Goal: Information Seeking & Learning: Learn about a topic

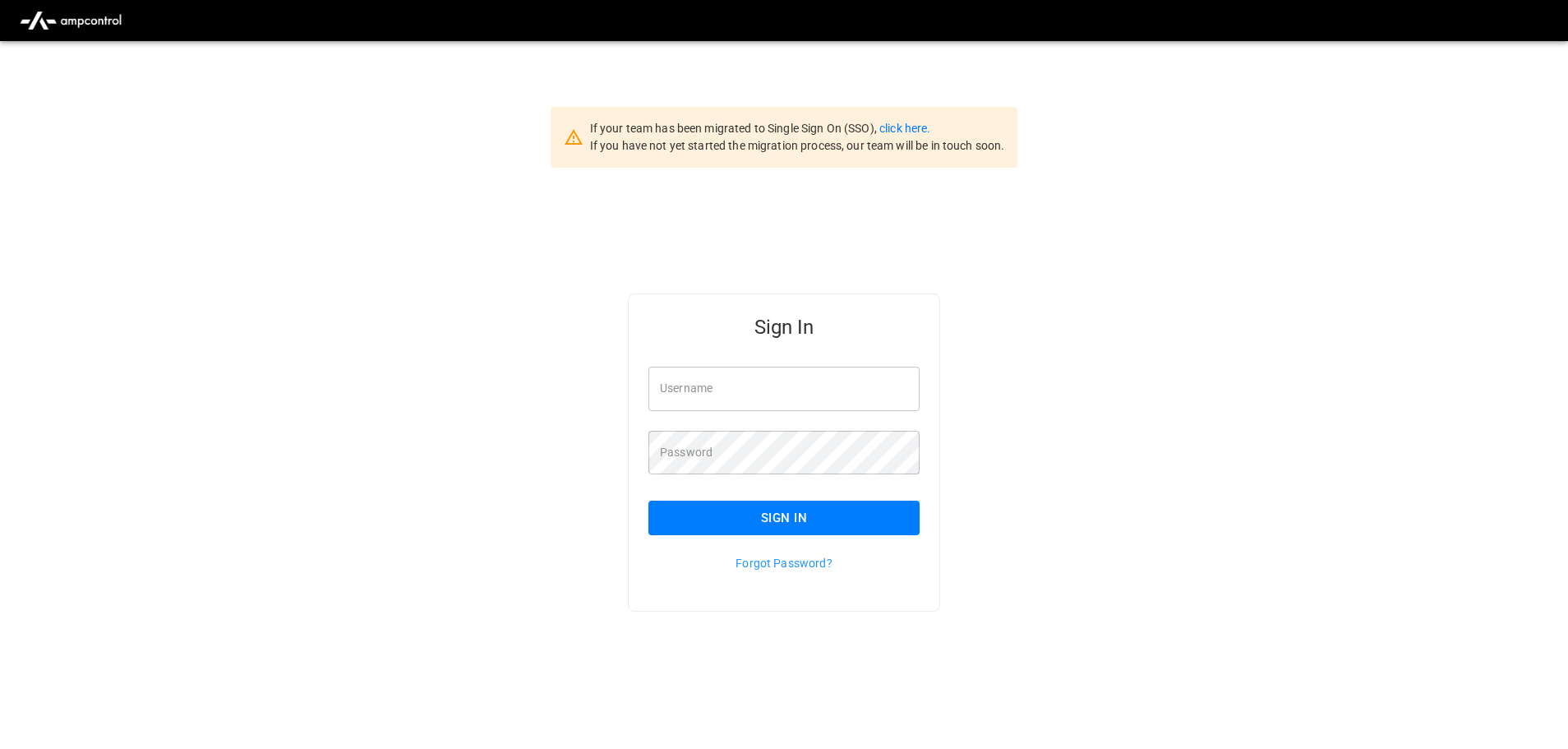
type input "**********"
click at [811, 386] on input "**********" at bounding box center [783, 388] width 271 height 44
click at [778, 513] on button "Sign In" at bounding box center [783, 518] width 271 height 34
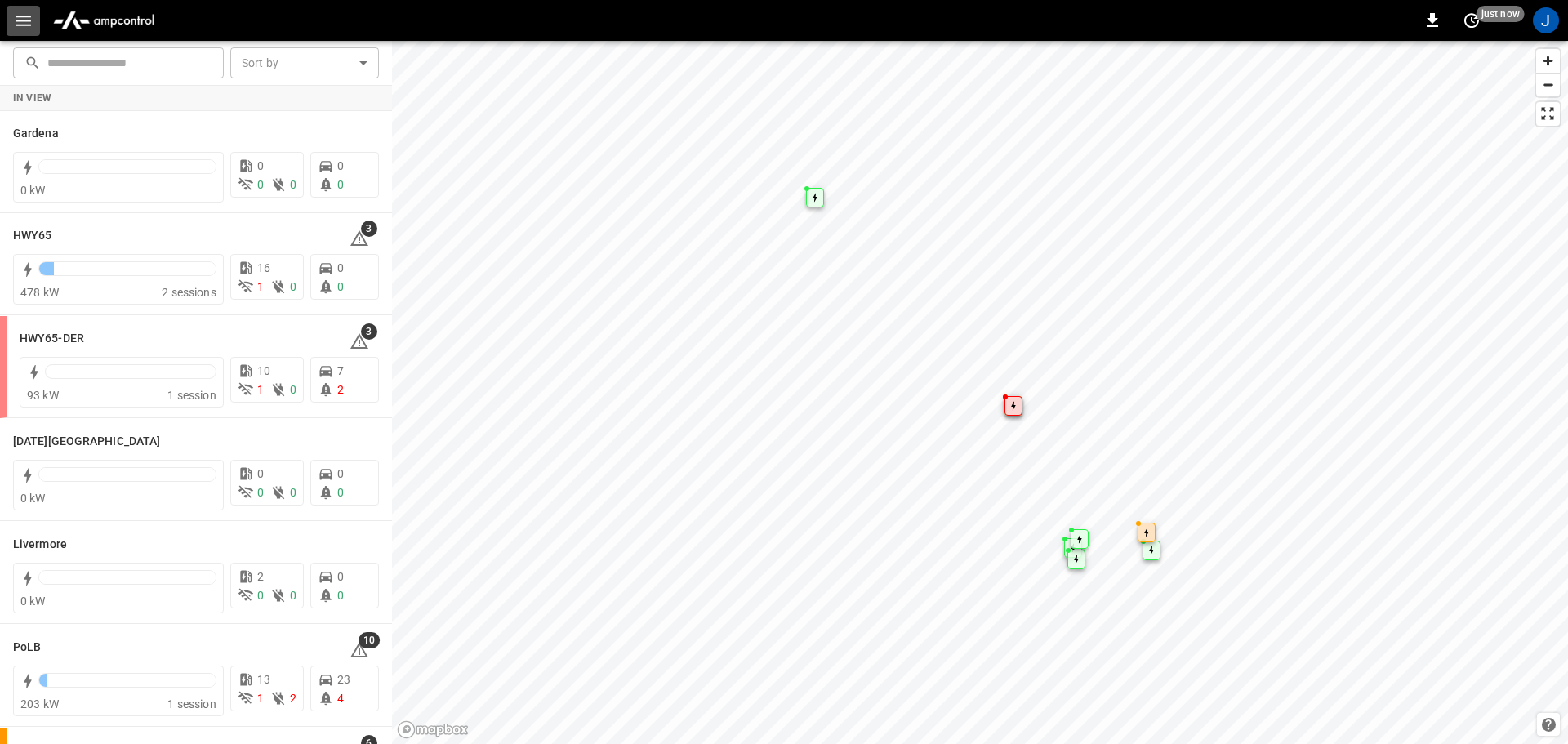
click at [34, 12] on button "button" at bounding box center [23, 21] width 33 height 30
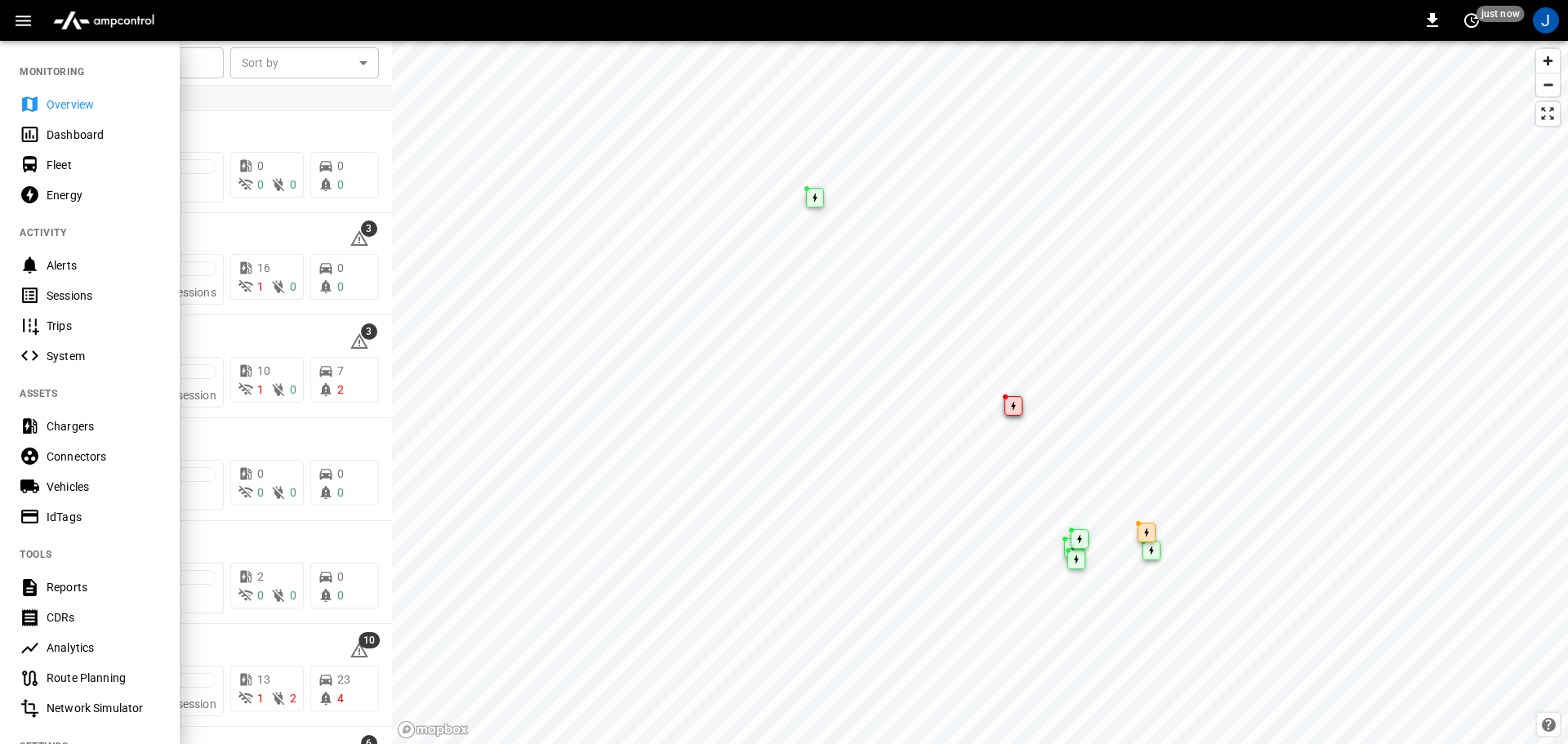
click at [63, 133] on div "Dashboard" at bounding box center [103, 134] width 113 height 16
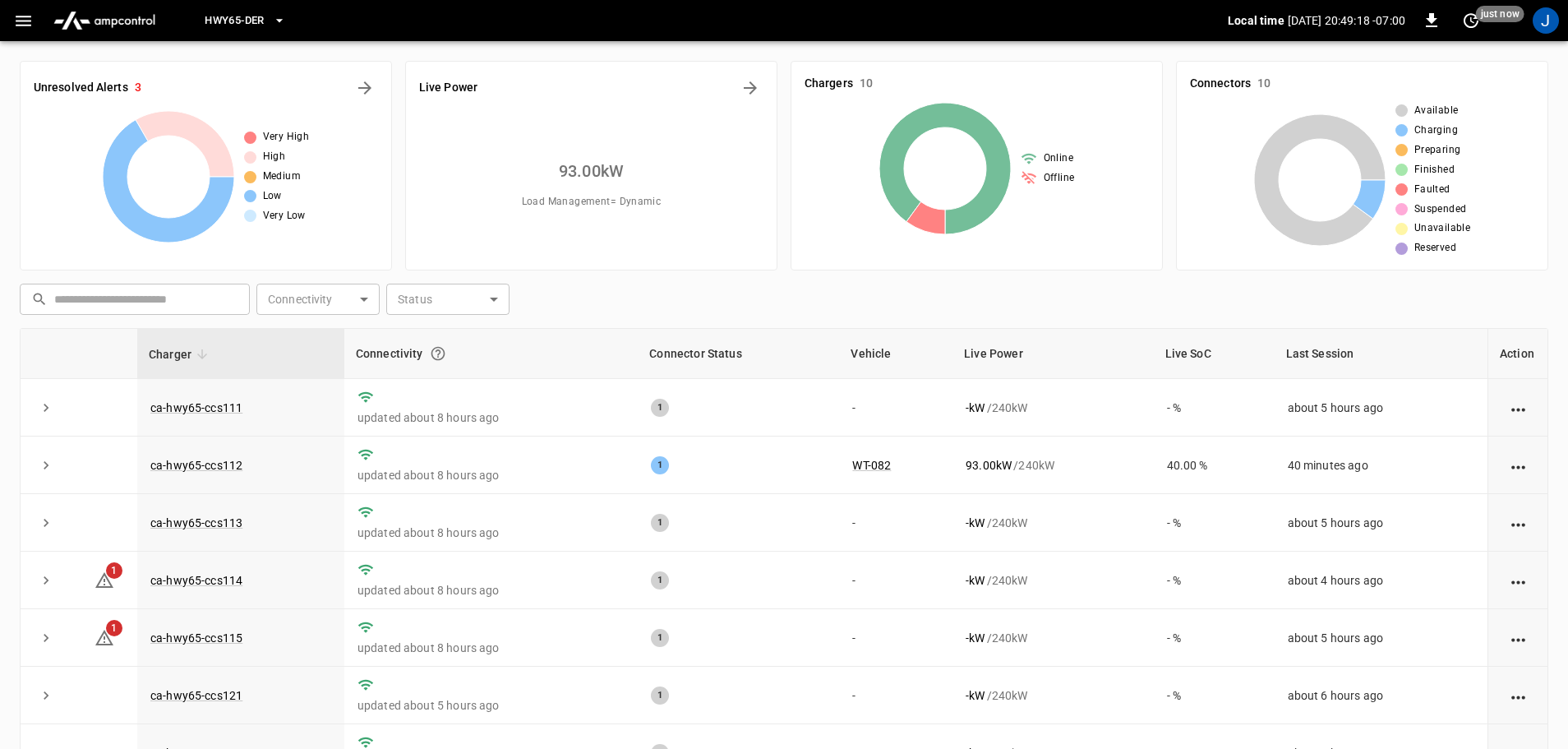
click at [21, 16] on icon "button" at bounding box center [24, 21] width 21 height 21
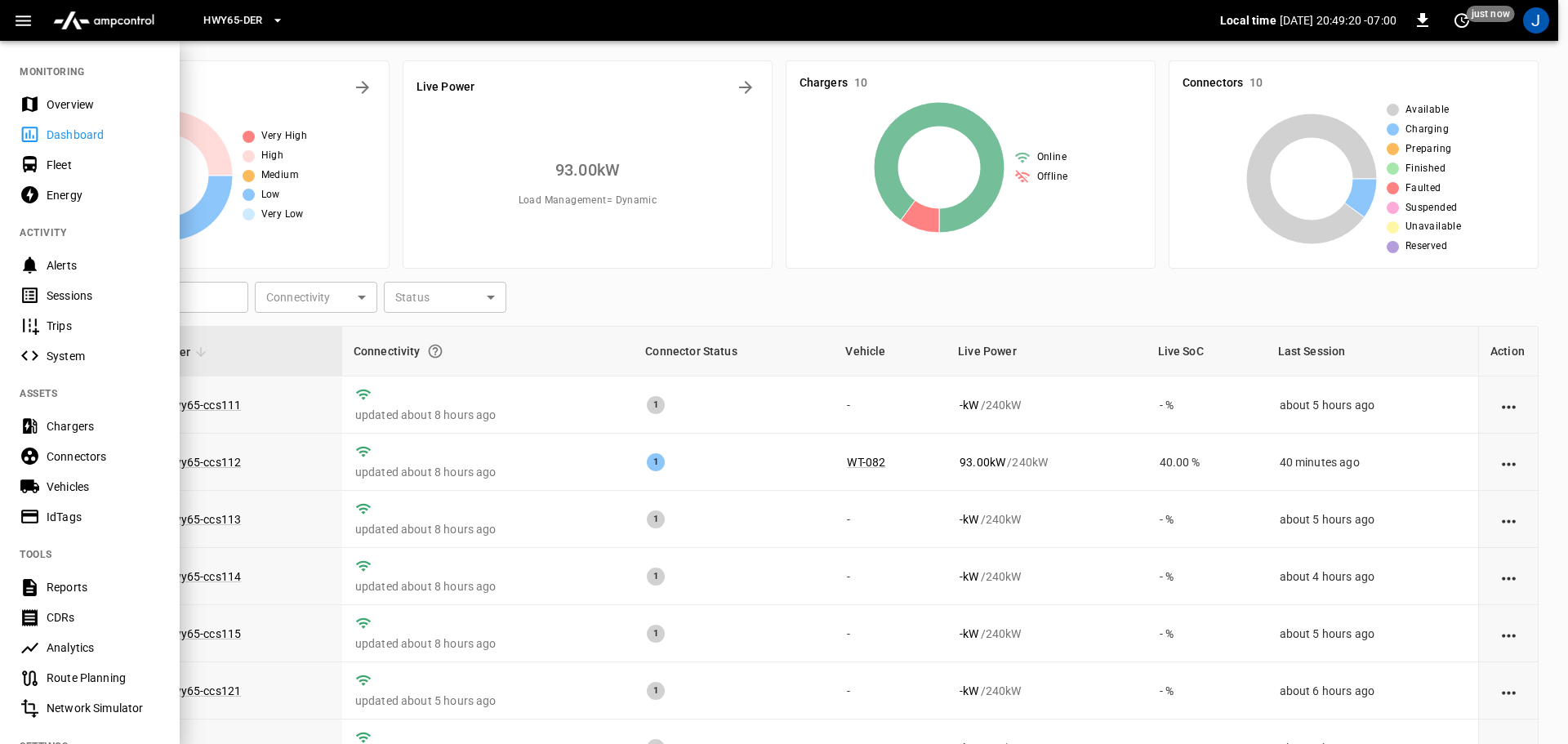
click at [284, 26] on icon "button" at bounding box center [277, 20] width 16 height 16
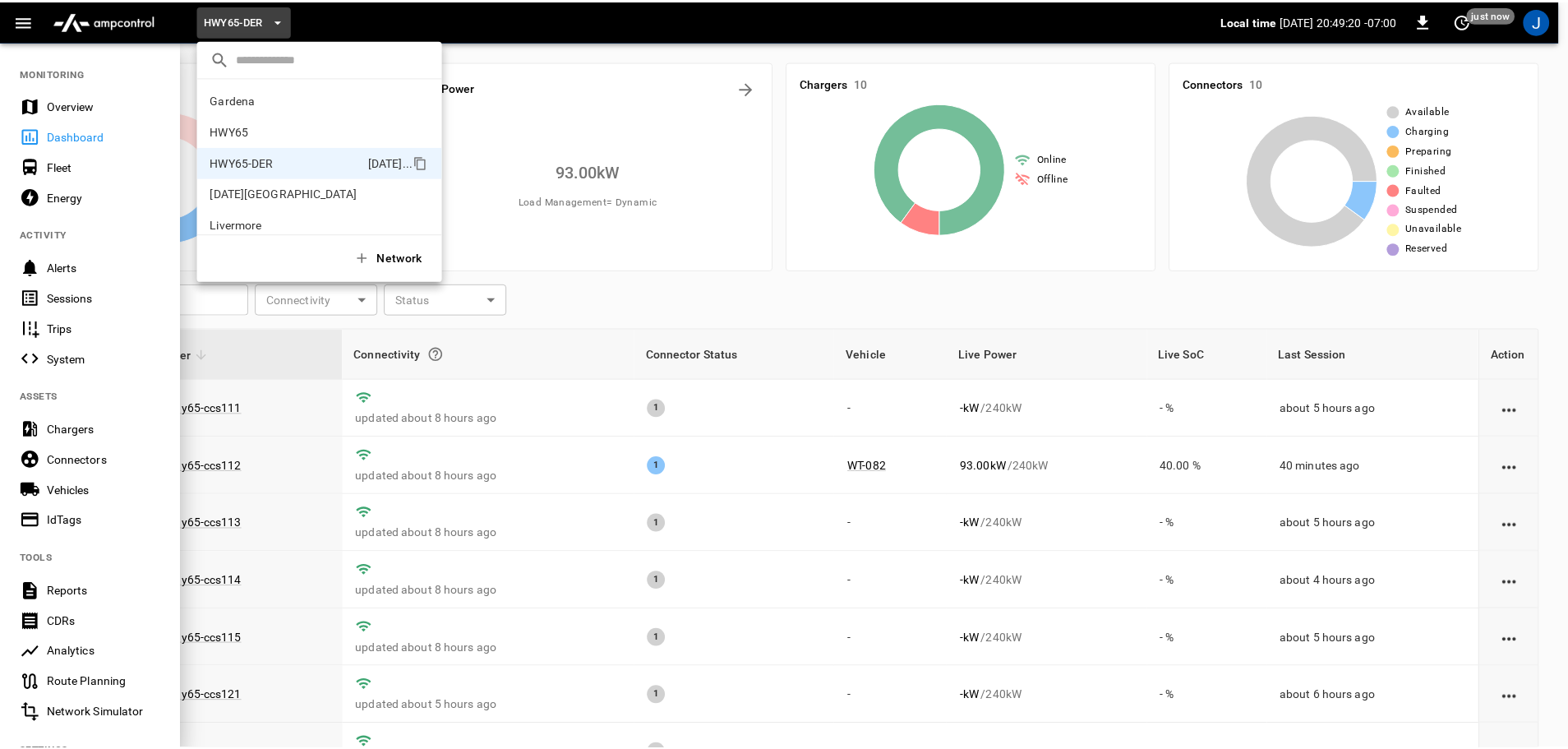
scroll to position [57, 0]
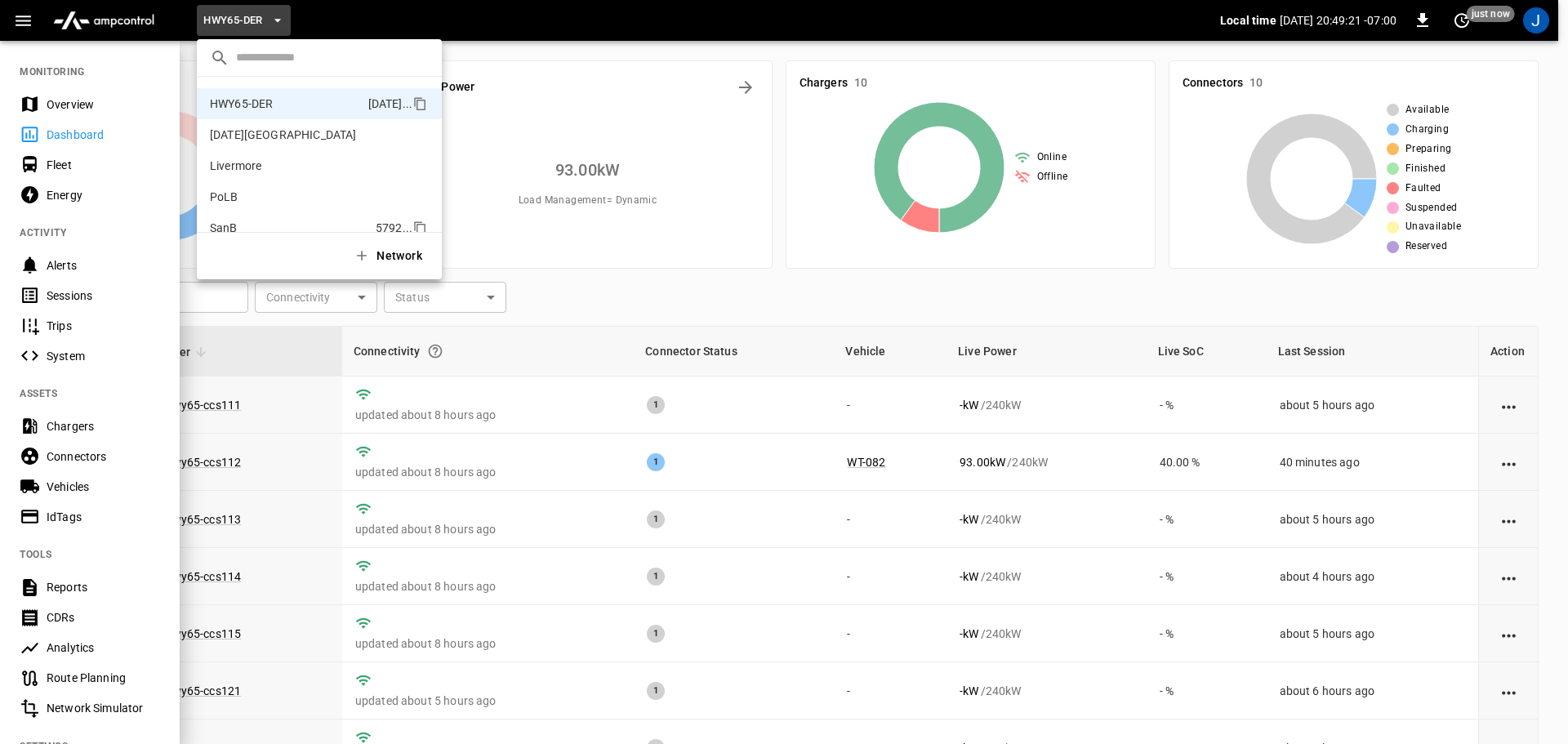
click at [238, 224] on p "SanB" at bounding box center [289, 227] width 159 height 16
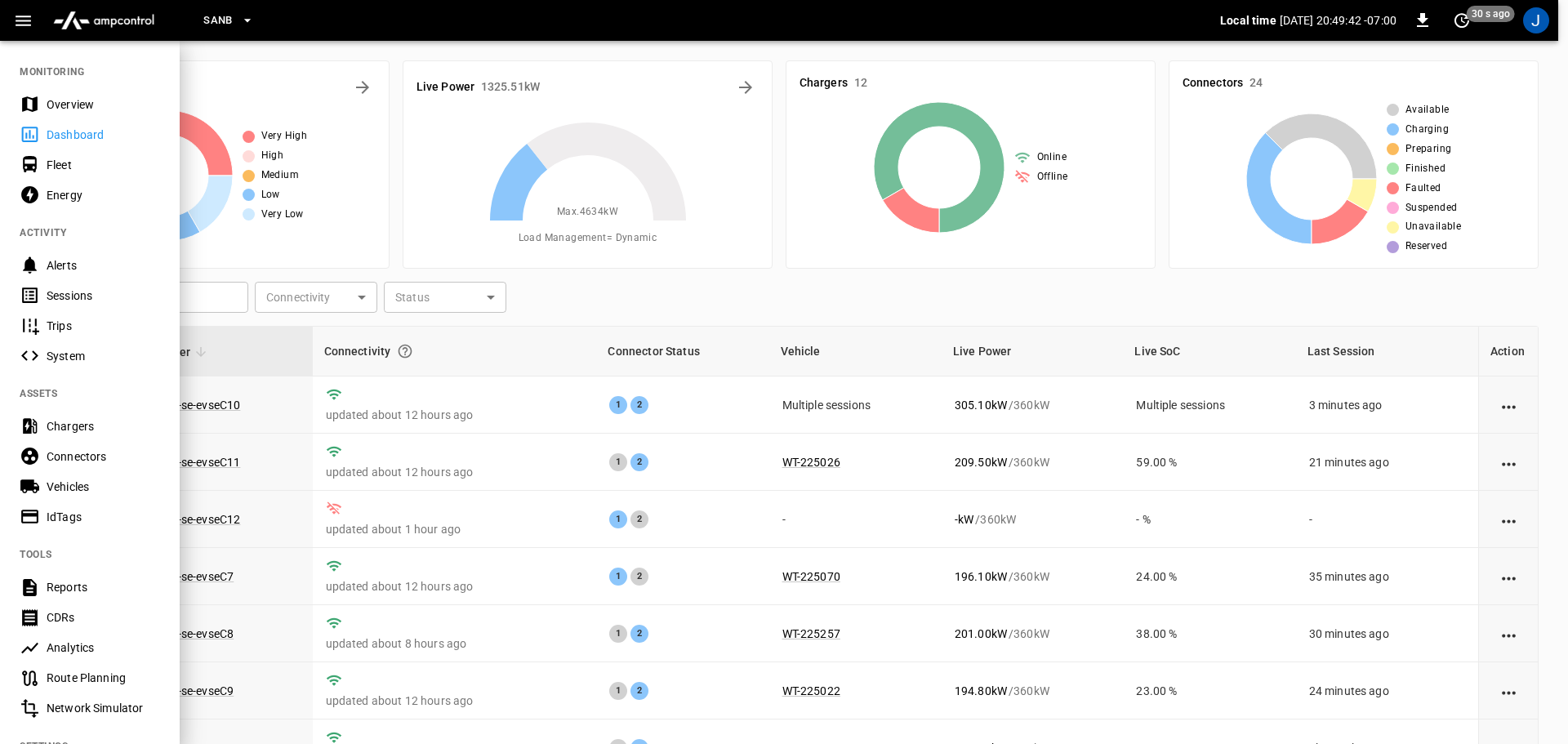
click at [728, 300] on div at bounding box center [784, 372] width 1568 height 744
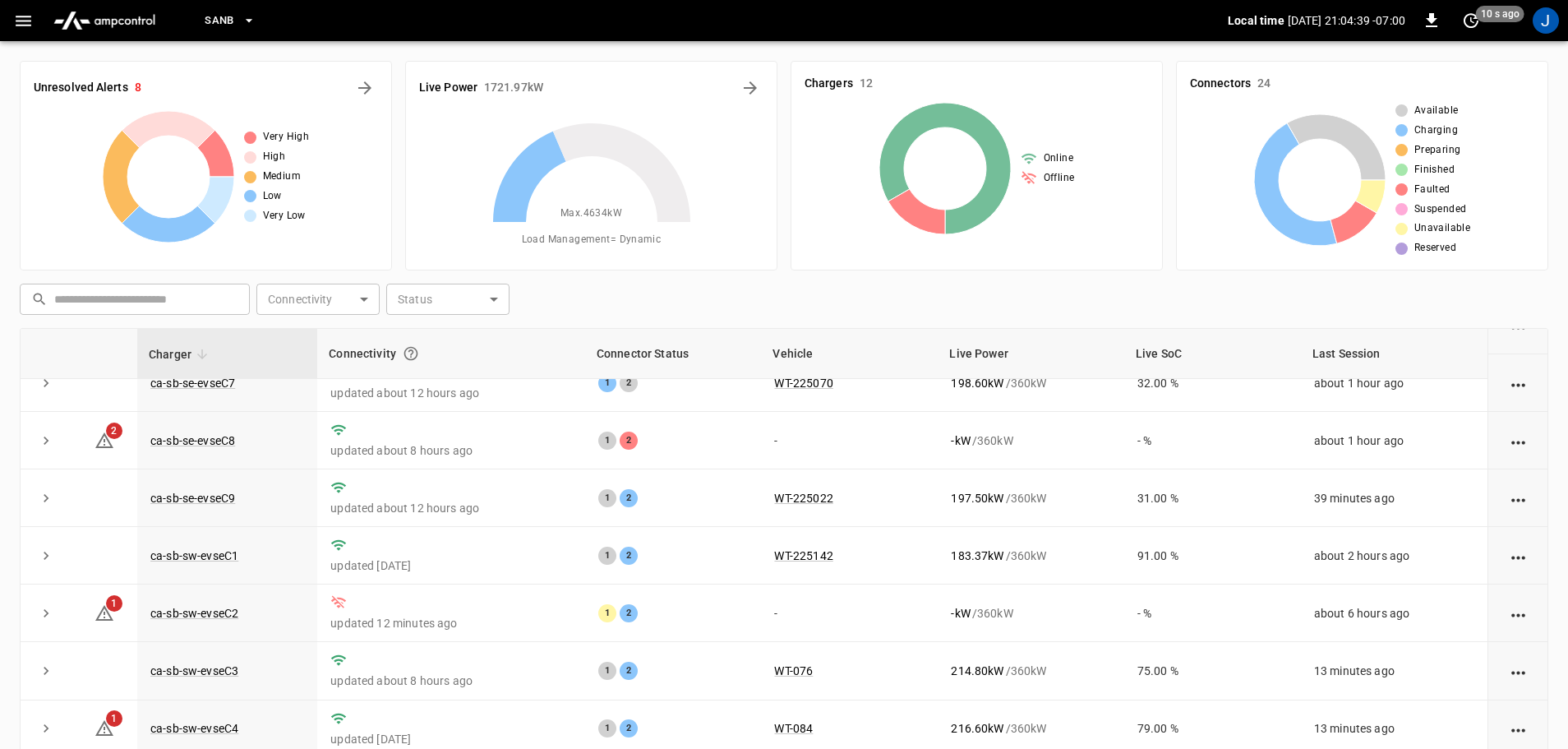
scroll to position [227, 0]
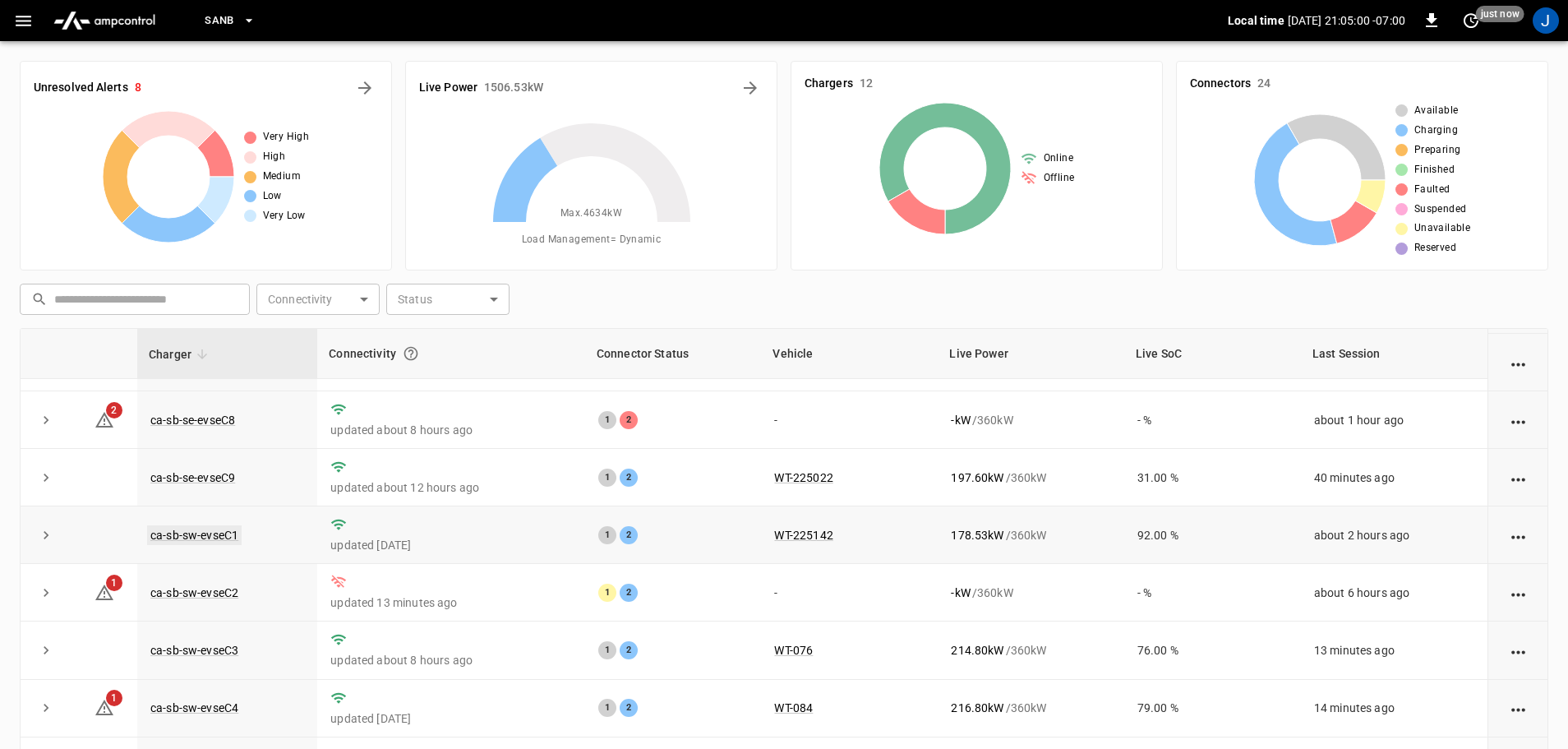
click at [220, 532] on link "ca-sb-sw-evseC1" at bounding box center [194, 535] width 94 height 20
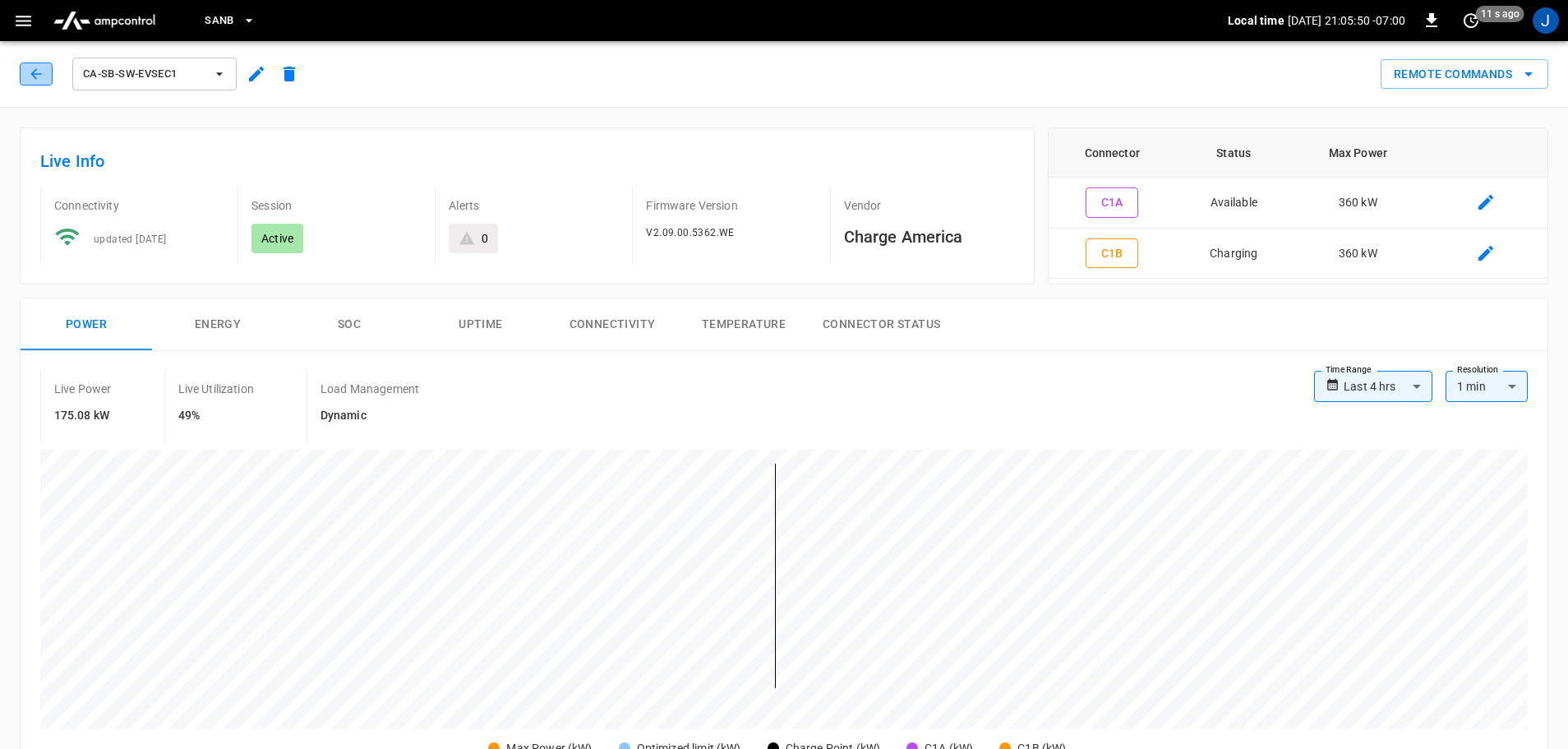
click at [29, 65] on button "button" at bounding box center [36, 74] width 33 height 23
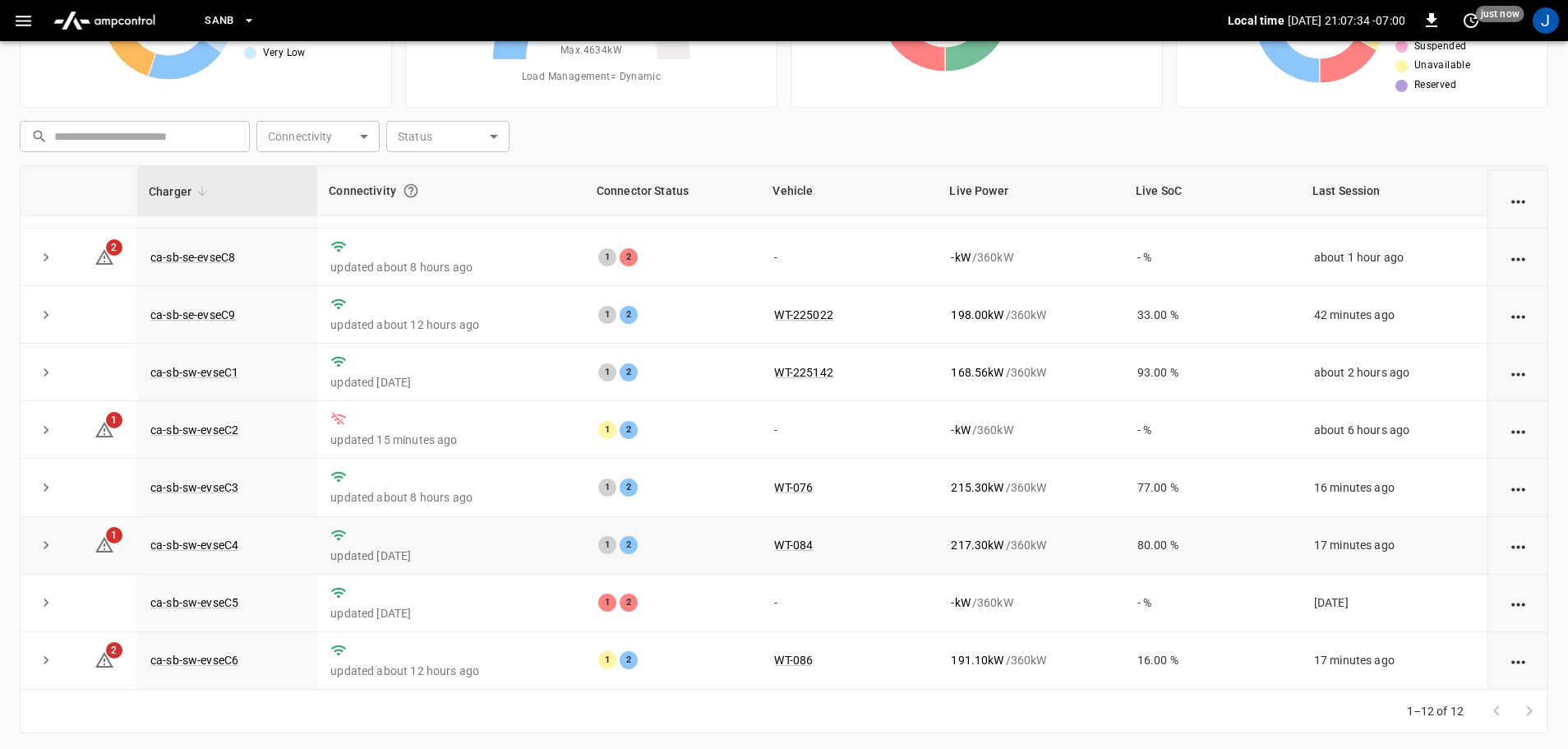
scroll to position [165, 0]
click at [224, 425] on link "ca-sb-sw-evseC2" at bounding box center [194, 428] width 94 height 20
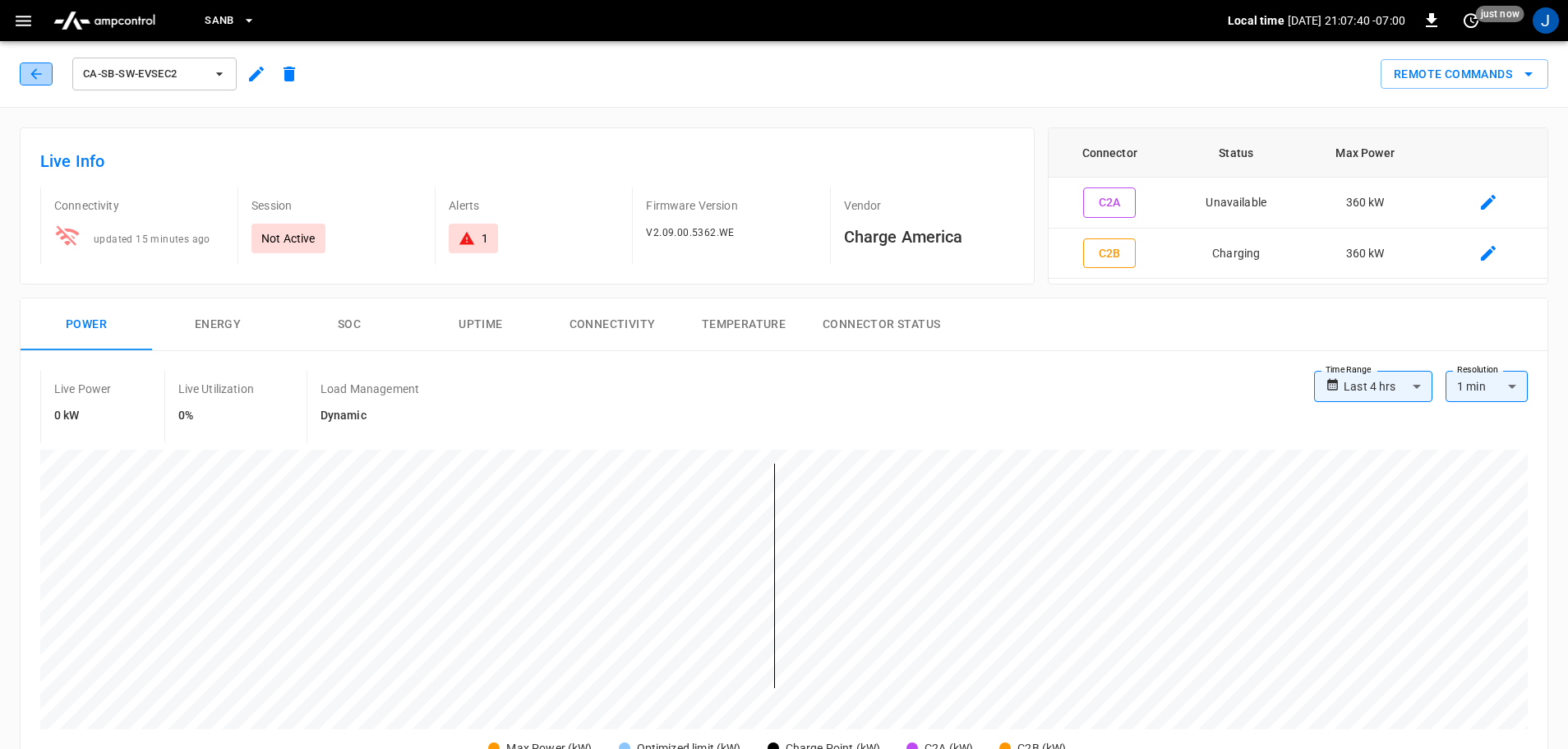
click at [33, 71] on icon "button" at bounding box center [35, 73] width 16 height 16
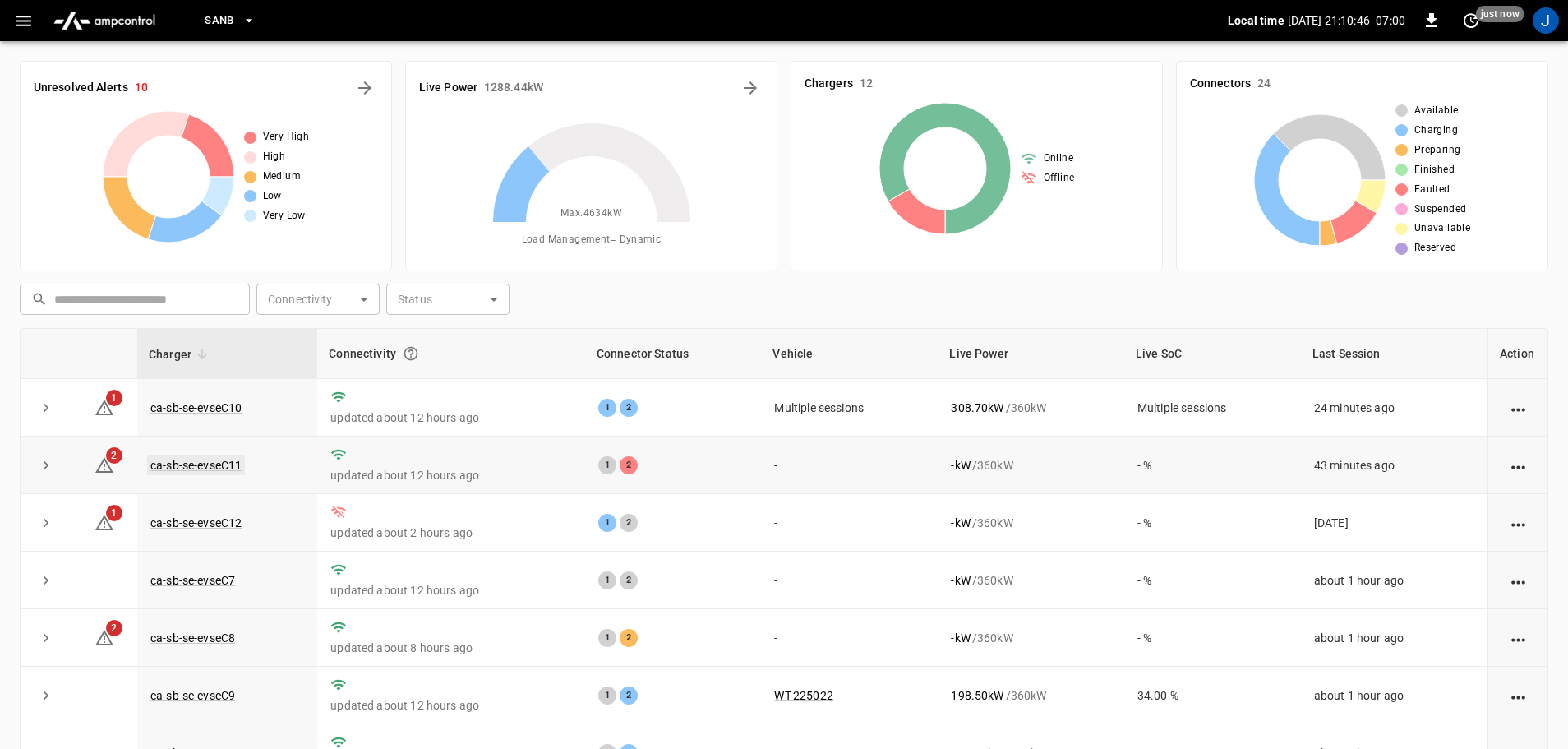
click at [208, 468] on link "ca-sb-se-evseC11" at bounding box center [196, 464] width 98 height 20
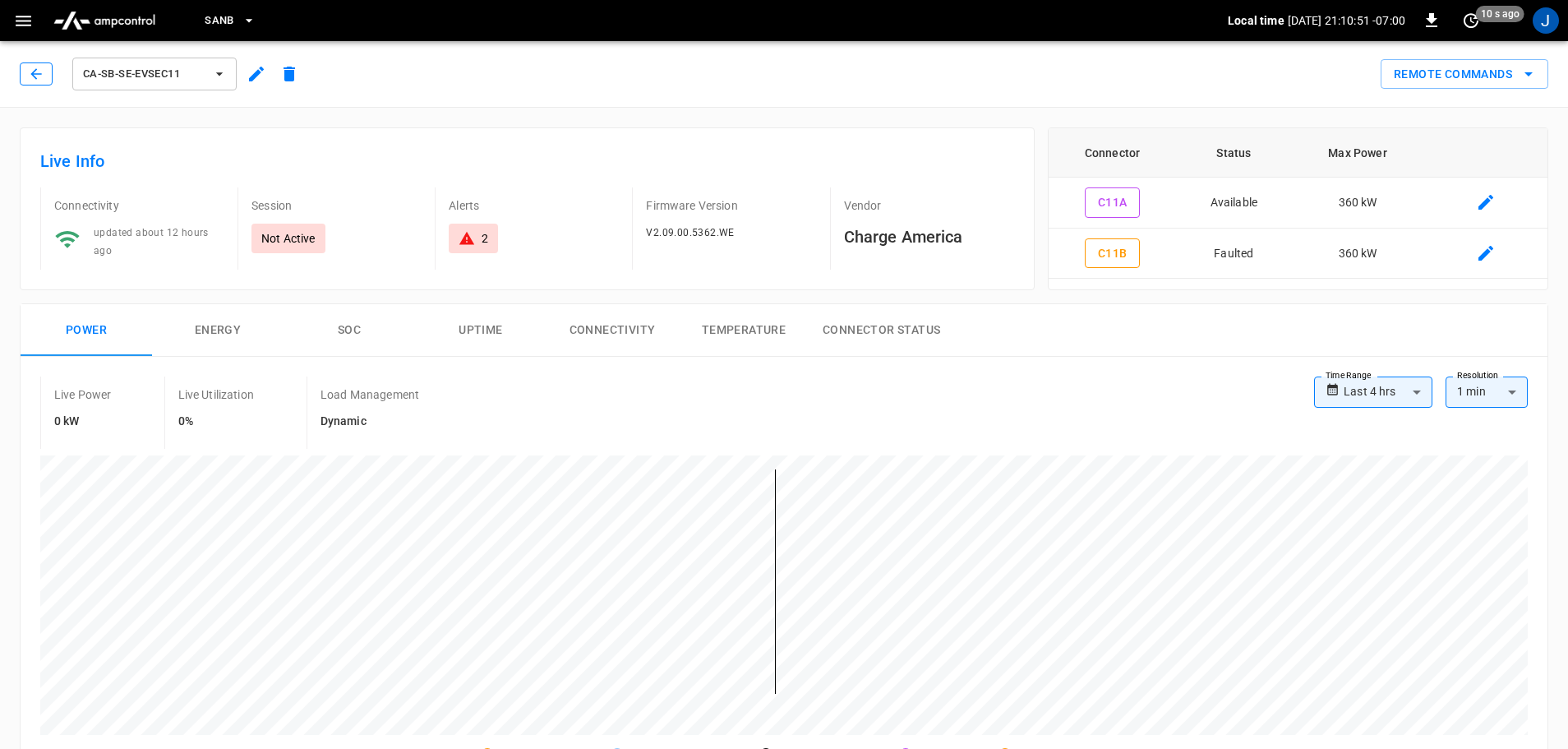
click at [29, 69] on icon "button" at bounding box center [35, 73] width 16 height 16
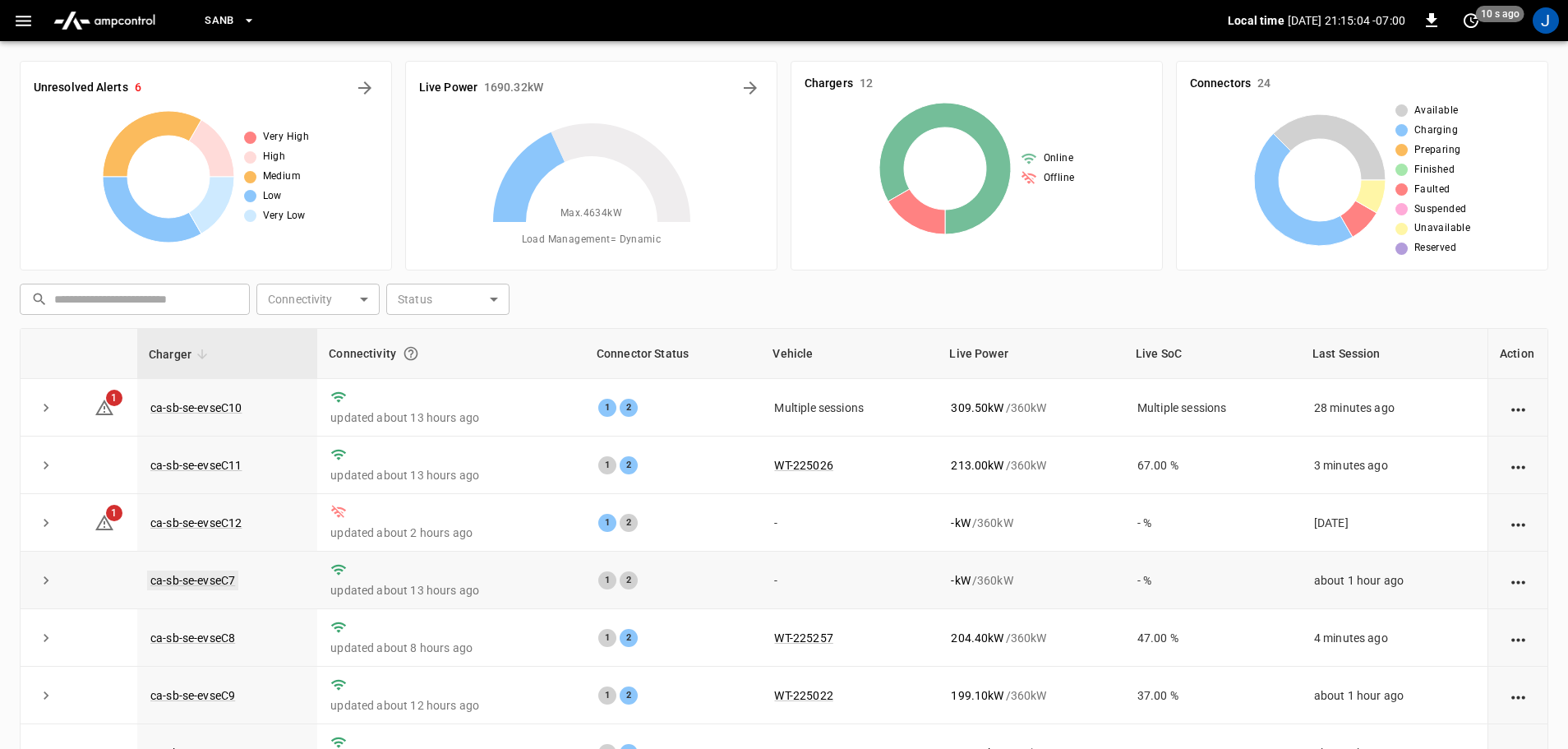
click at [196, 583] on link "ca-sb-se-evseC7" at bounding box center [193, 580] width 91 height 20
click at [194, 465] on link "ca-sb-se-evseC11" at bounding box center [196, 464] width 98 height 20
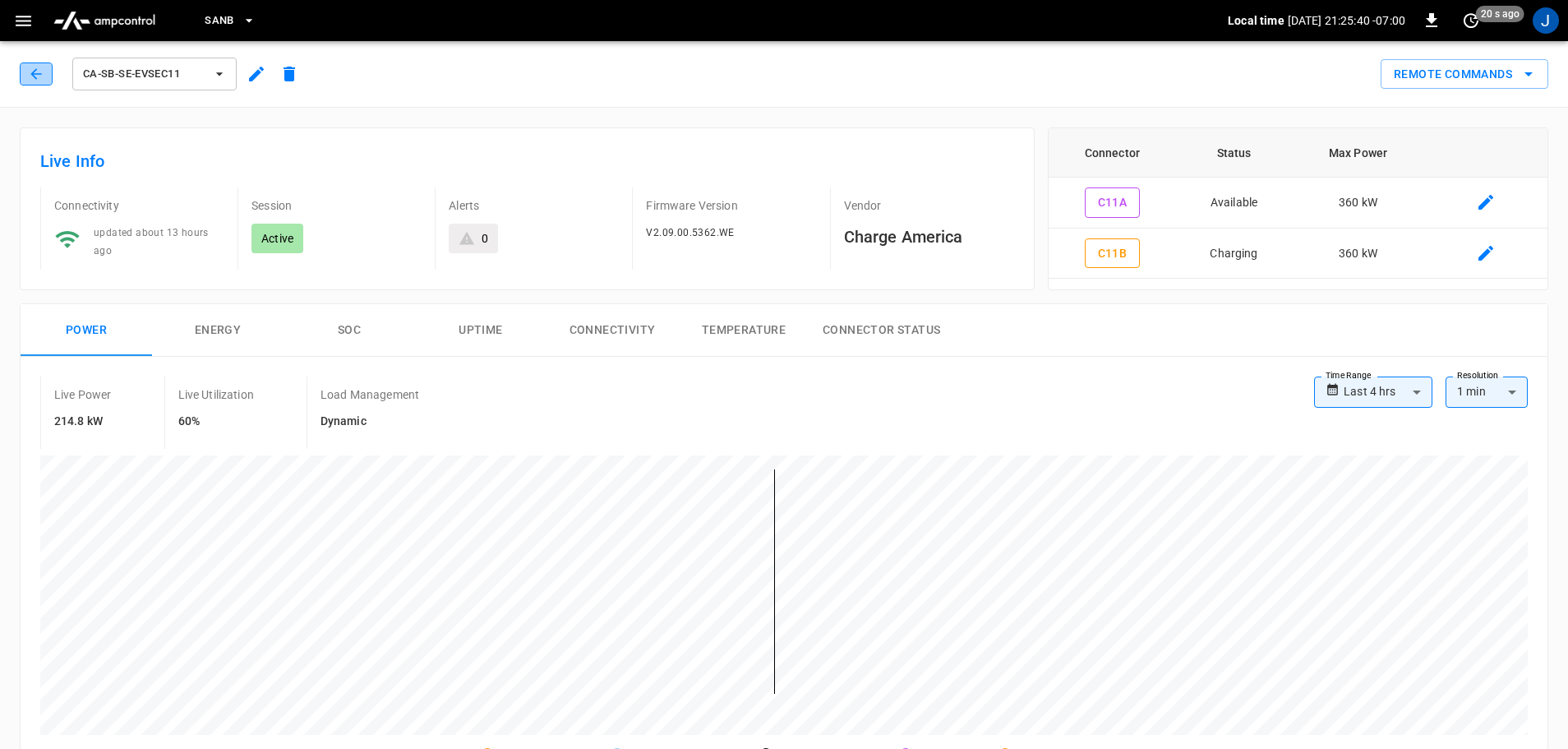
click at [39, 70] on icon "button" at bounding box center [35, 73] width 16 height 16
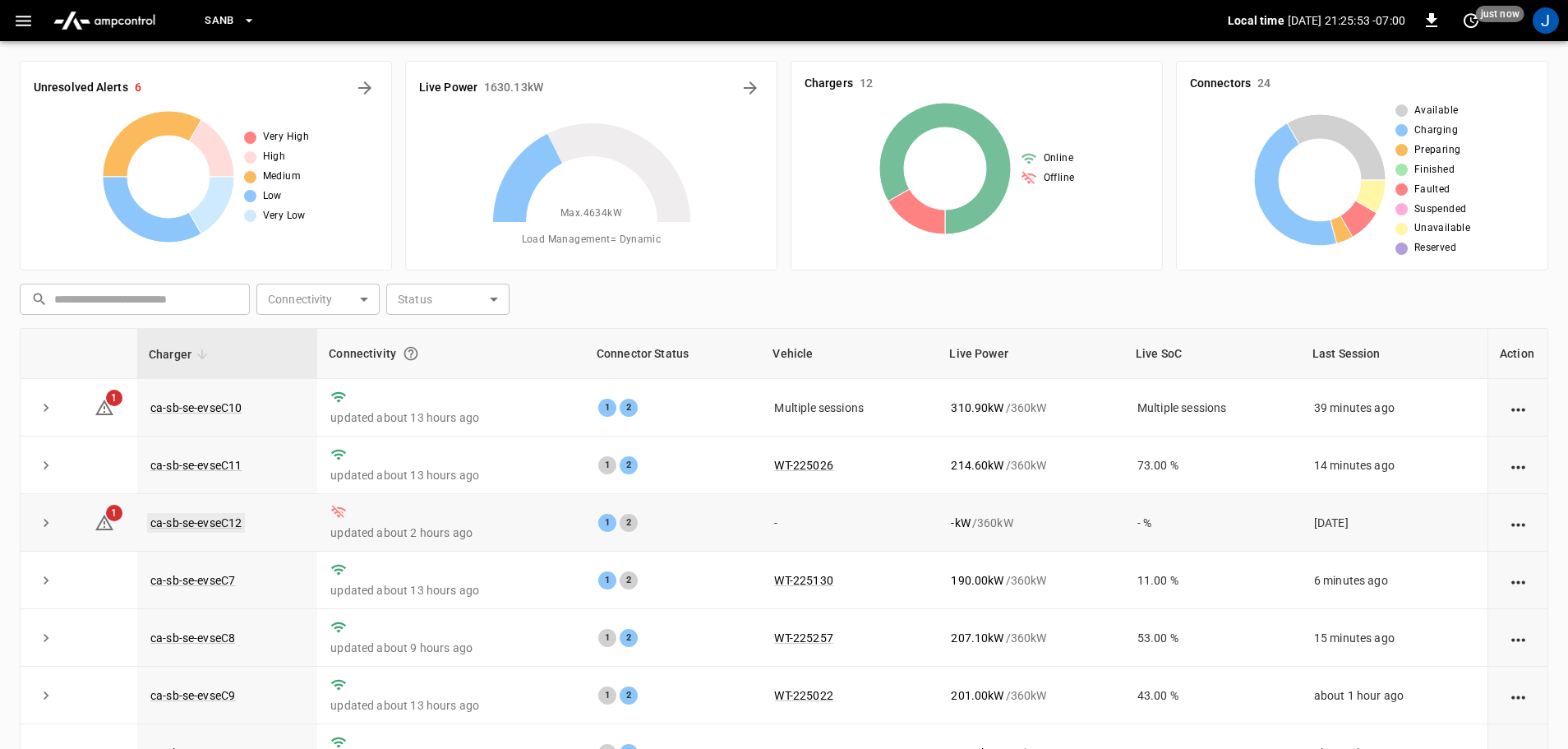
click at [177, 525] on link "ca-sb-se-evseC12" at bounding box center [196, 522] width 98 height 20
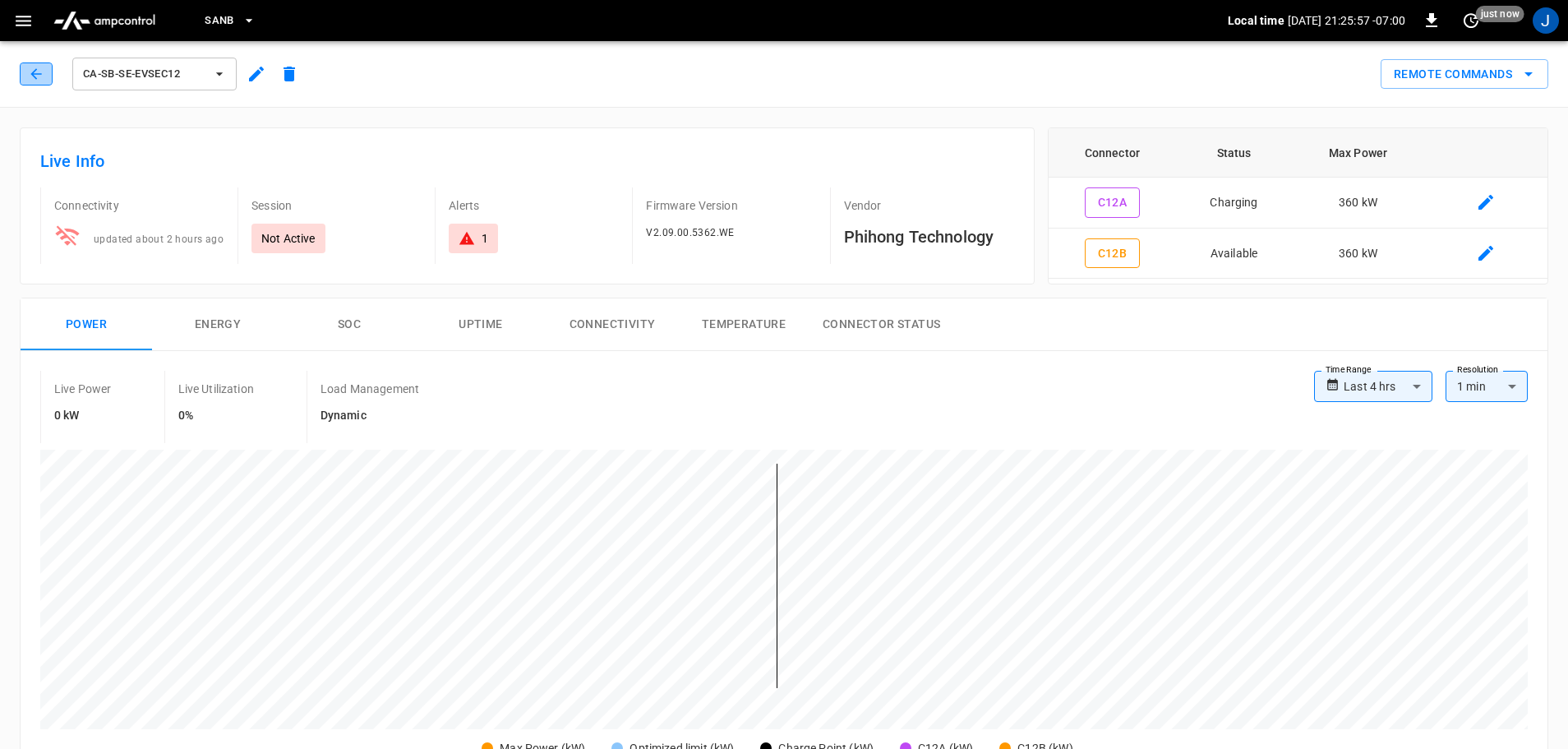
click at [39, 69] on icon "button" at bounding box center [35, 73] width 16 height 16
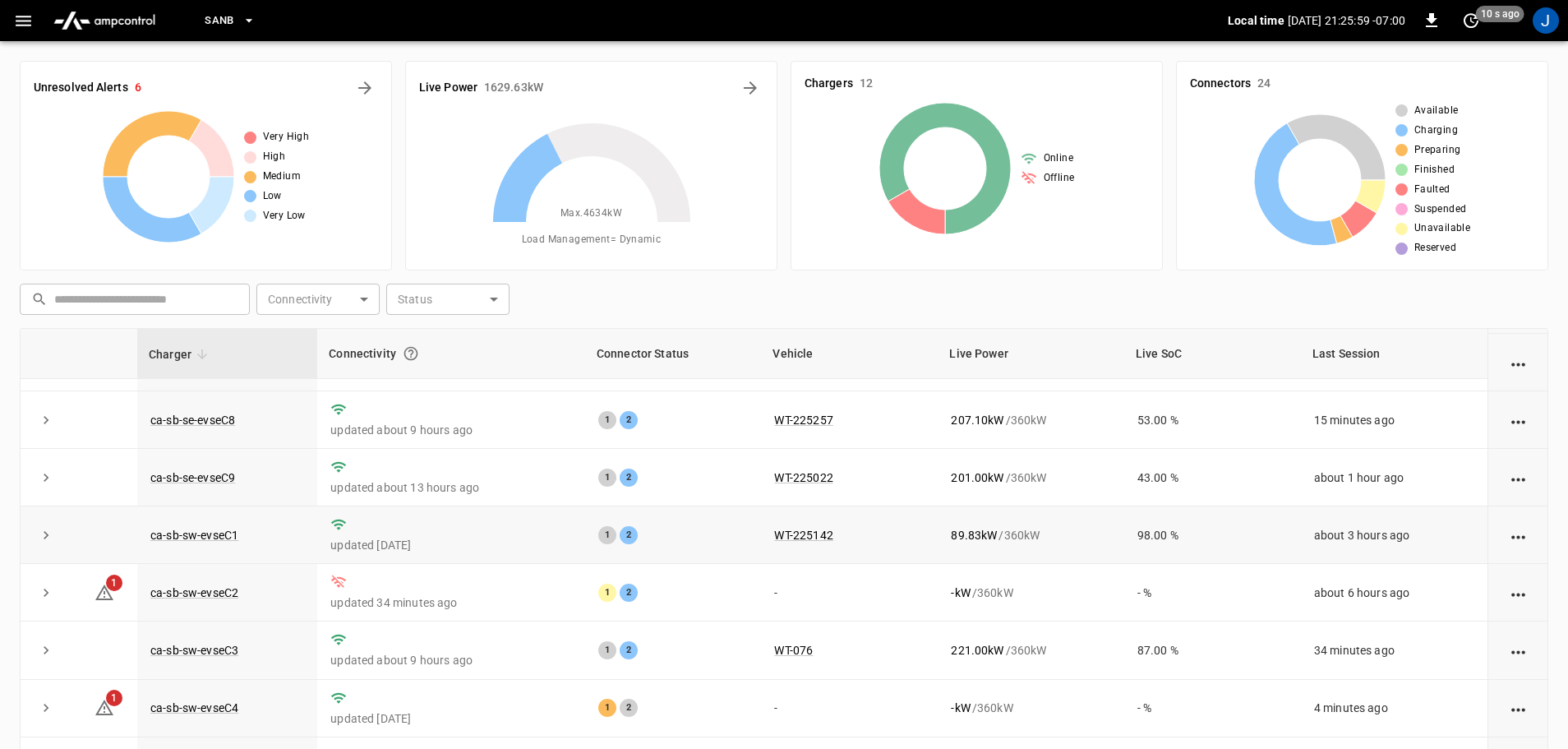
scroll to position [165, 0]
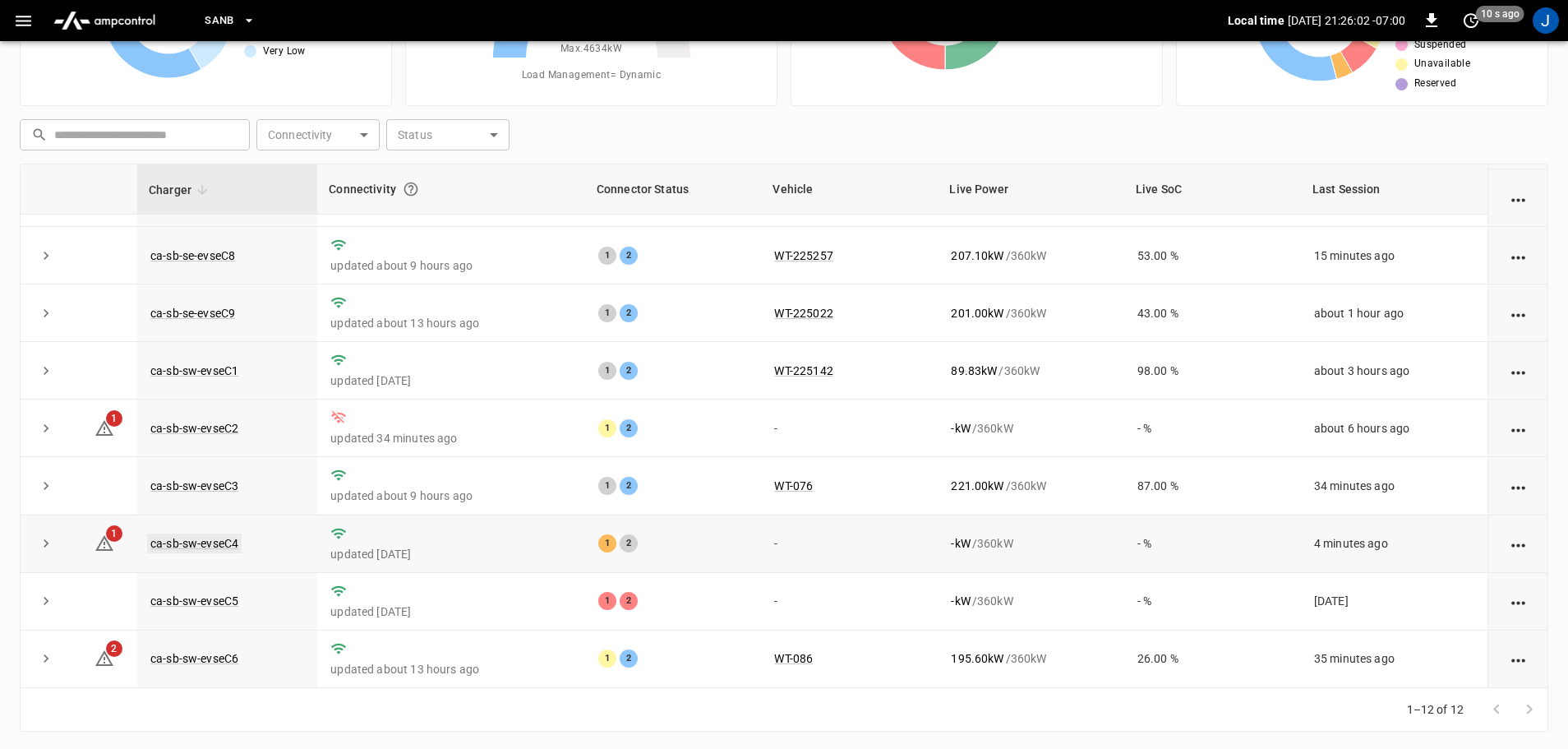
click at [221, 541] on link "ca-sb-sw-evseC4" at bounding box center [194, 543] width 94 height 20
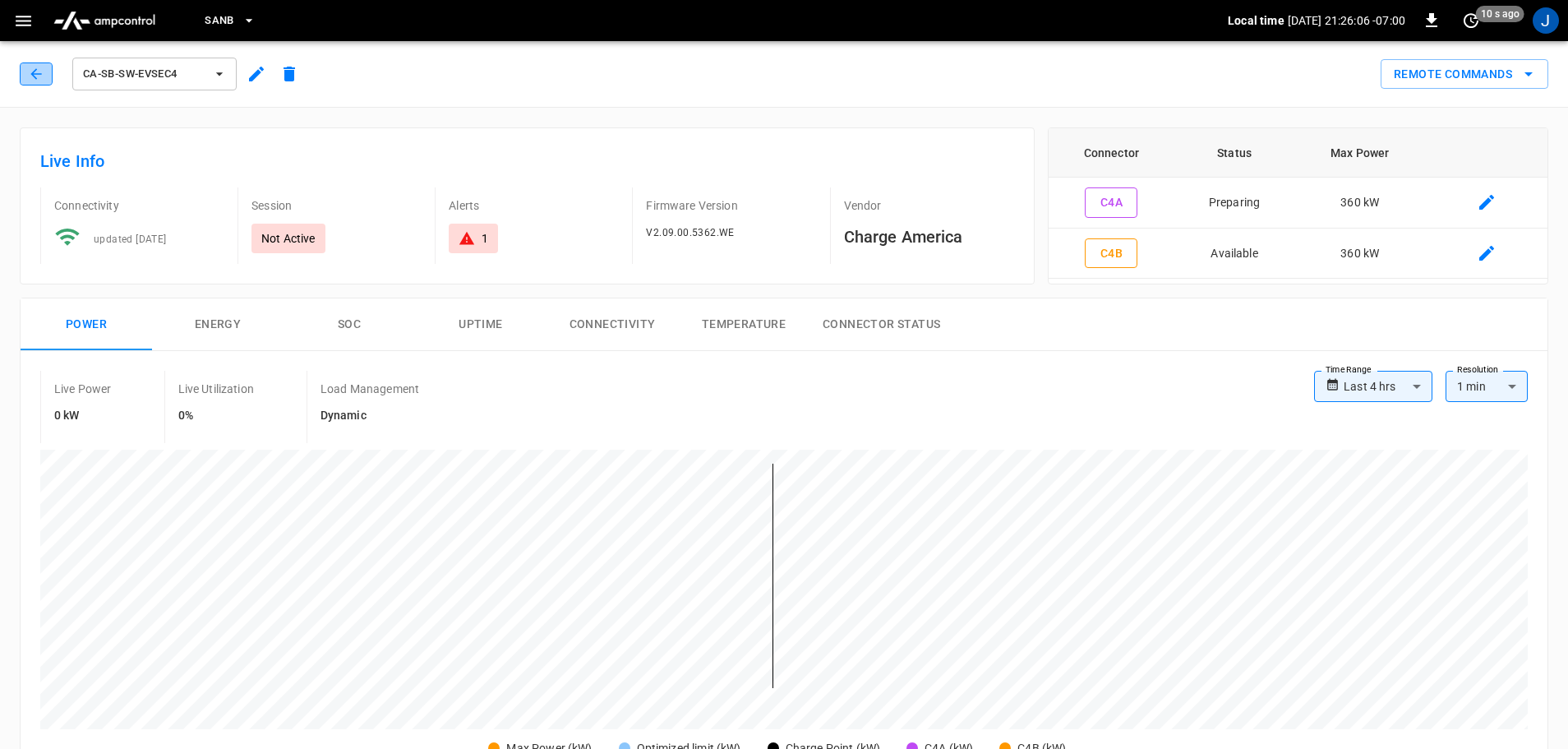
click at [26, 68] on button "button" at bounding box center [36, 74] width 33 height 23
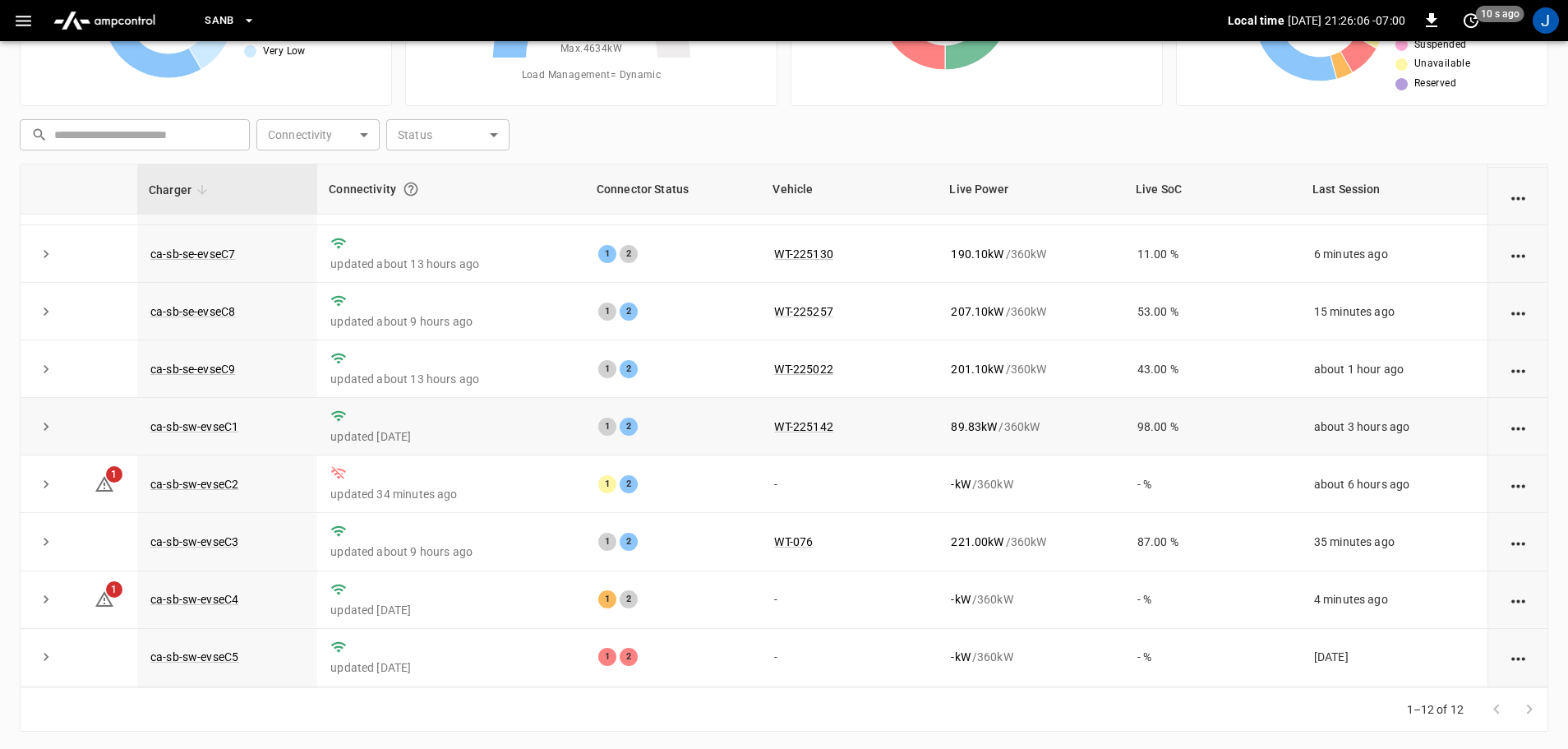
scroll to position [165, 0]
click at [206, 660] on link "ca-sb-sw-evseC5" at bounding box center [194, 654] width 94 height 20
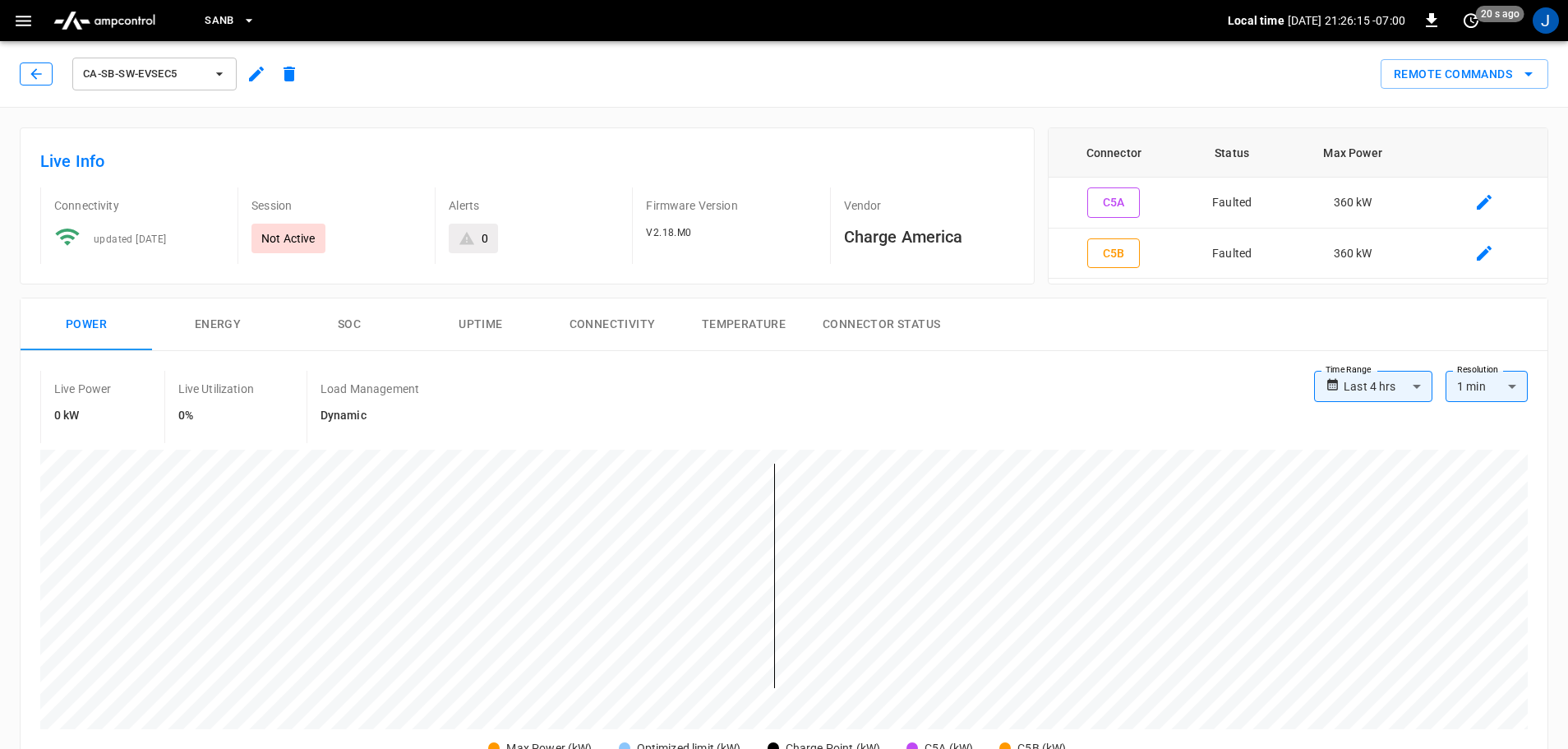
click at [32, 69] on icon "button" at bounding box center [35, 73] width 16 height 16
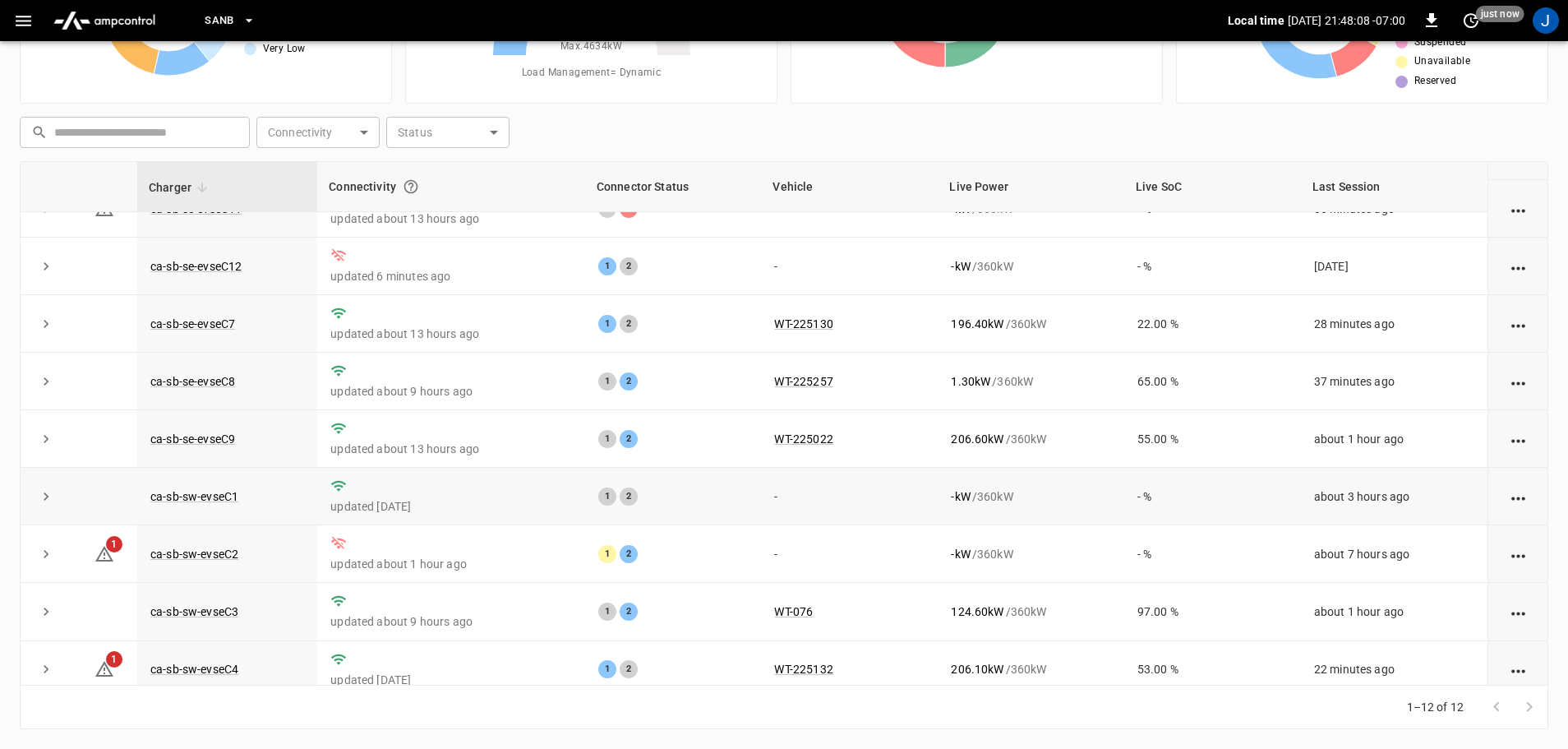
scroll to position [227, 0]
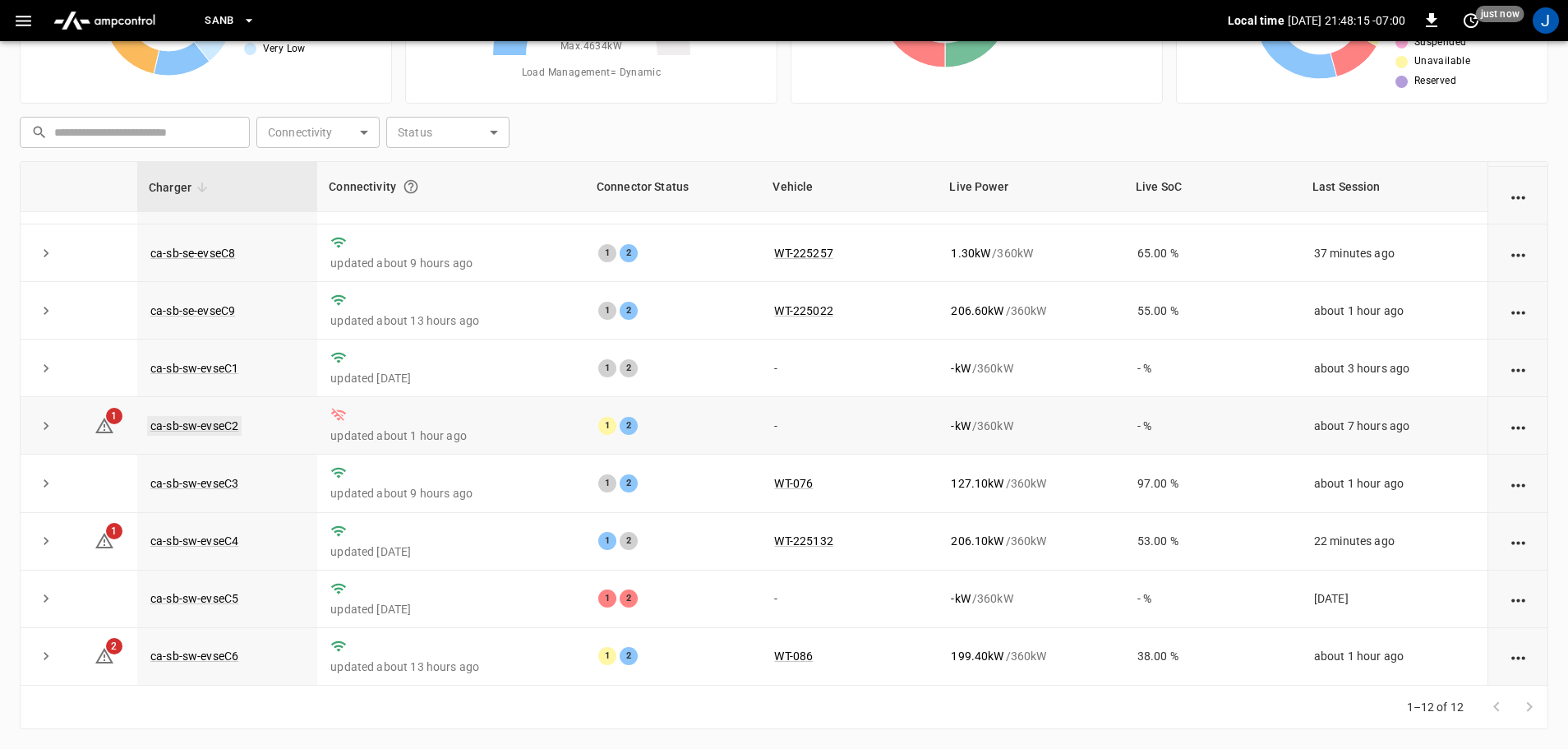
click at [218, 422] on link "ca-sb-sw-evseC2" at bounding box center [194, 425] width 94 height 20
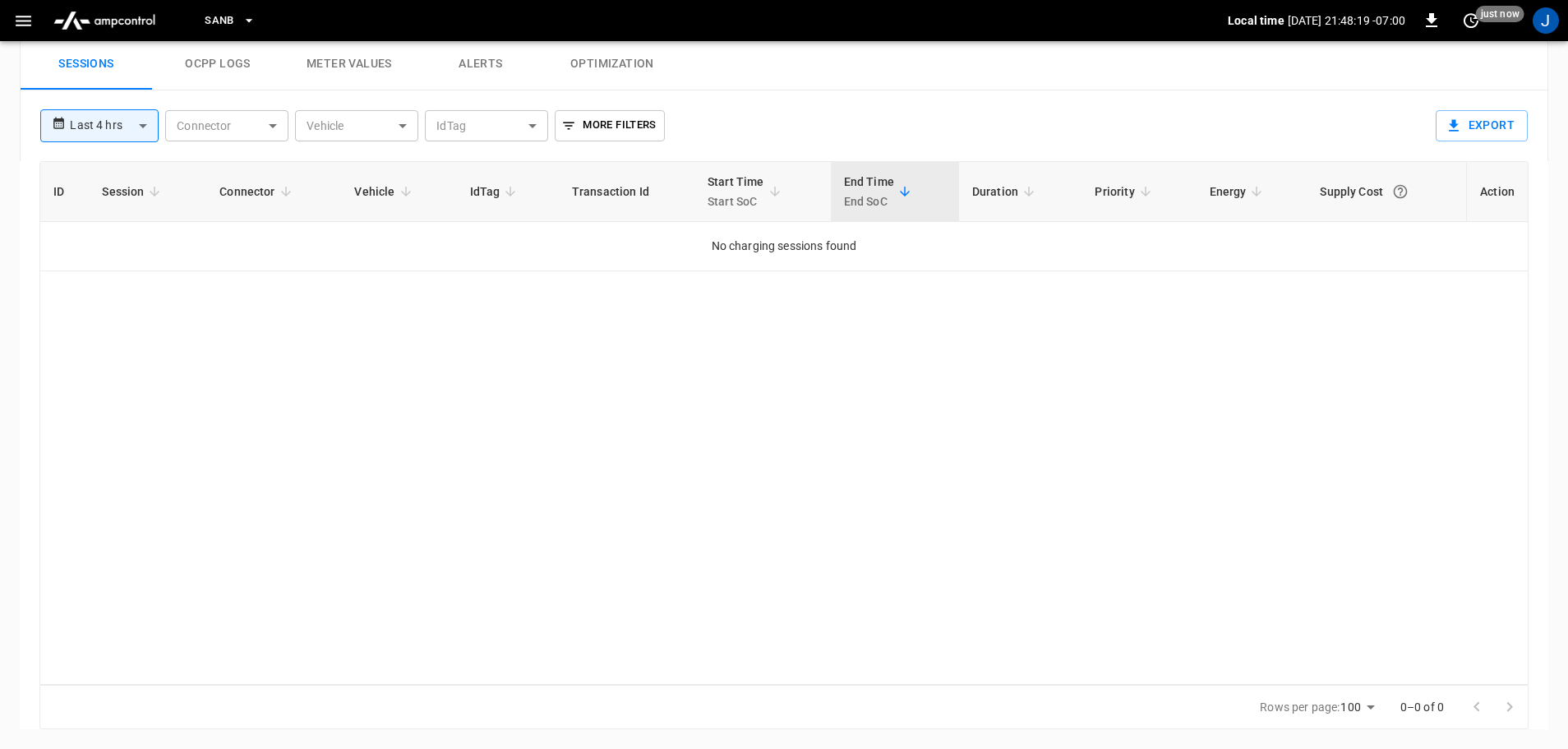
scroll to position [213, 0]
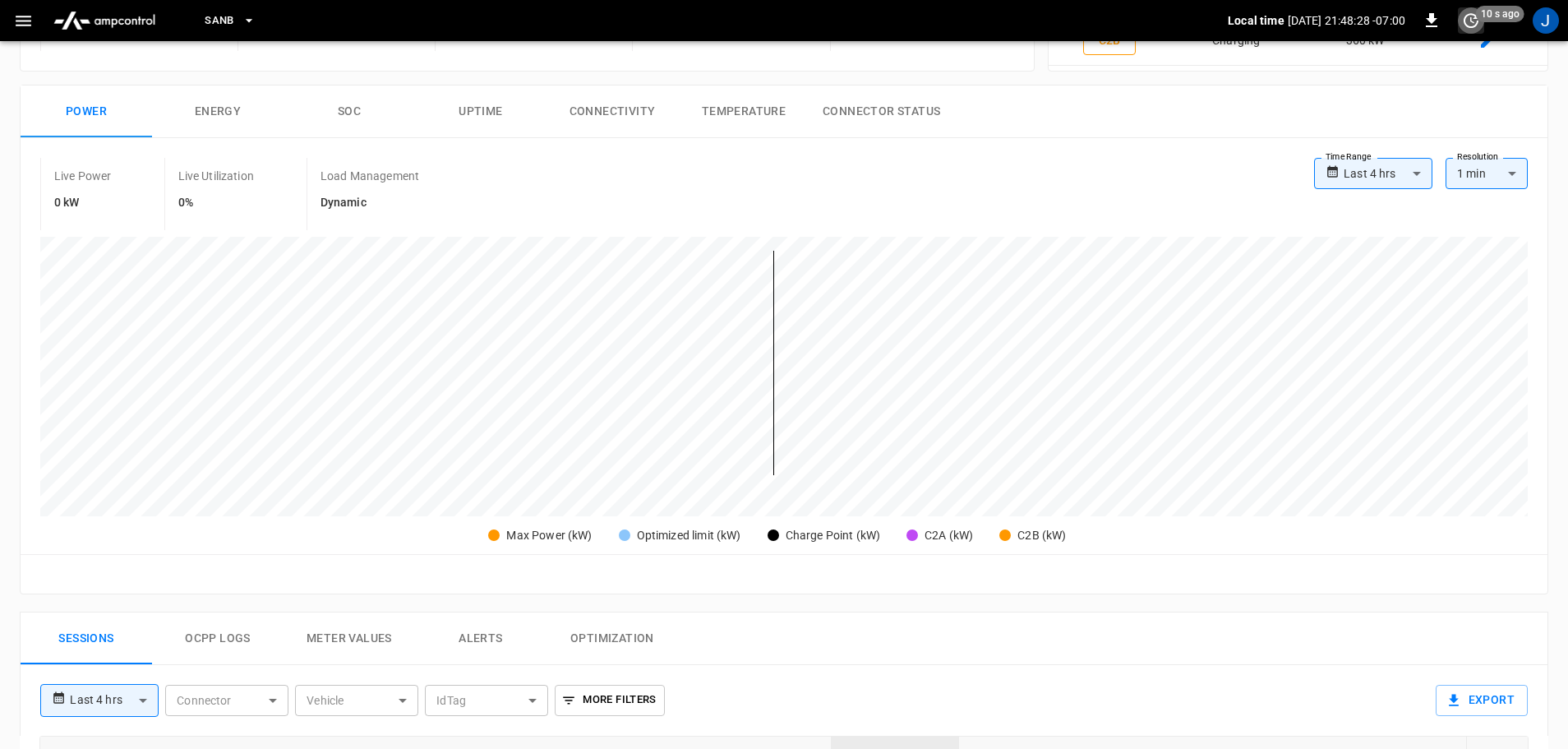
click at [1471, 25] on icon "set refresh interval" at bounding box center [1471, 20] width 20 height 20
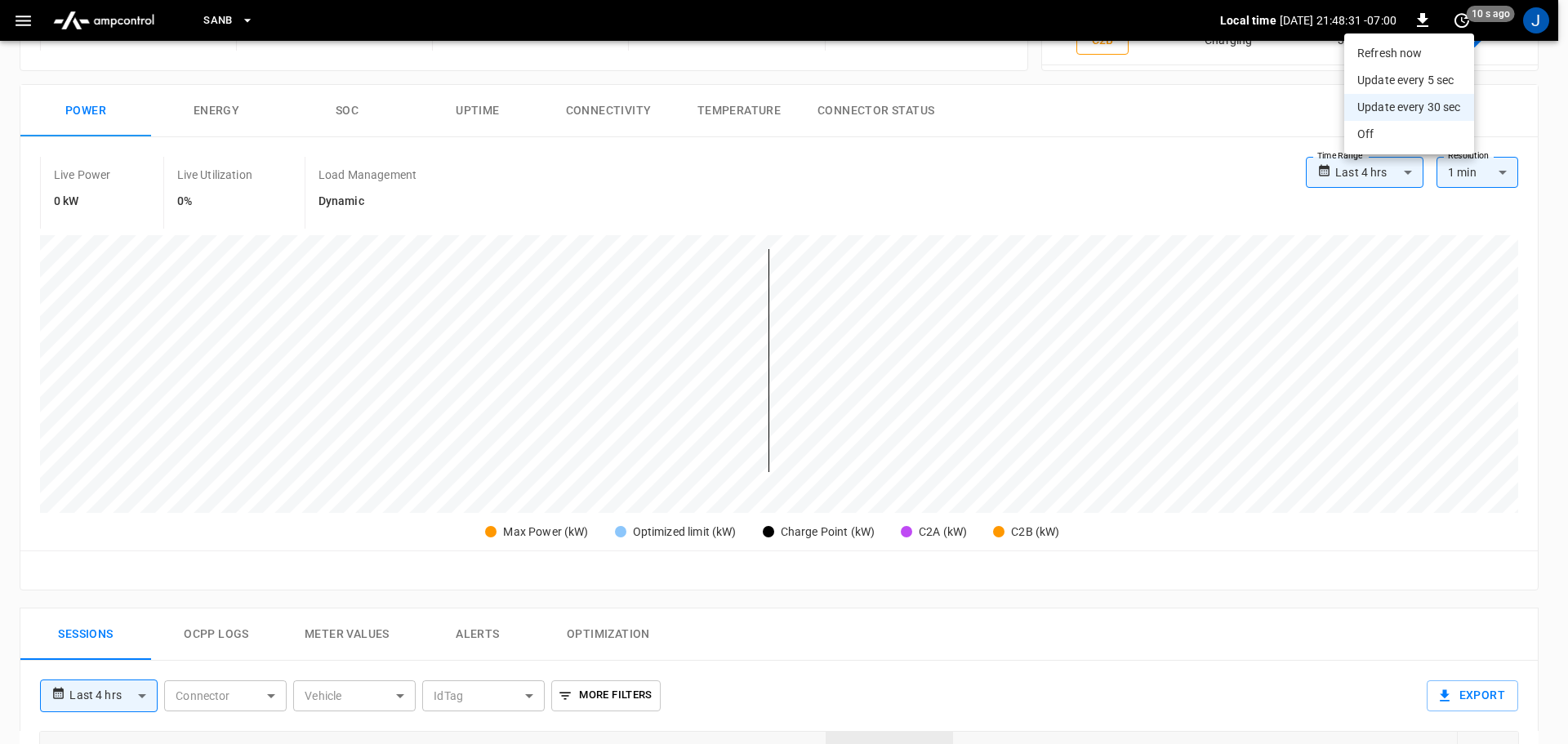
click at [1140, 180] on div at bounding box center [784, 372] width 1568 height 744
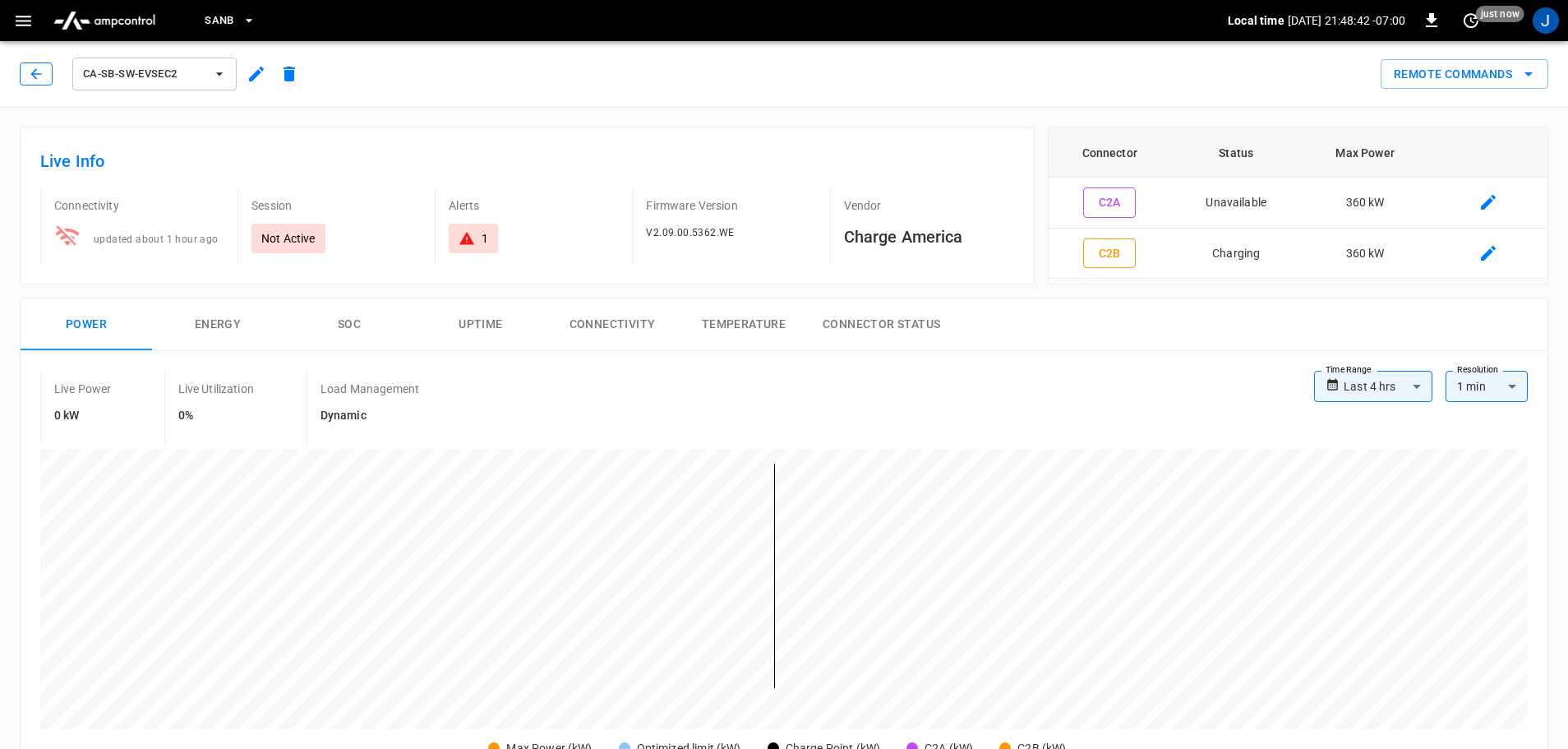
click at [31, 73] on icon "button" at bounding box center [35, 73] width 16 height 16
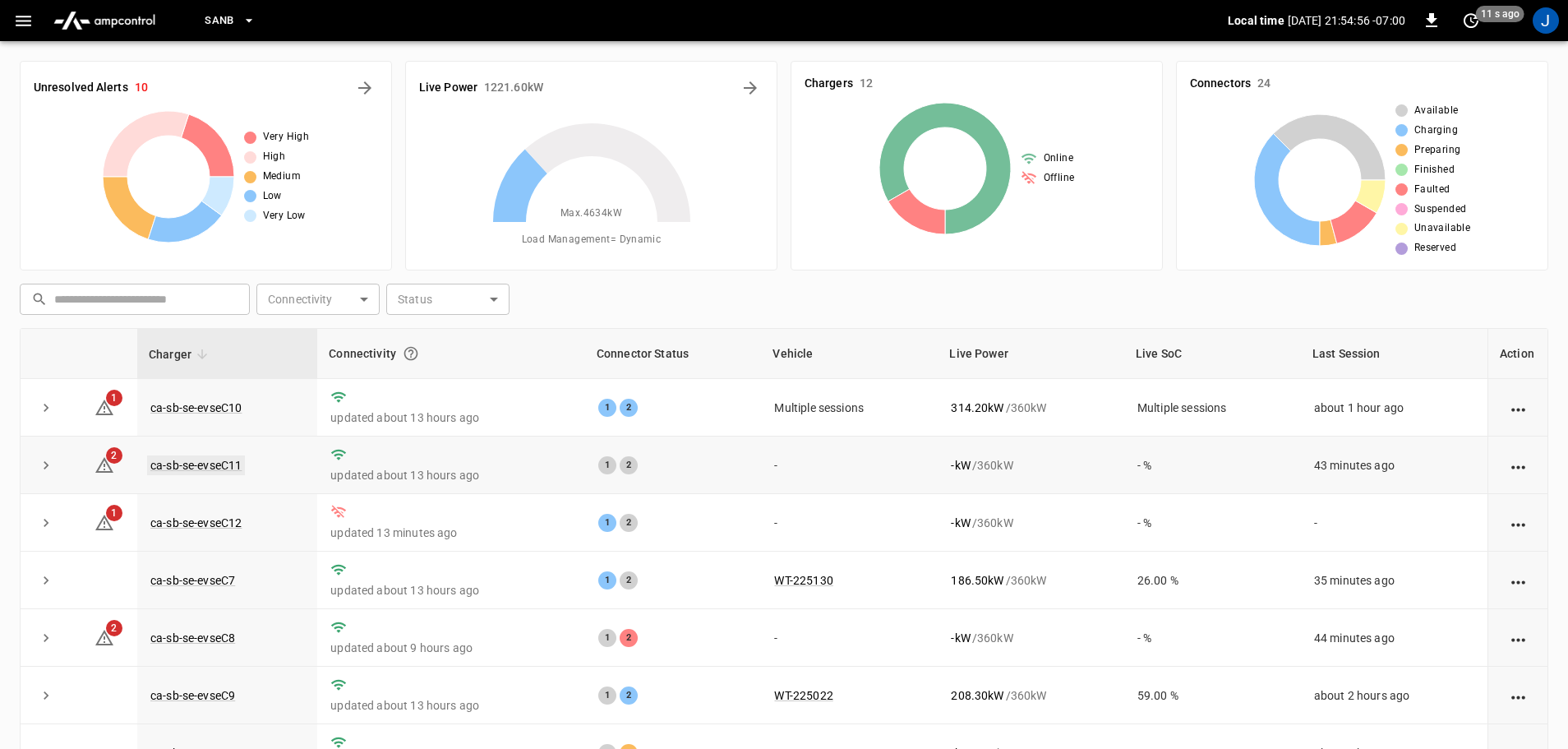
click at [223, 467] on link "ca-sb-se-evseC11" at bounding box center [196, 464] width 98 height 20
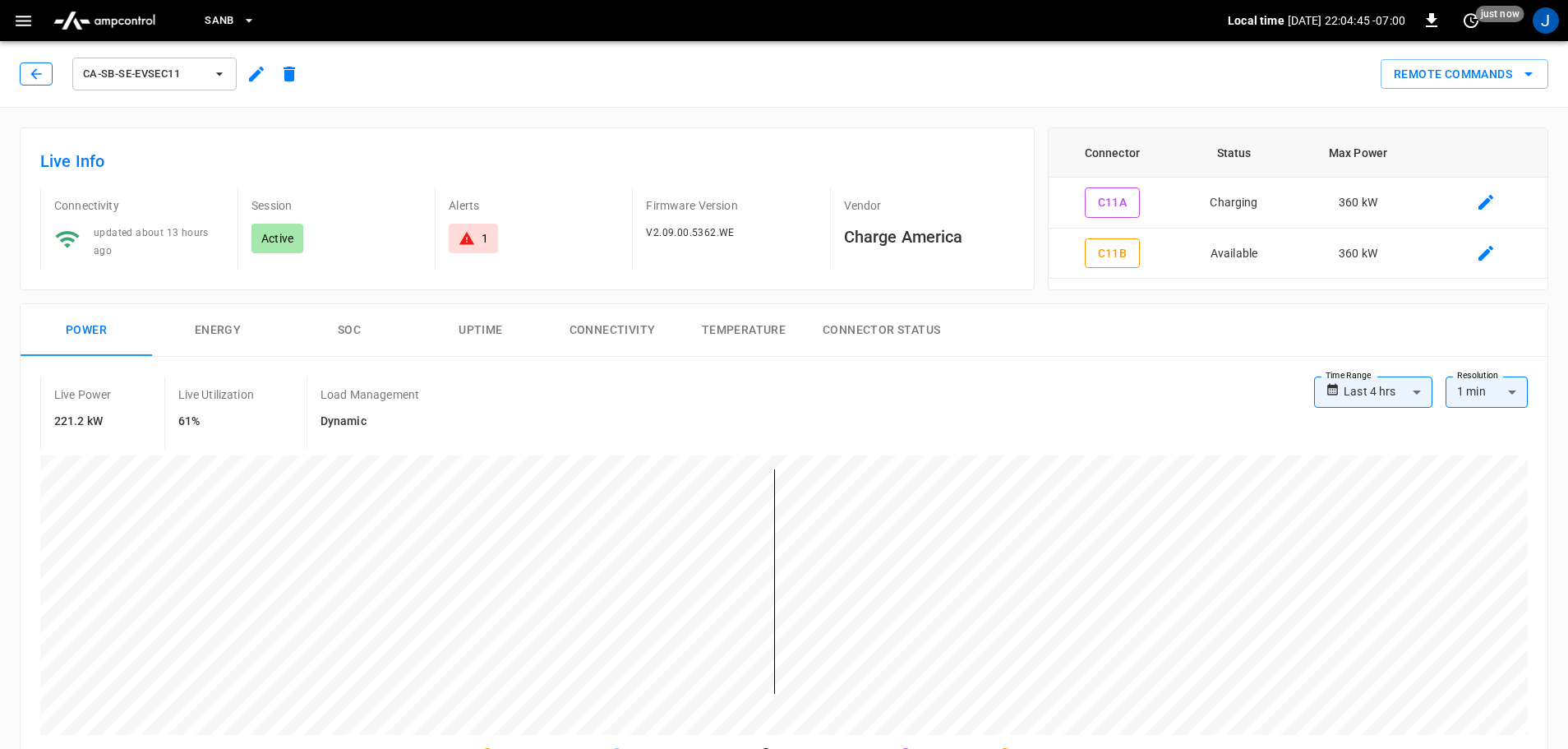
click at [32, 73] on icon "button" at bounding box center [35, 73] width 10 height 10
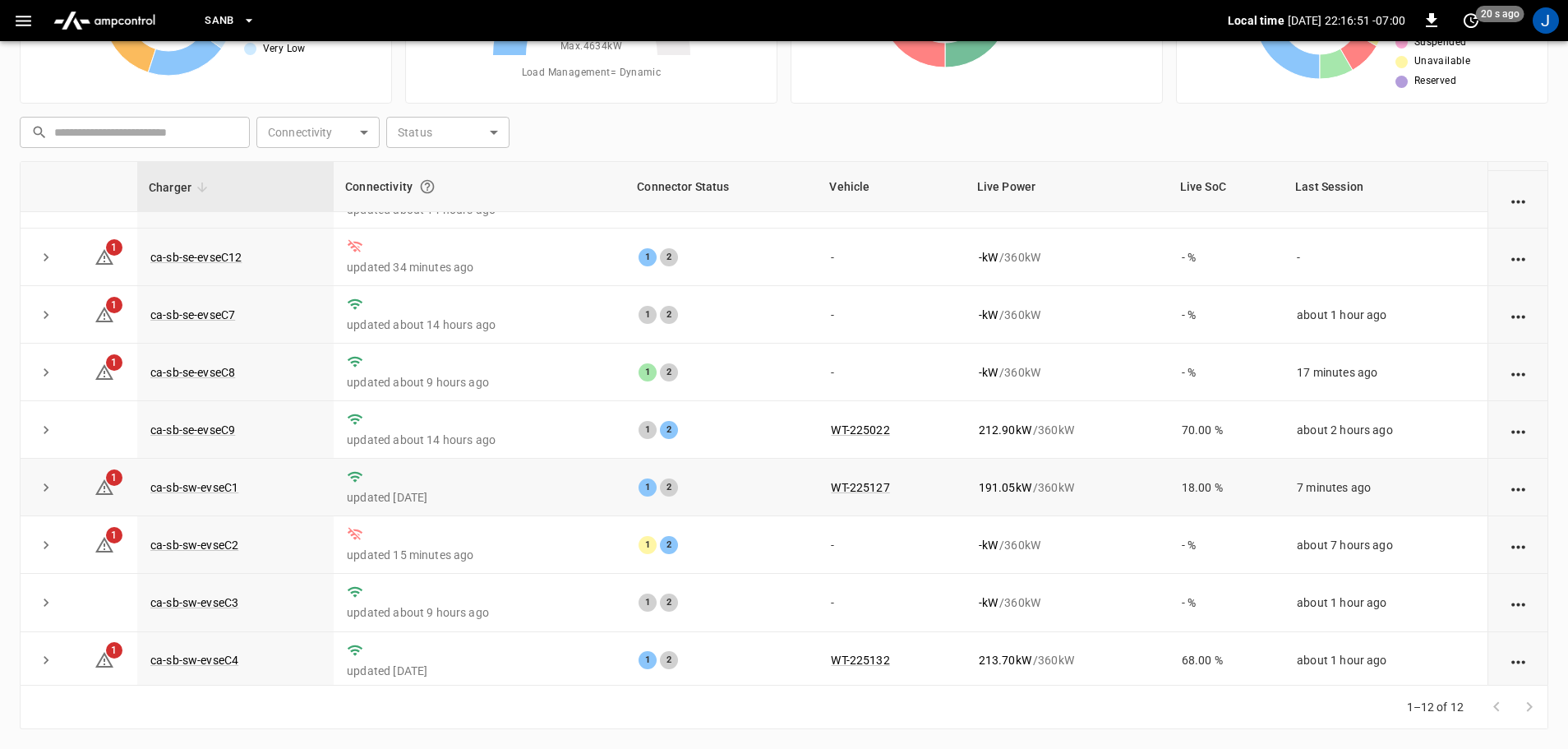
scroll to position [64, 0]
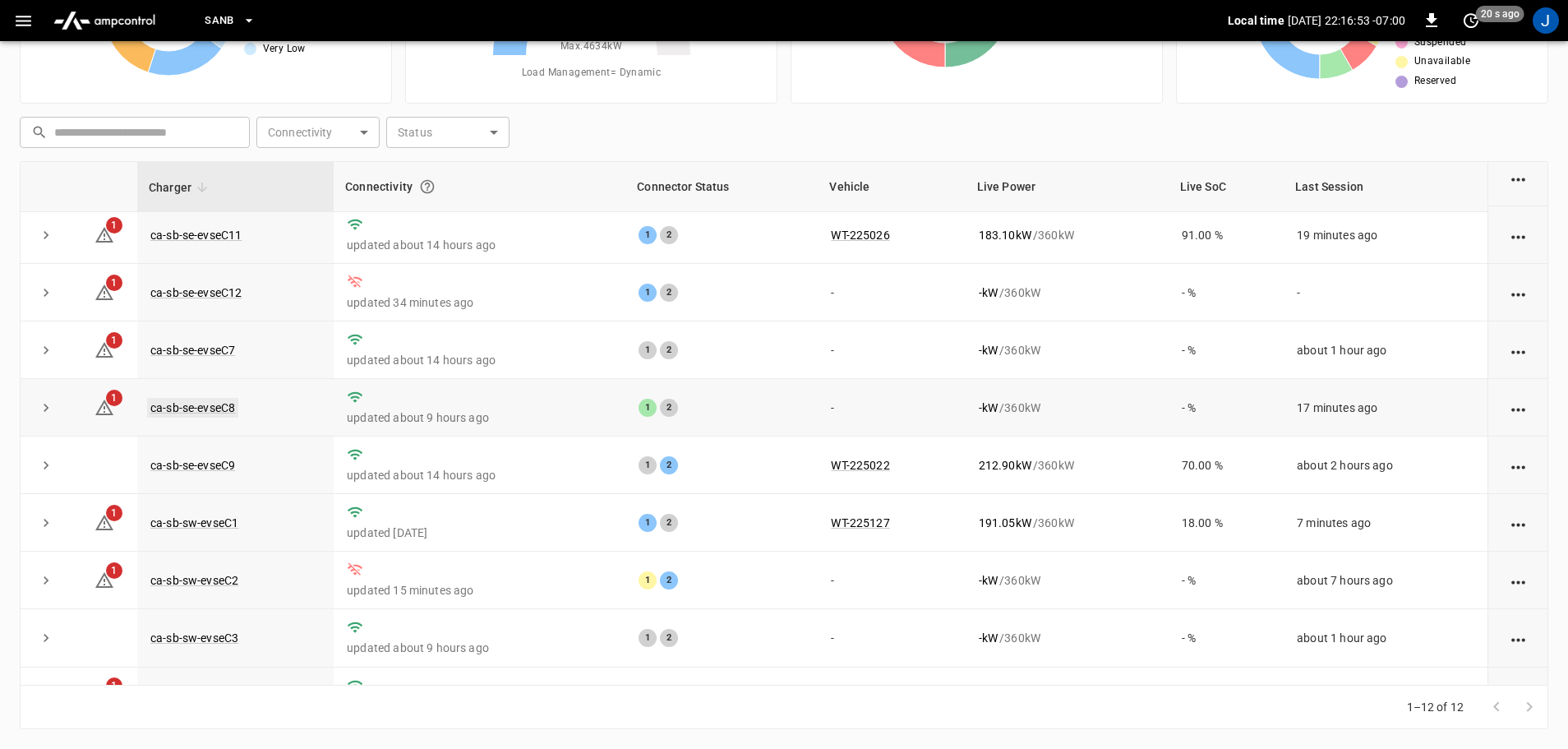
click at [202, 412] on link "ca-sb-se-evseC8" at bounding box center [193, 407] width 91 height 20
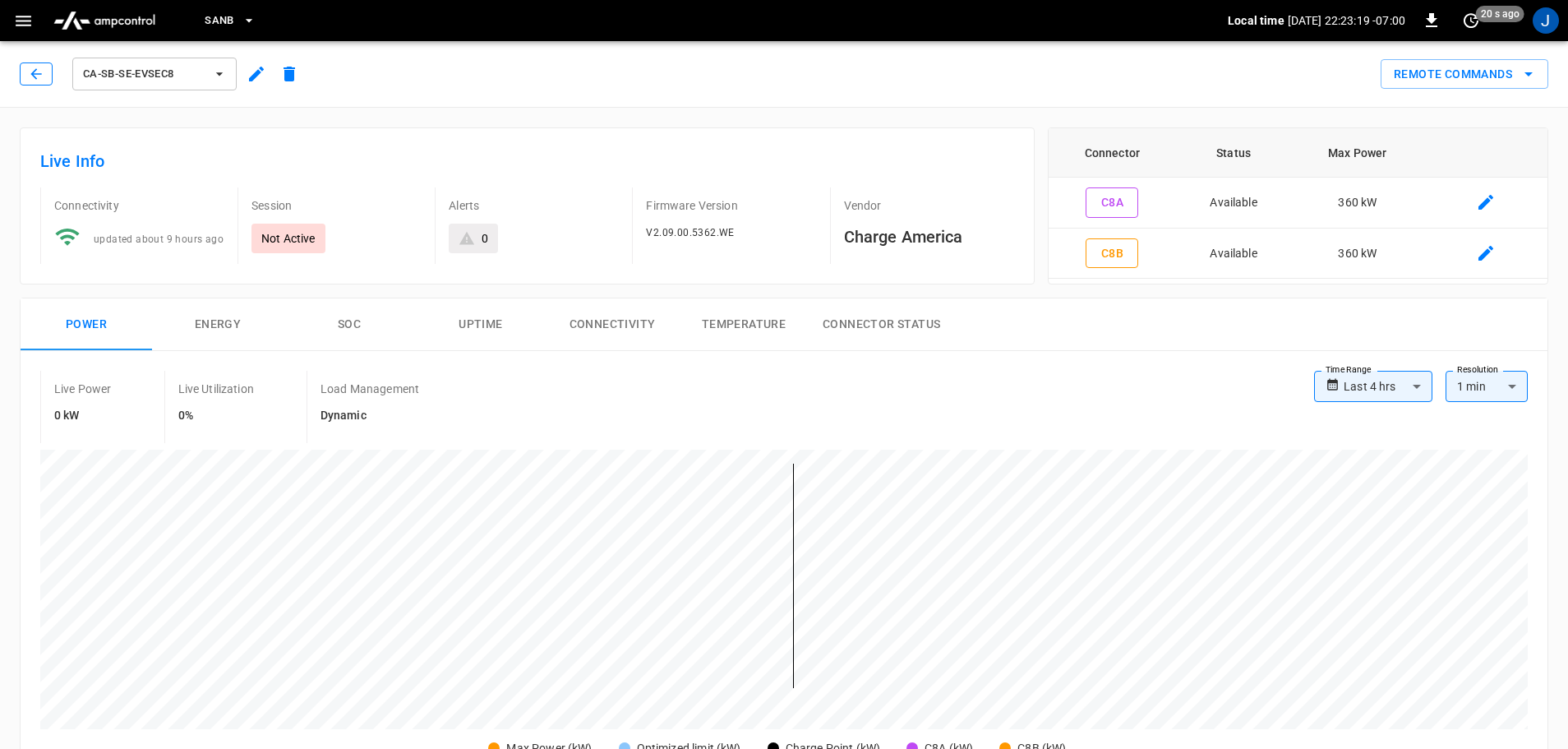
click at [40, 74] on icon "button" at bounding box center [35, 73] width 16 height 16
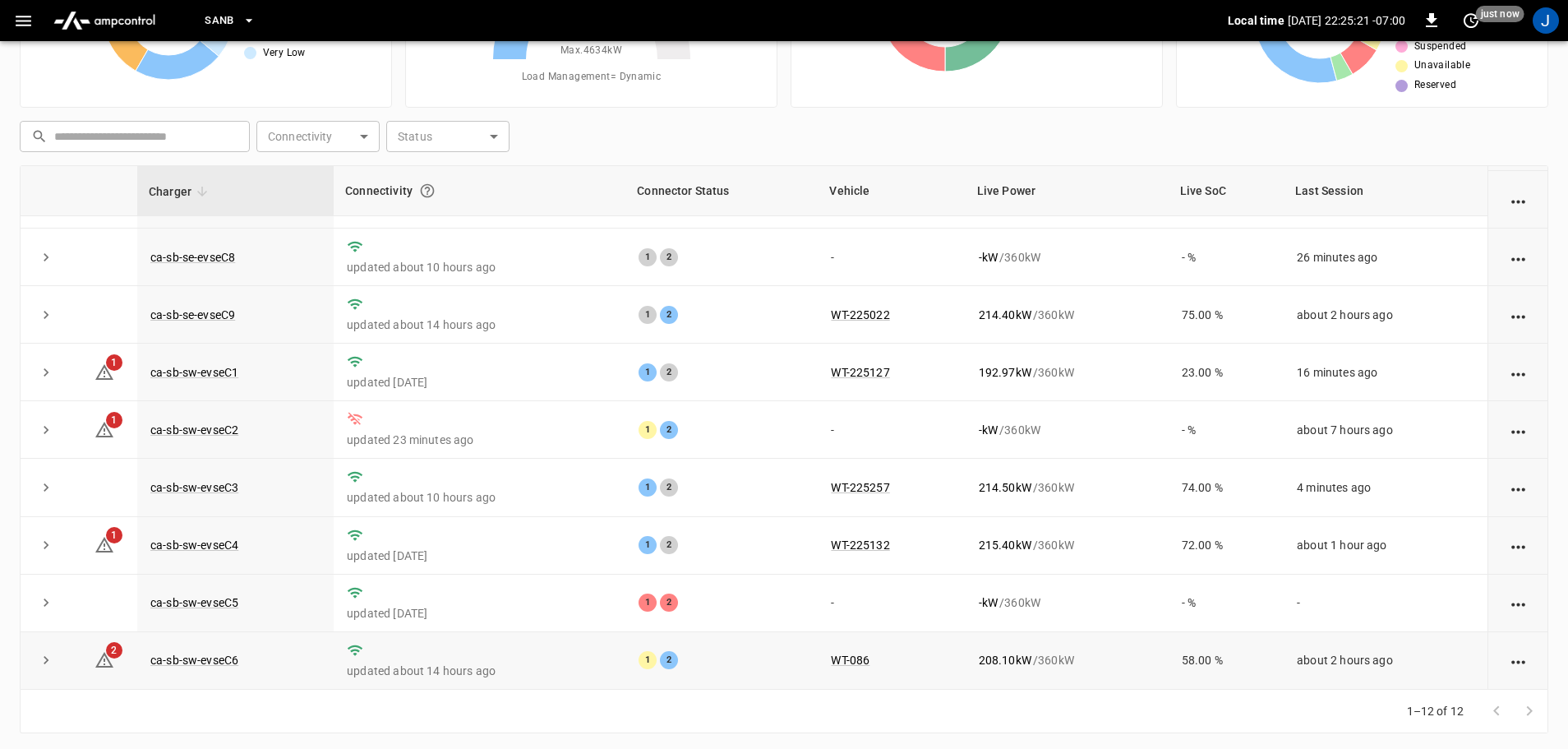
scroll to position [165, 0]
click at [214, 604] on link "ca-sb-sw-evseC5" at bounding box center [194, 601] width 94 height 20
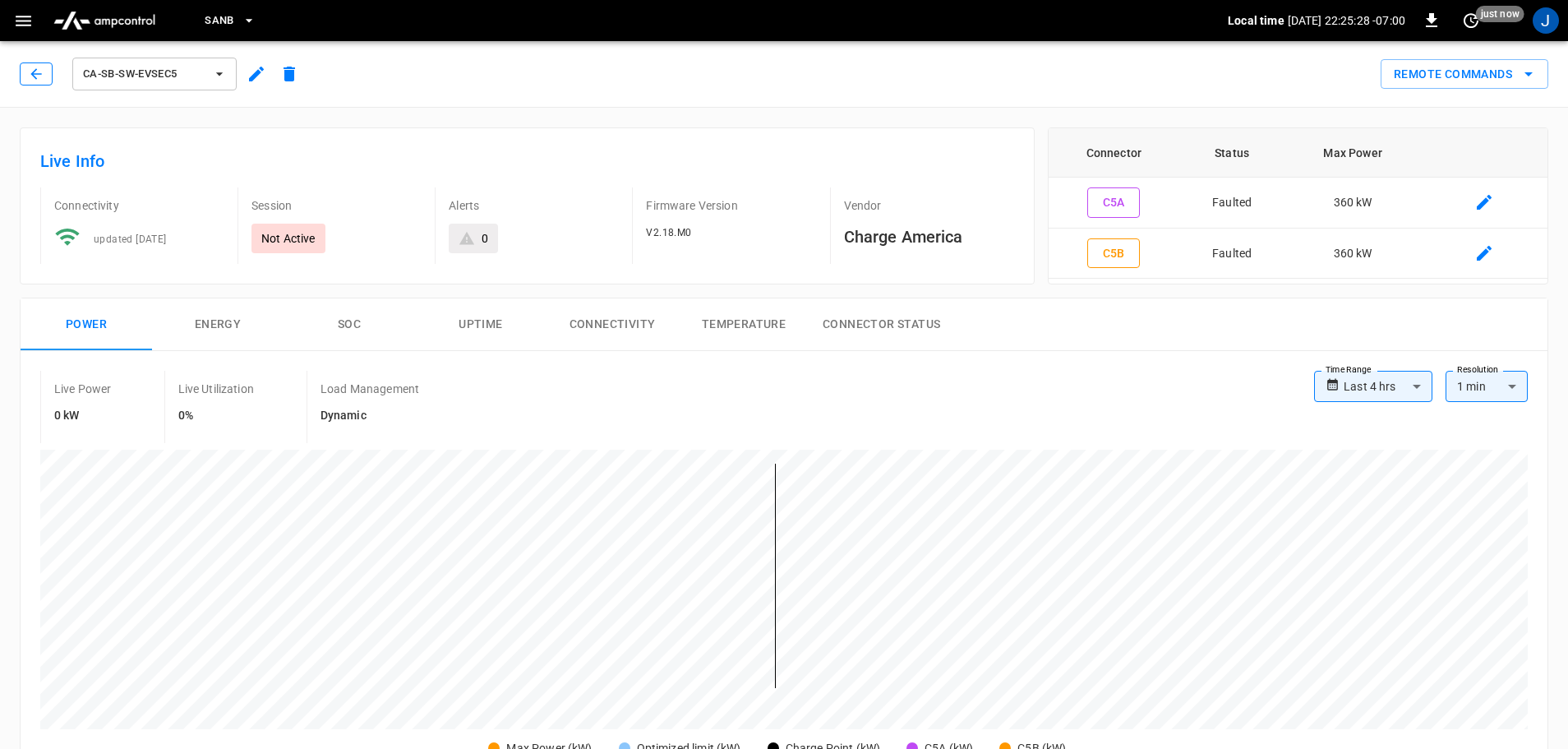
click at [21, 78] on button "button" at bounding box center [36, 74] width 33 height 23
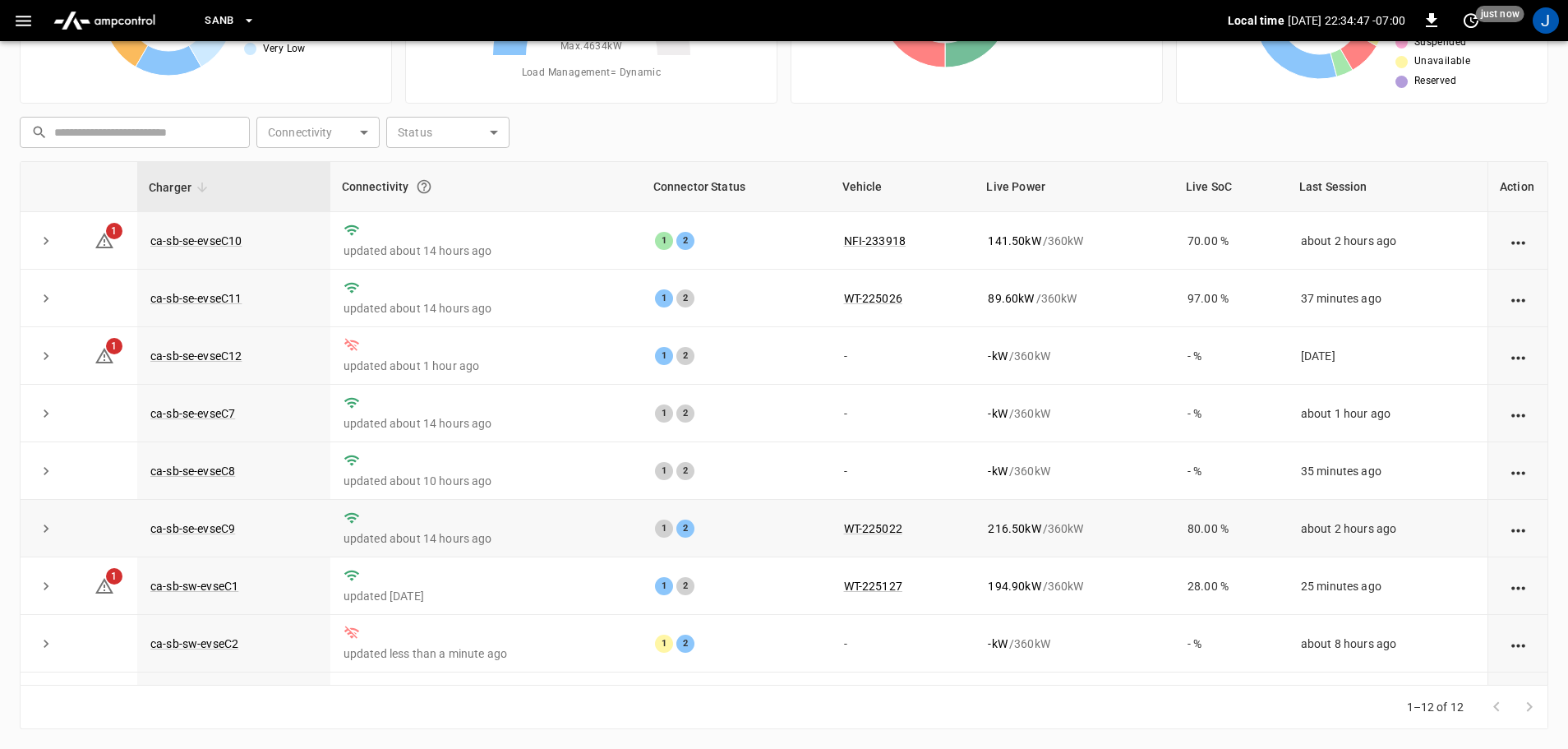
scroll to position [227, 0]
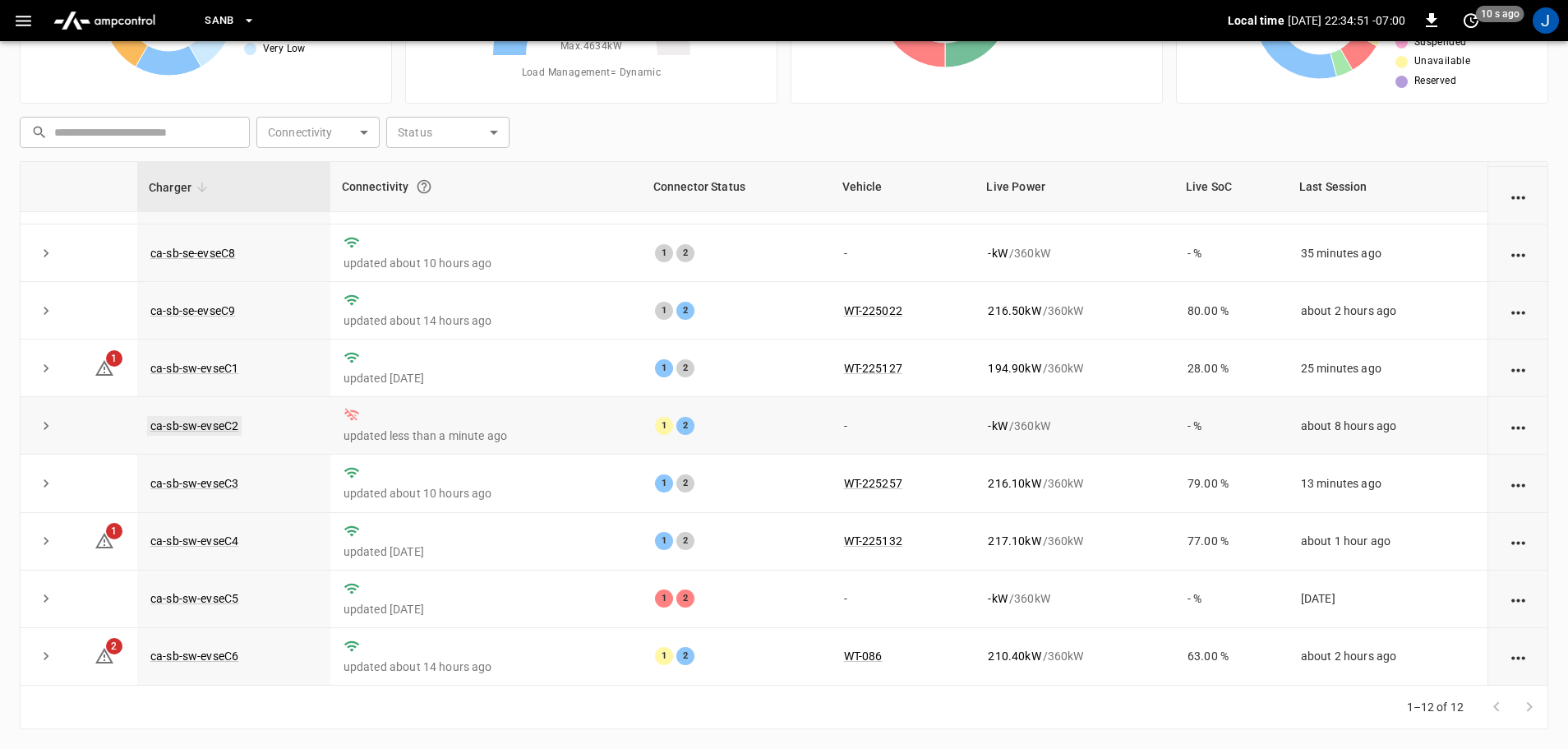
click at [215, 427] on link "ca-sb-sw-evseC2" at bounding box center [194, 425] width 94 height 20
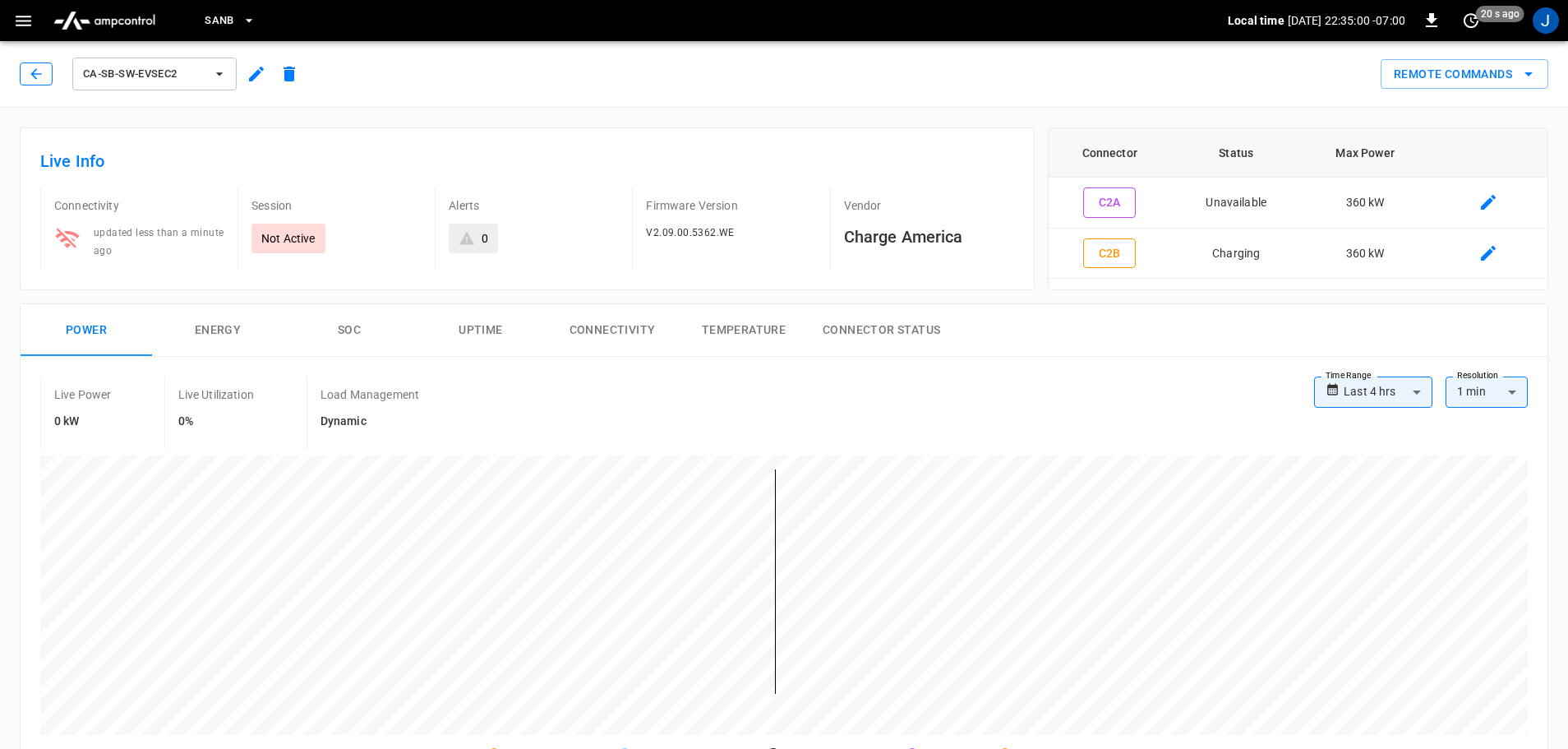
click at [28, 81] on button "button" at bounding box center [36, 74] width 33 height 23
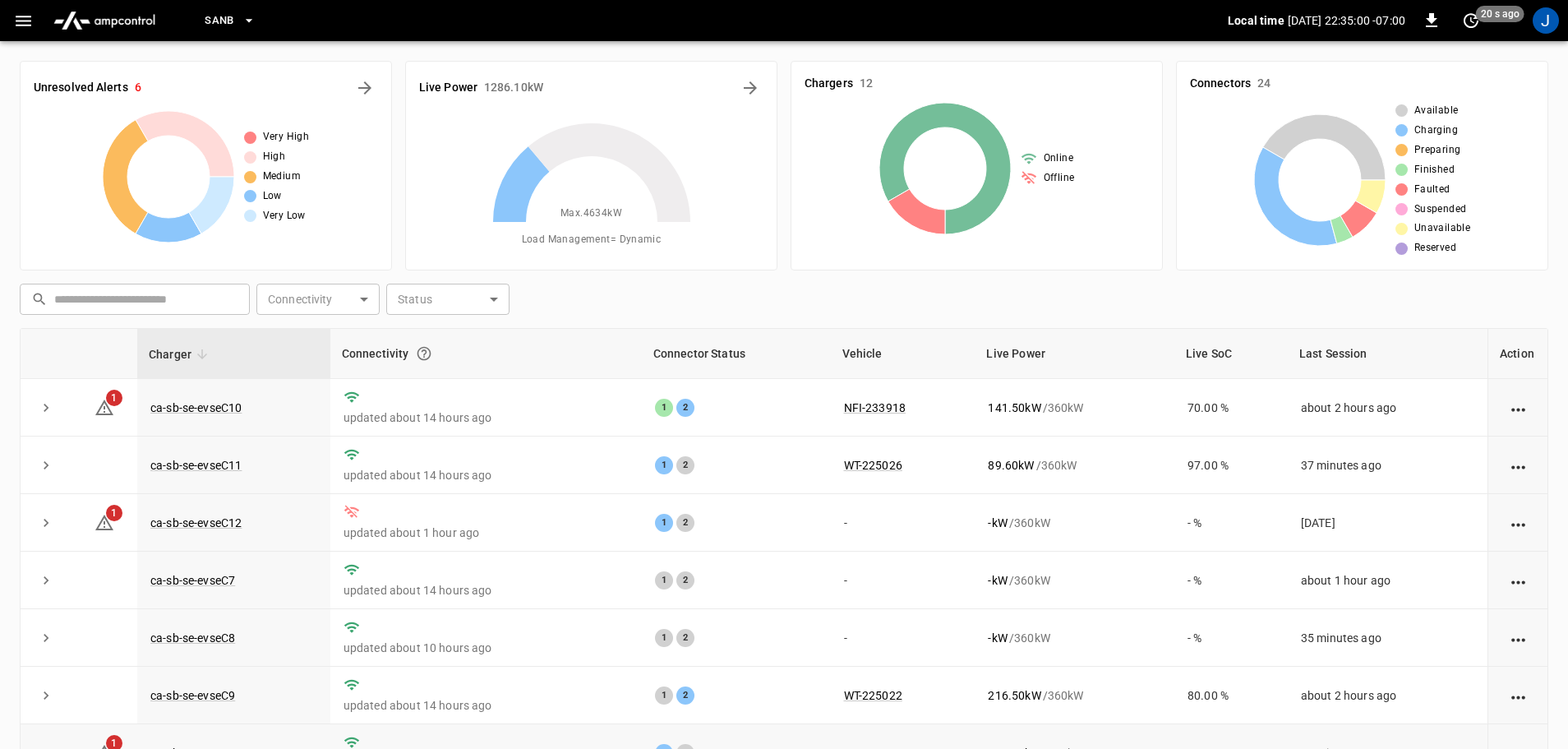
scroll to position [167, 0]
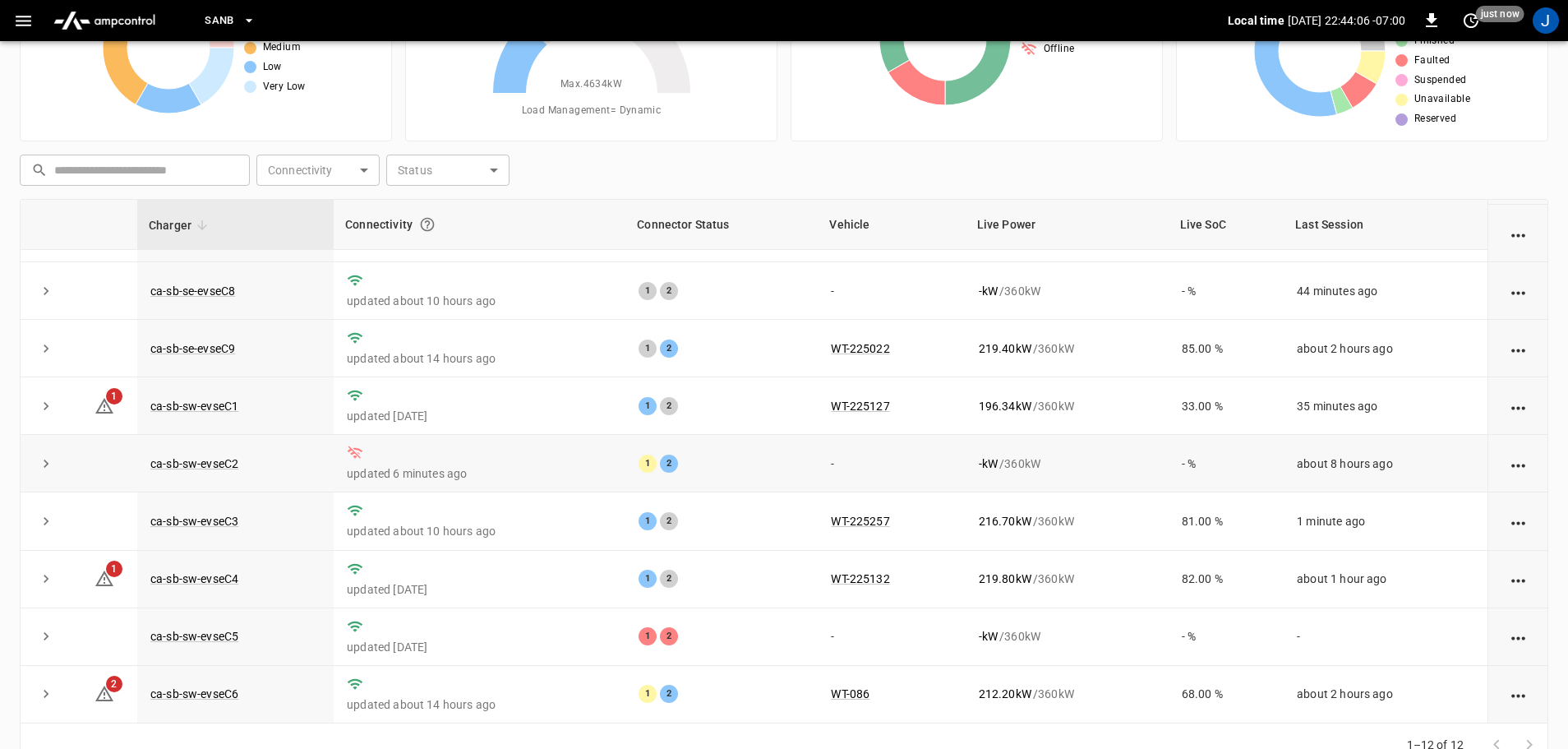
scroll to position [167, 0]
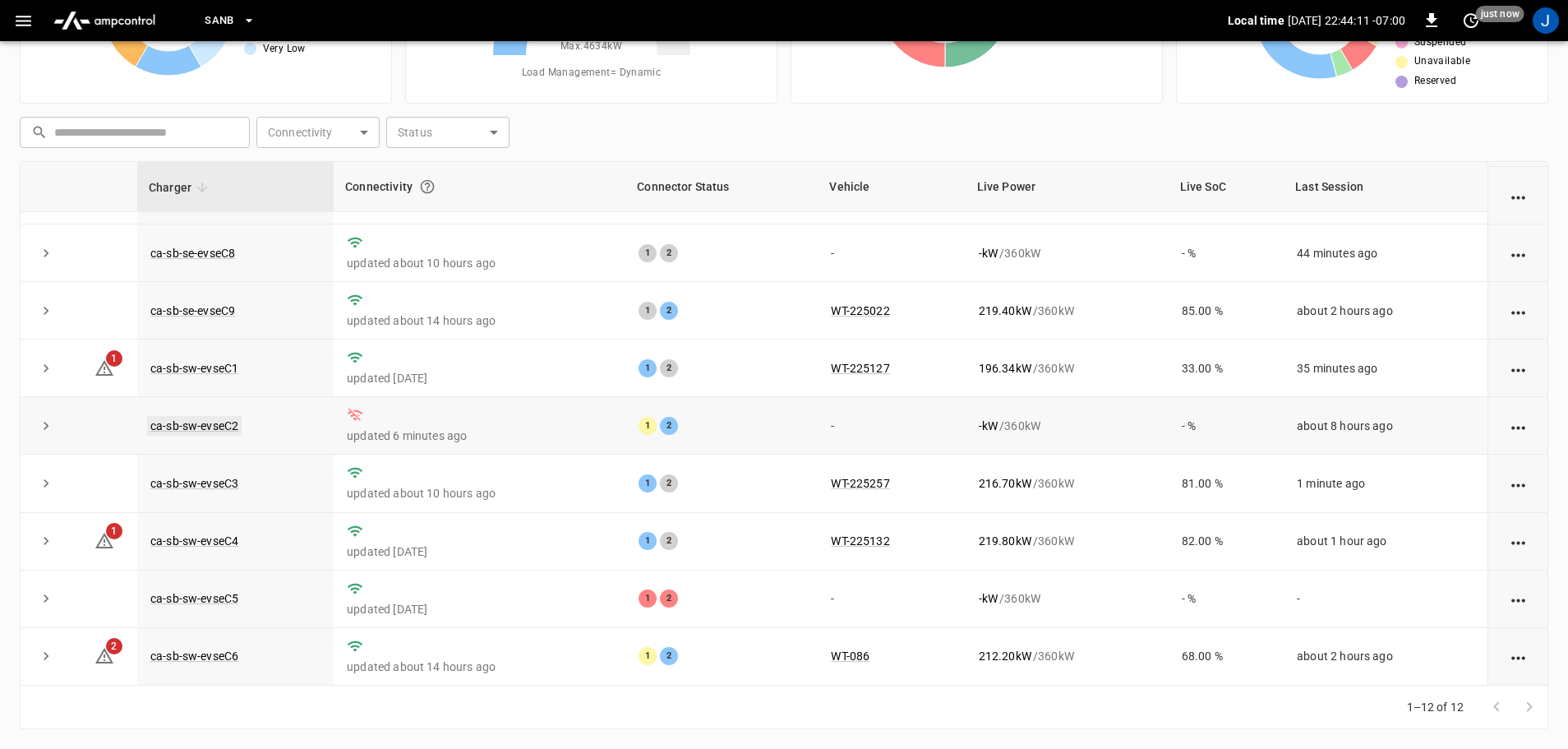
click at [190, 422] on link "ca-sb-sw-evseC2" at bounding box center [194, 425] width 94 height 20
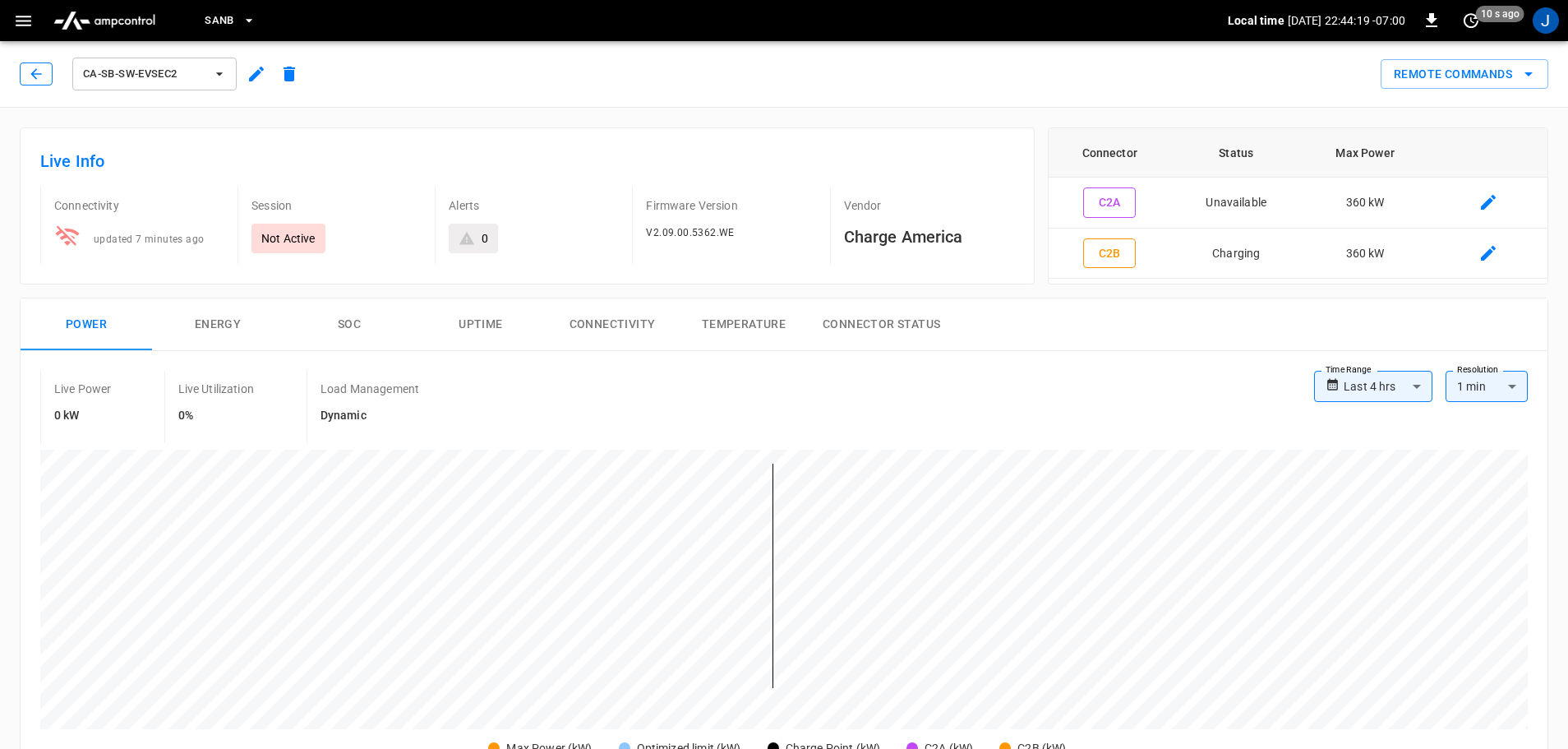
click at [34, 69] on icon "button" at bounding box center [35, 73] width 16 height 16
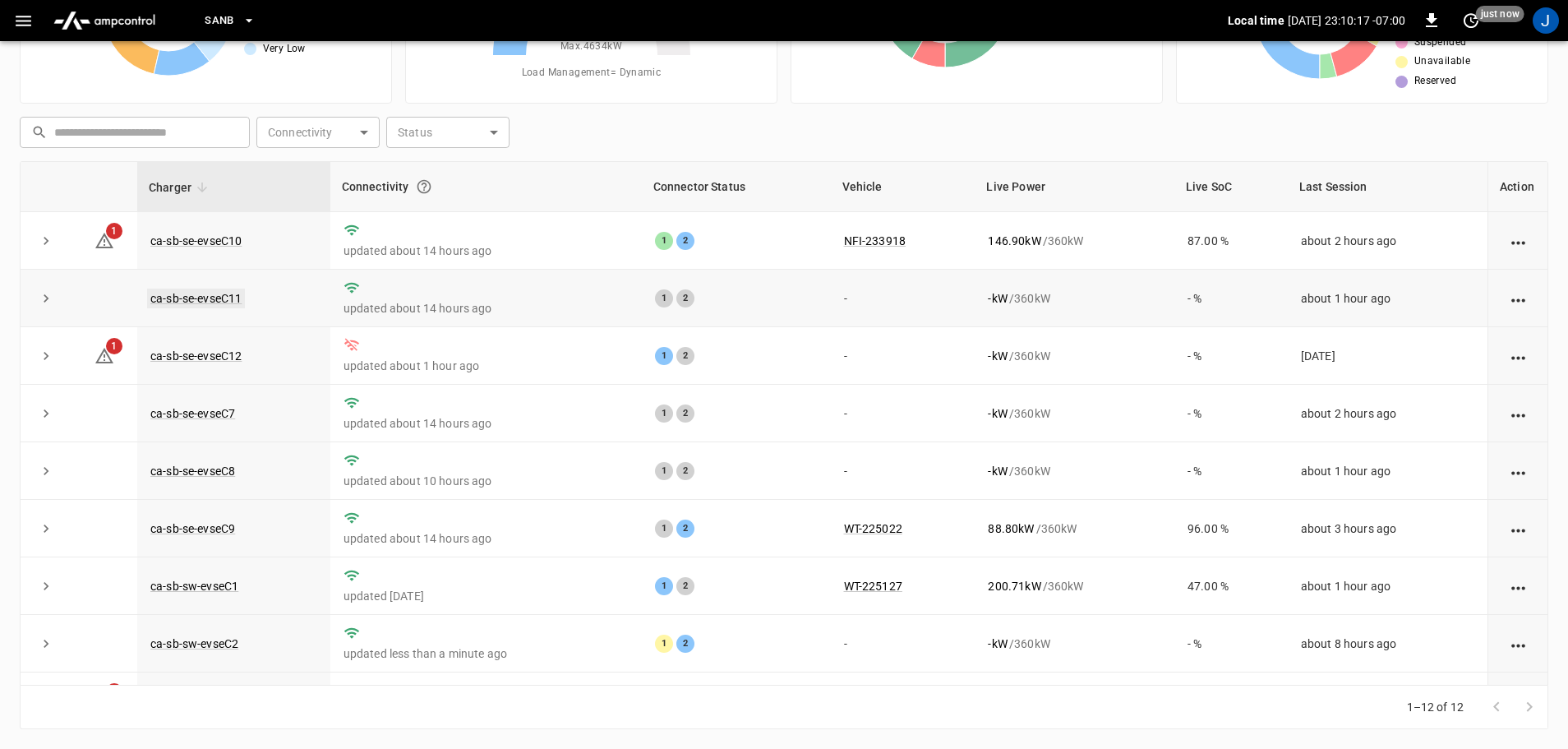
click at [198, 296] on link "ca-sb-se-evseC11" at bounding box center [196, 298] width 98 height 20
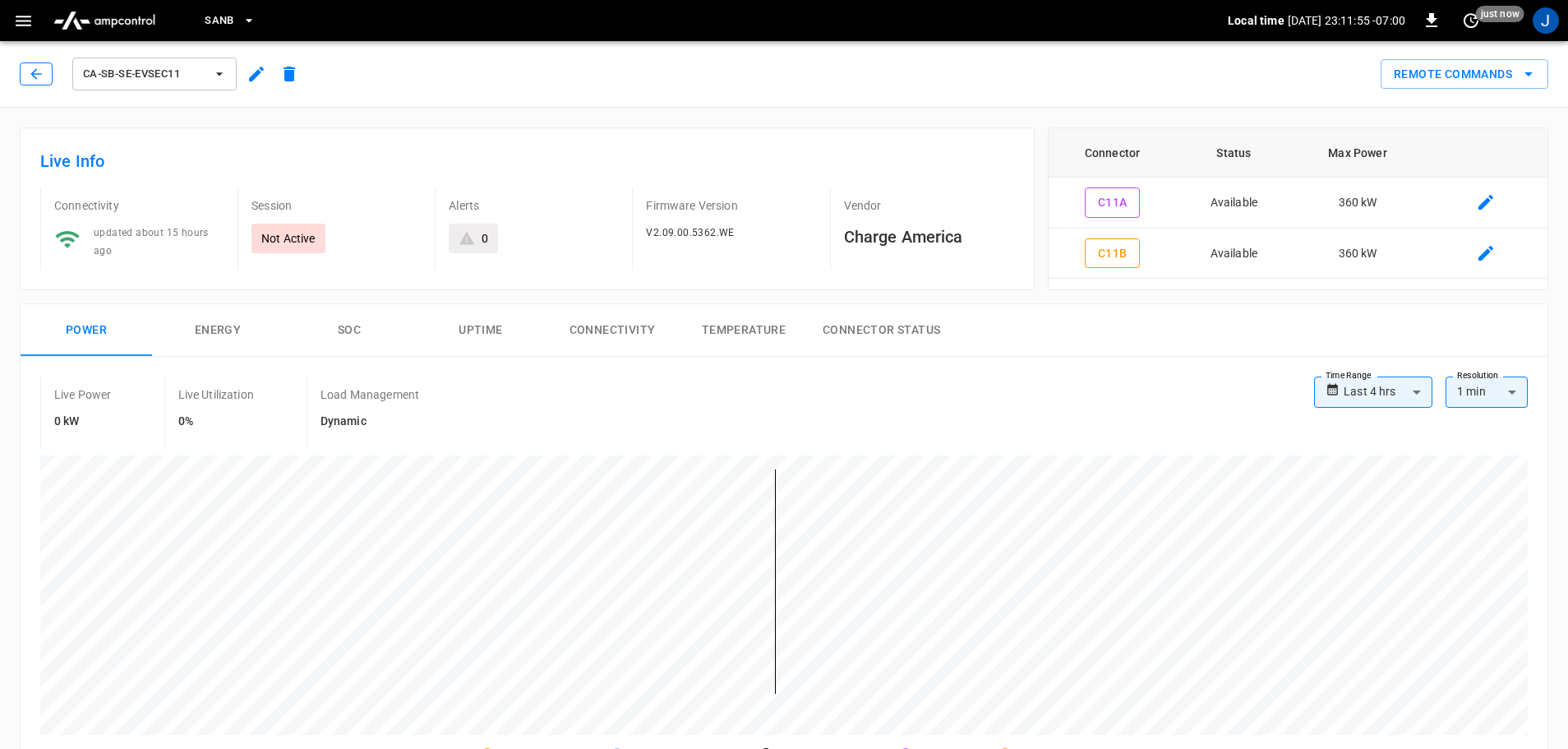
click at [33, 67] on icon "button" at bounding box center [35, 73] width 16 height 16
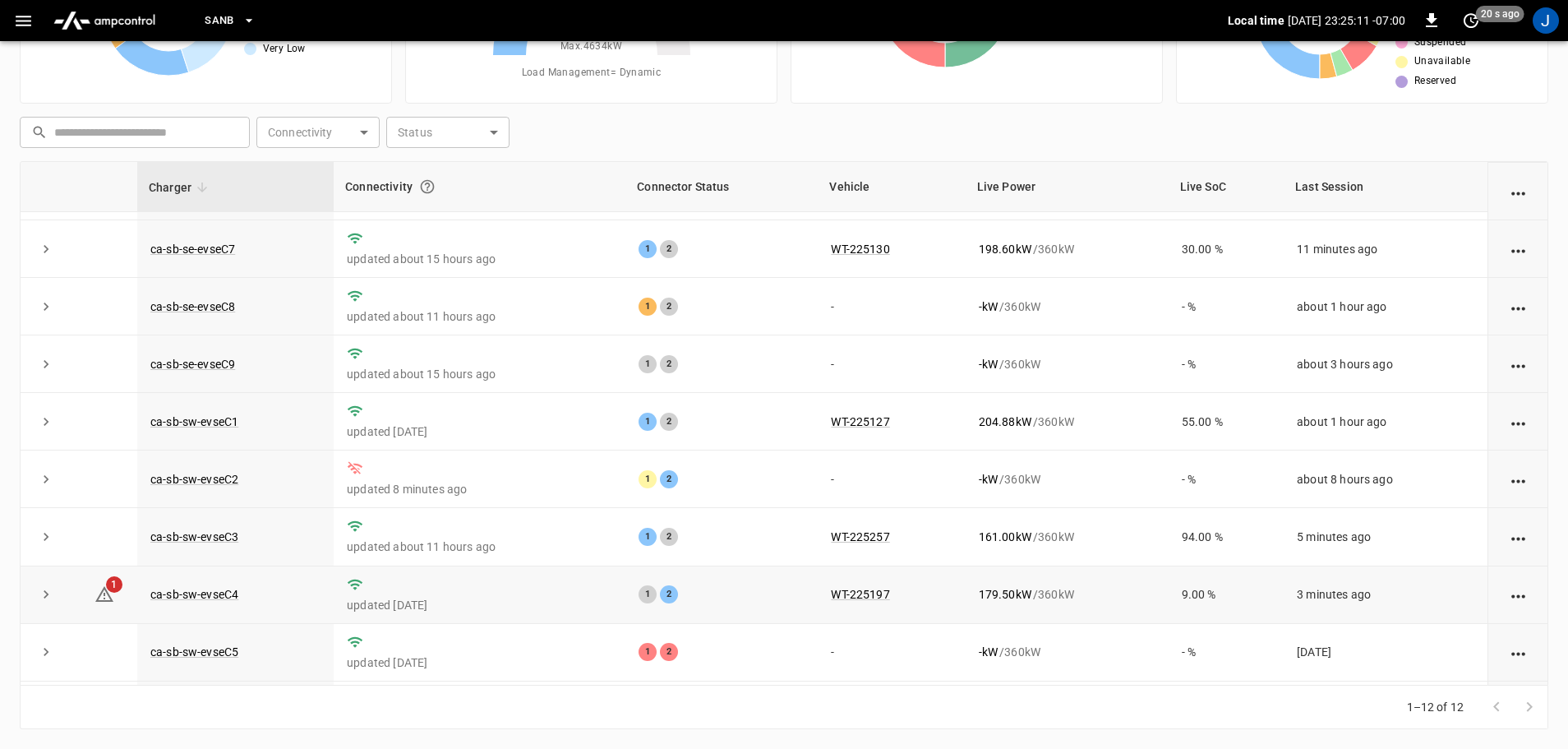
scroll to position [227, 0]
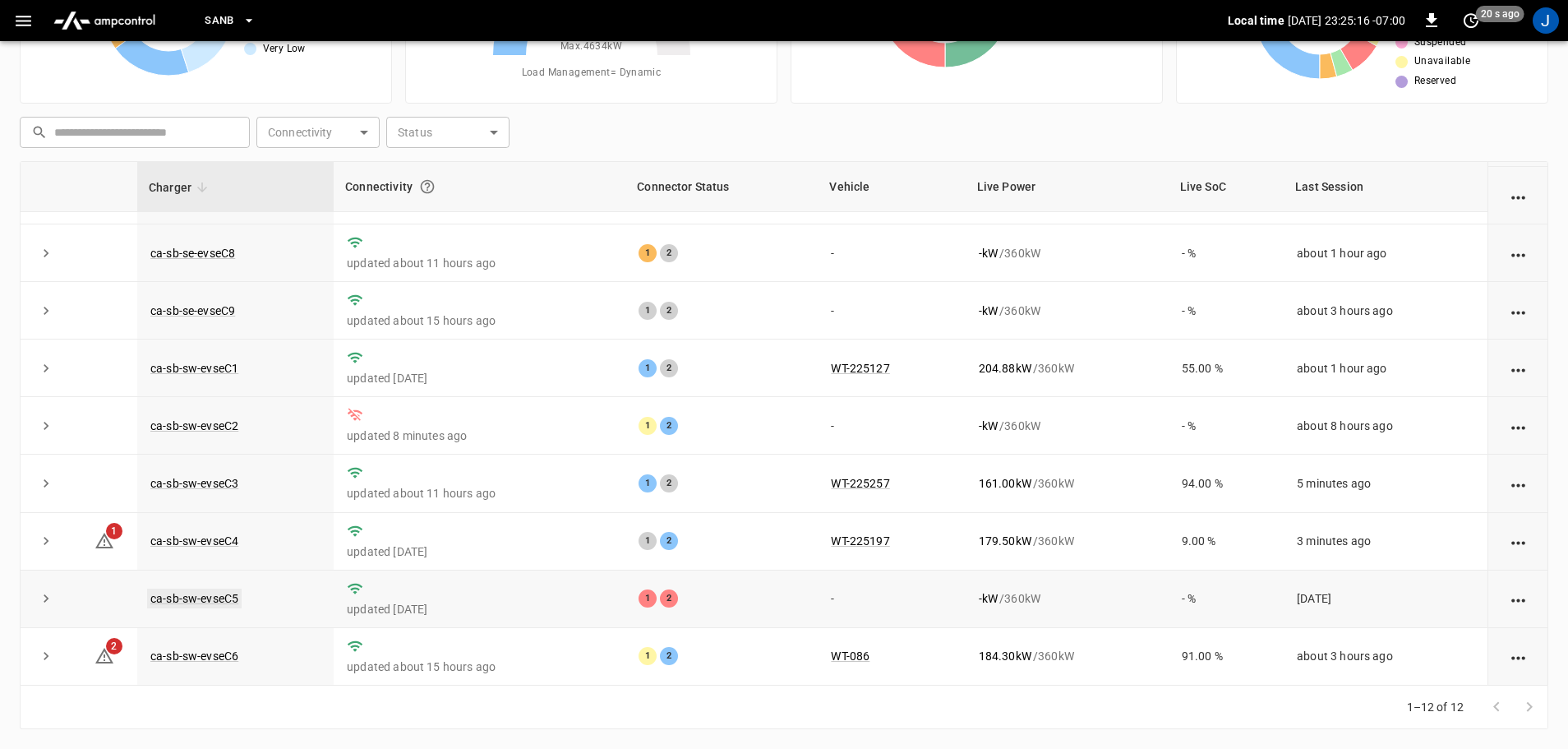
click at [205, 600] on link "ca-sb-sw-evseC5" at bounding box center [194, 598] width 94 height 20
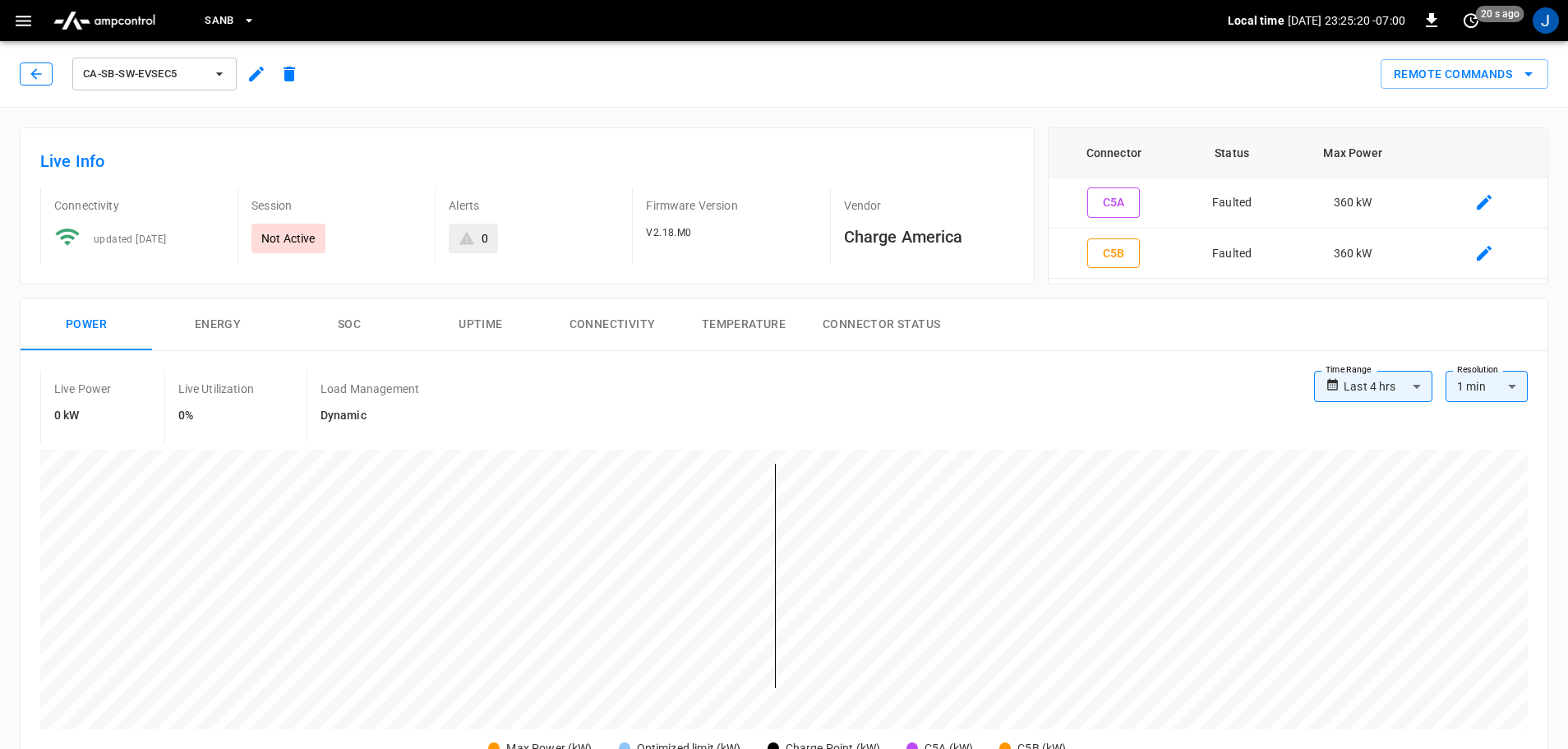
click at [38, 80] on icon "button" at bounding box center [35, 73] width 16 height 16
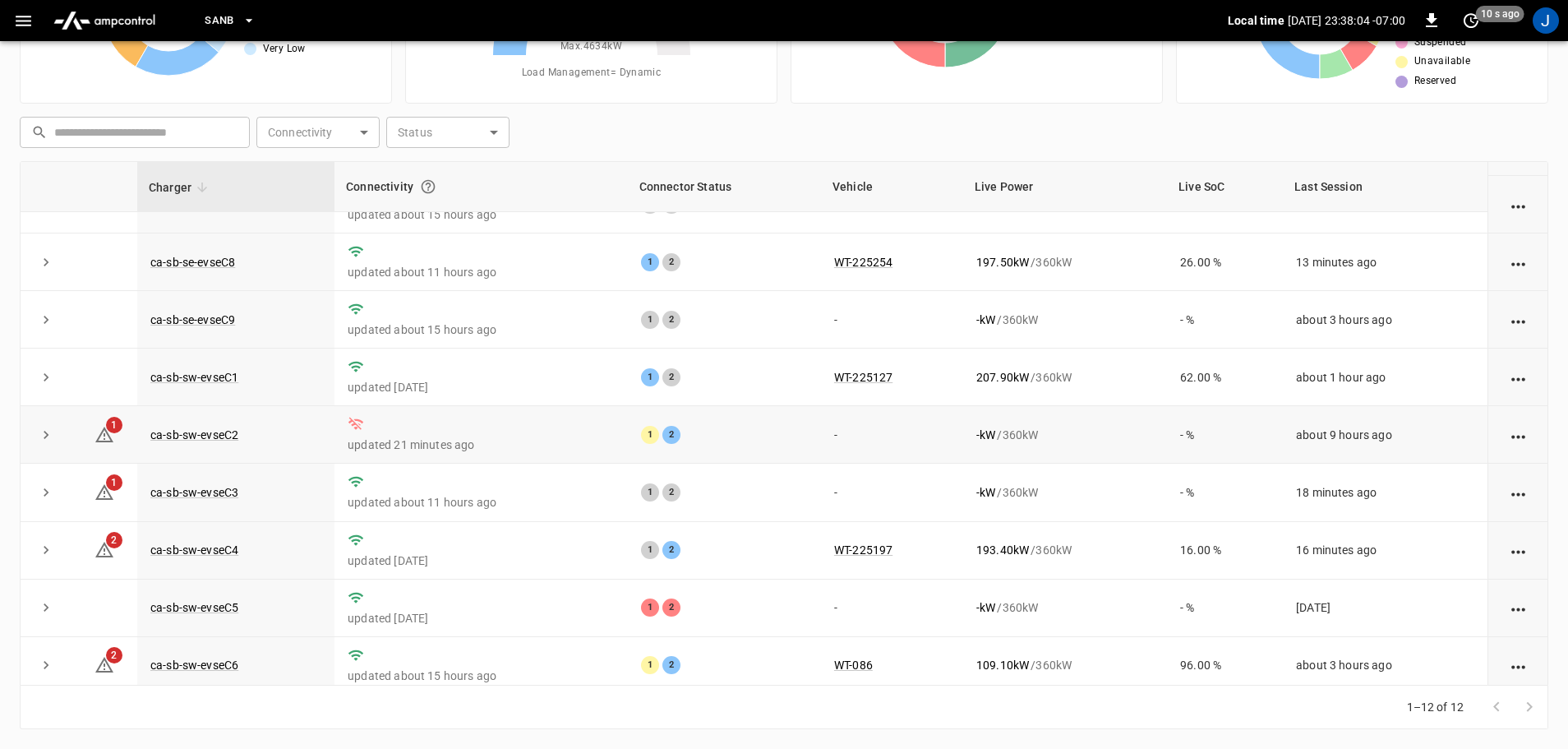
scroll to position [227, 0]
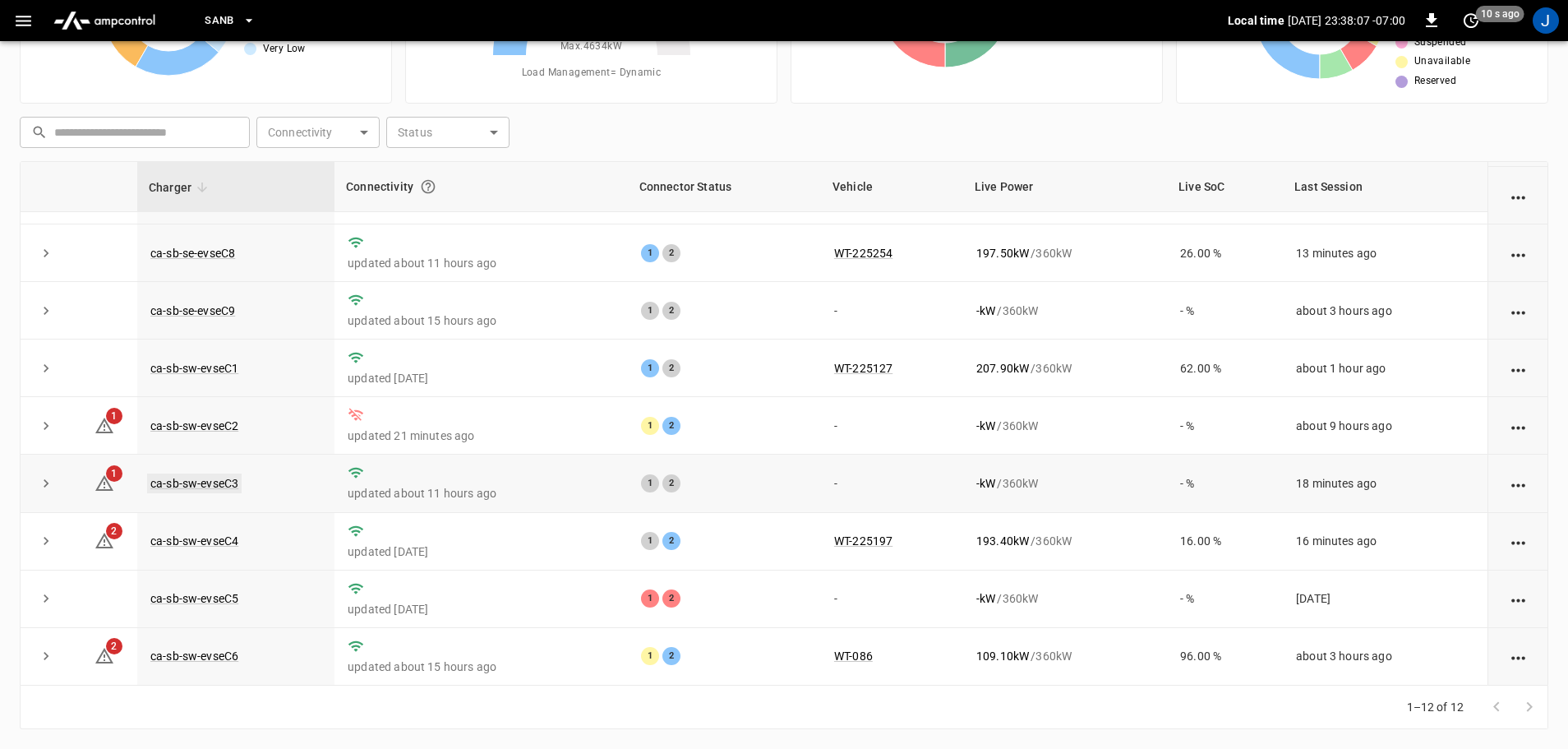
click at [213, 480] on link "ca-sb-sw-evseC3" at bounding box center [194, 483] width 94 height 20
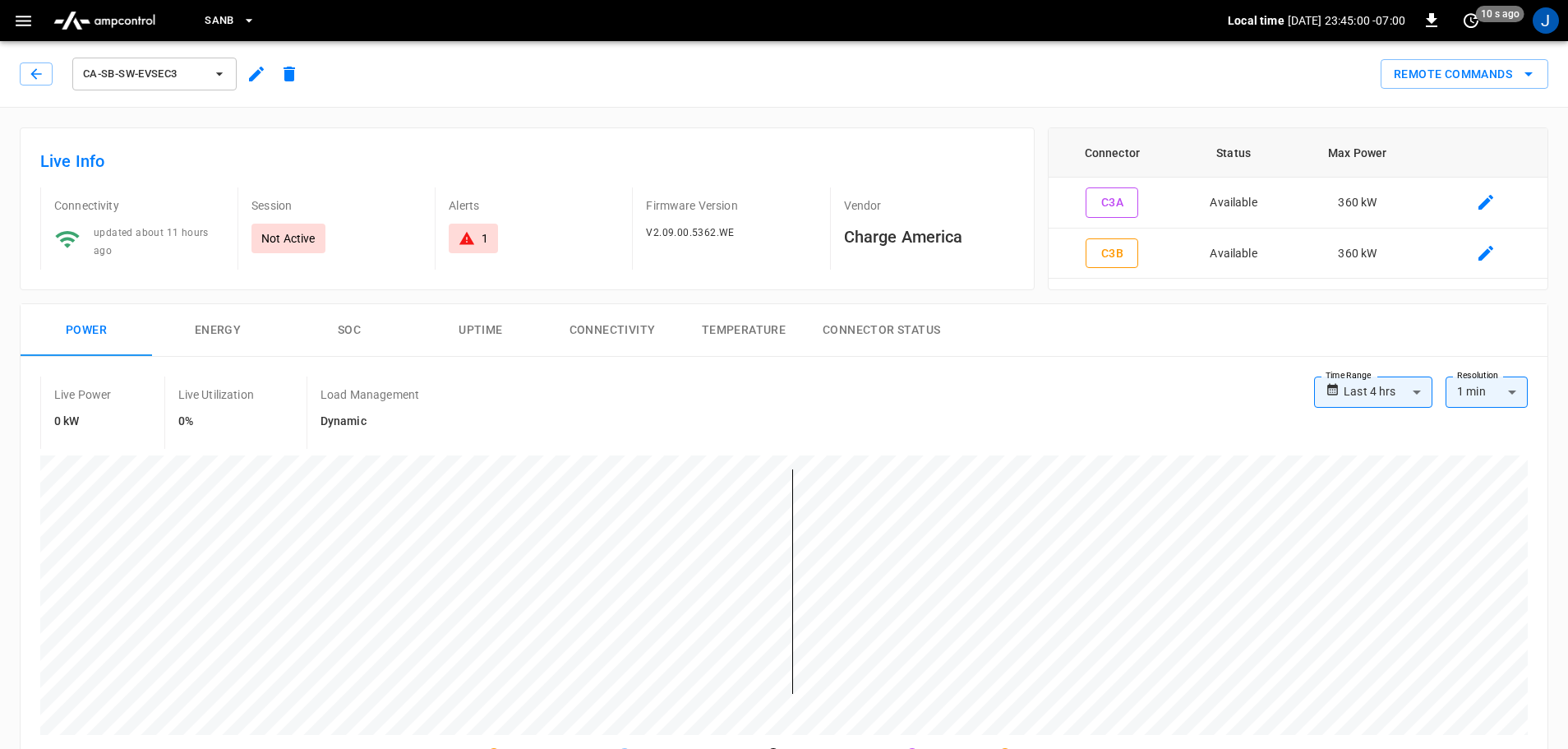
click at [25, 21] on icon "button" at bounding box center [23, 20] width 15 height 10
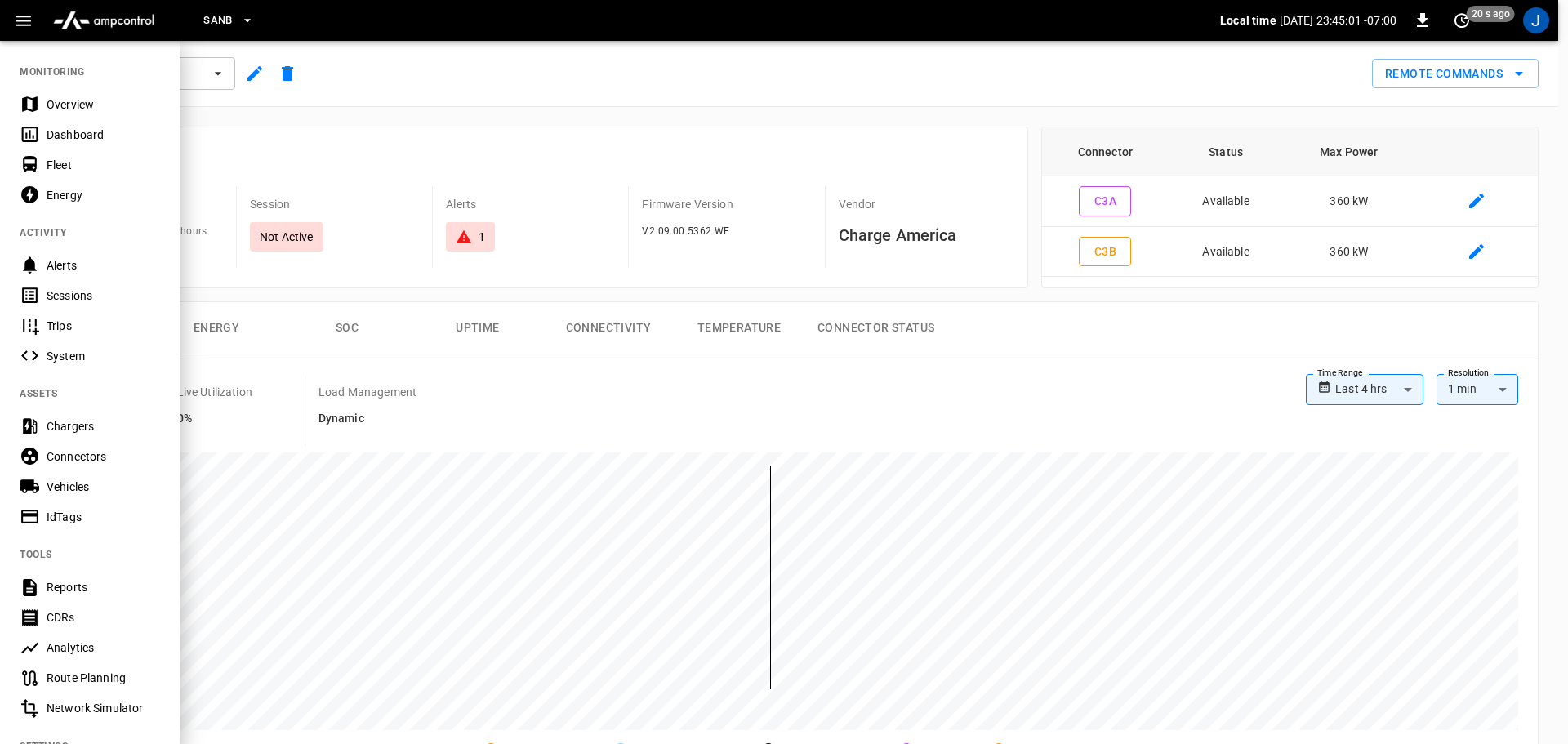
drag, startPoint x: 358, startPoint y: 169, endPoint x: 130, endPoint y: 130, distance: 231.3
click at [357, 166] on div at bounding box center [784, 372] width 1568 height 744
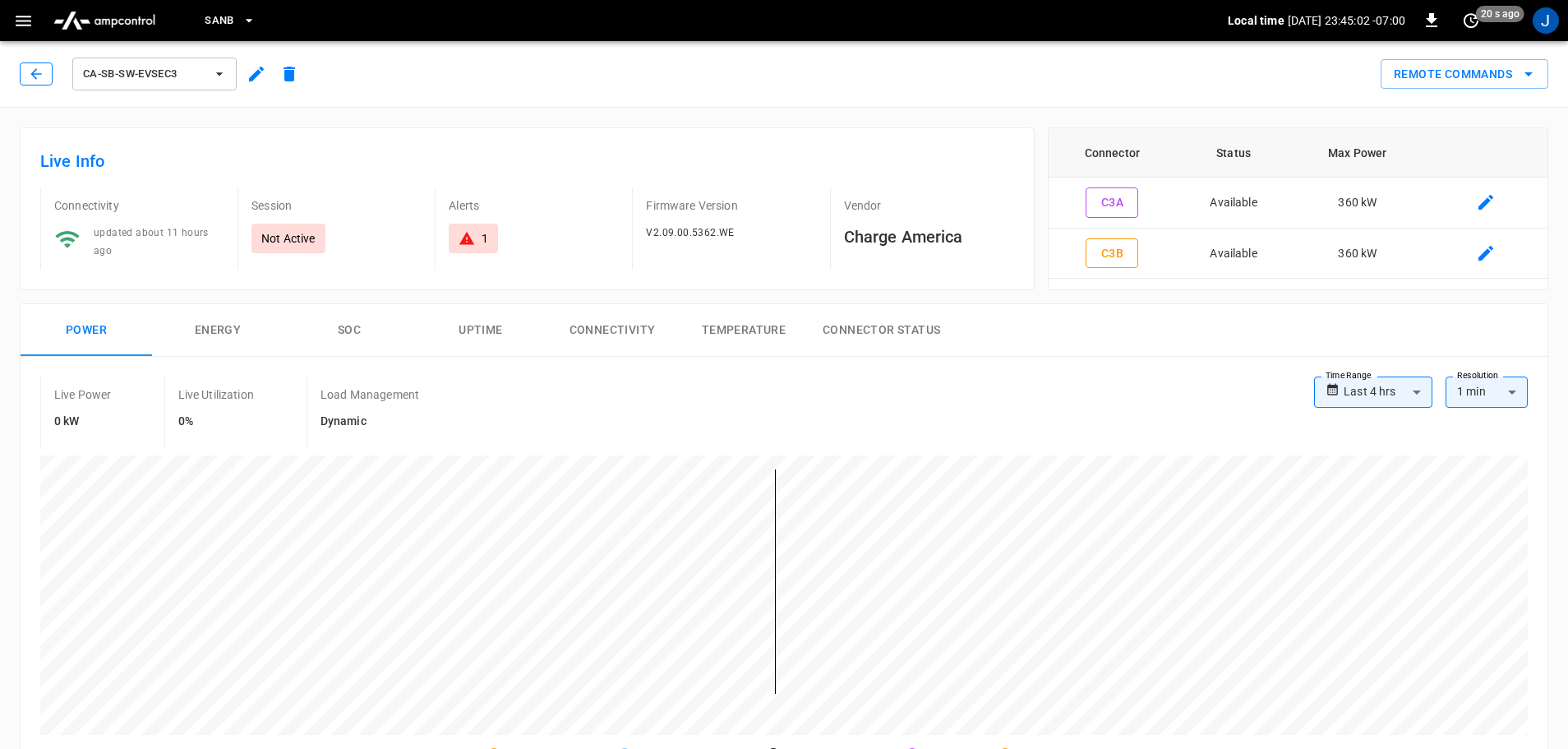
click at [32, 70] on icon "button" at bounding box center [35, 73] width 16 height 16
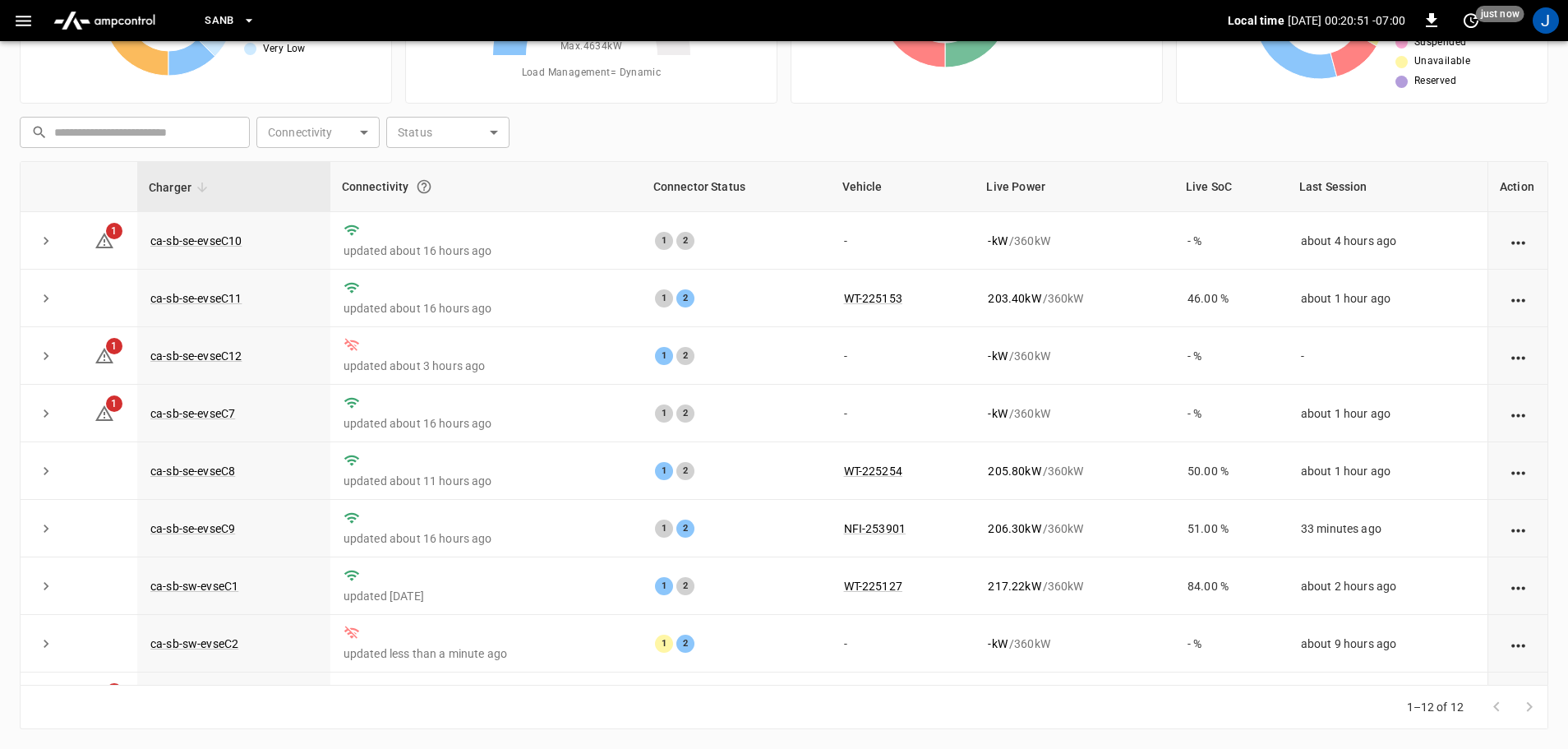
scroll to position [227, 0]
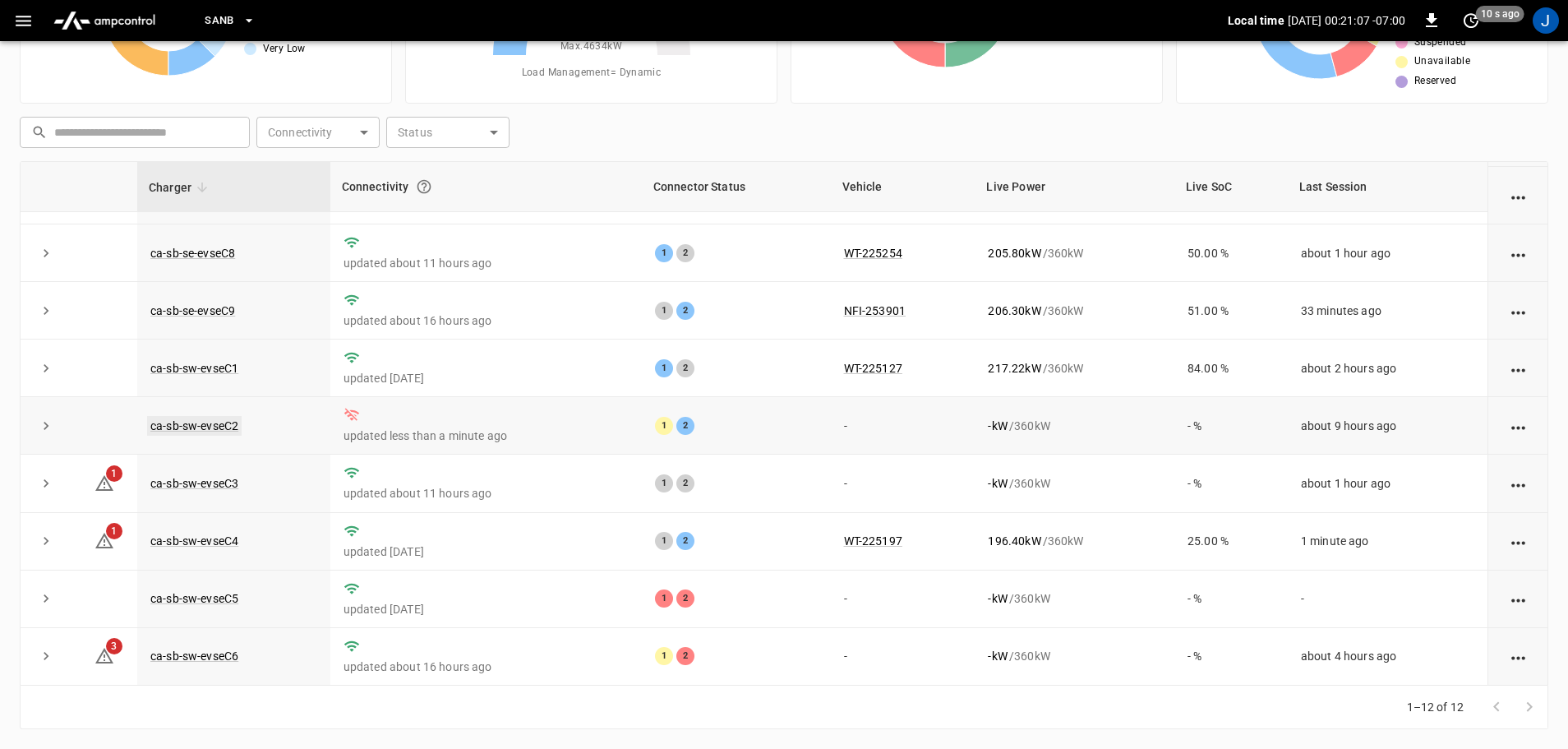
click at [215, 424] on link "ca-sb-sw-evseC2" at bounding box center [194, 425] width 94 height 20
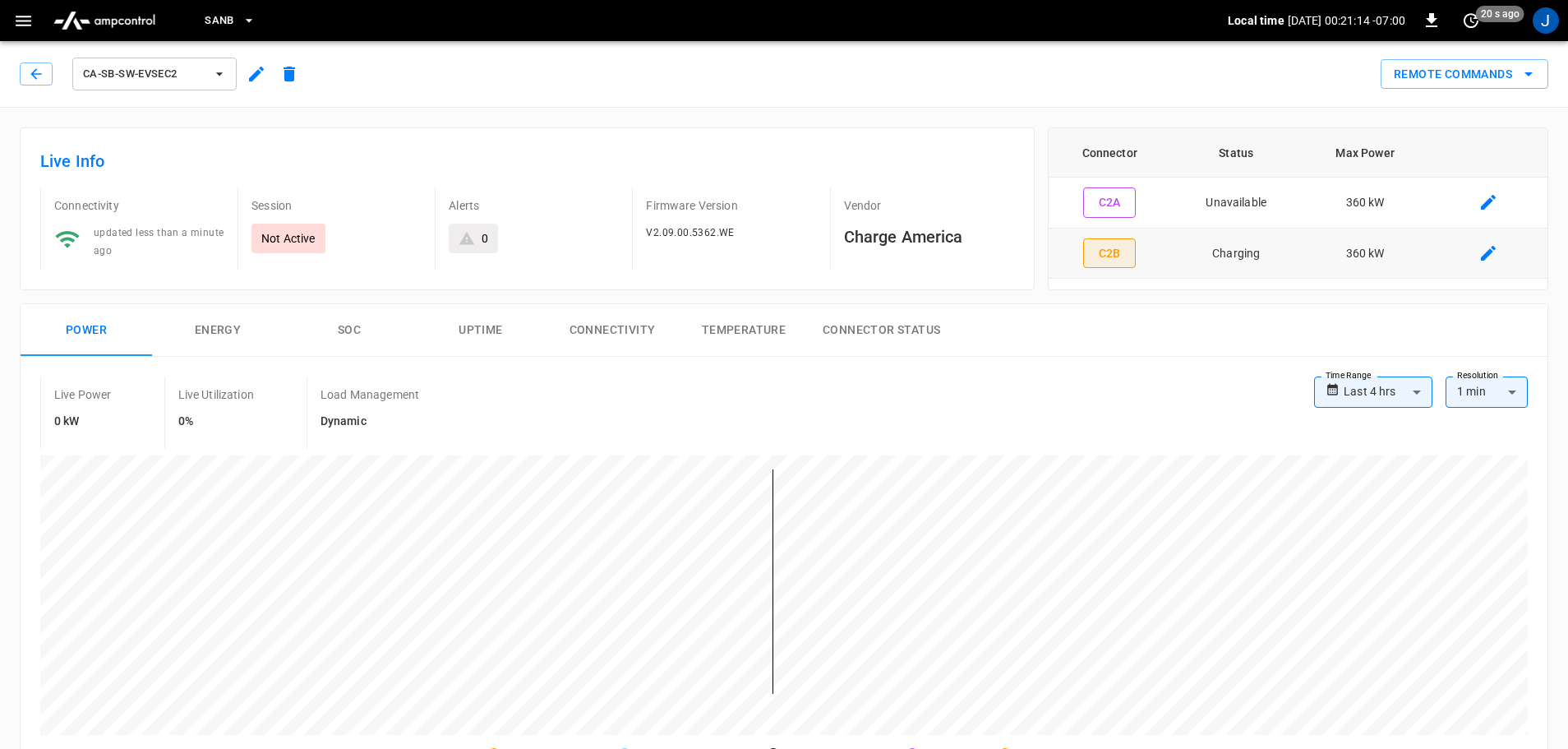
click at [1112, 250] on button "C2B" at bounding box center [1108, 253] width 52 height 30
type input "**********"
click at [37, 80] on icon "button" at bounding box center [35, 73] width 16 height 16
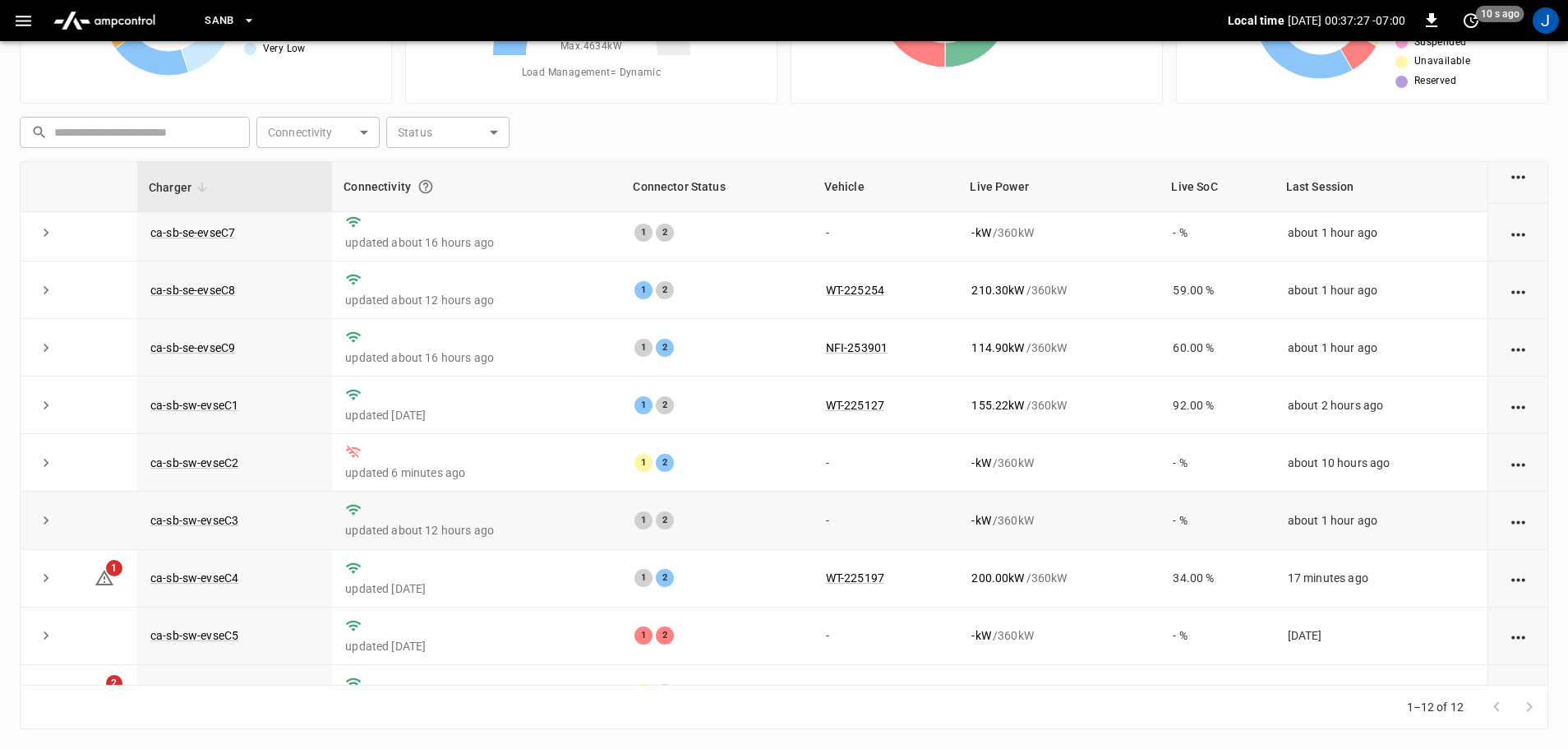
scroll to position [227, 0]
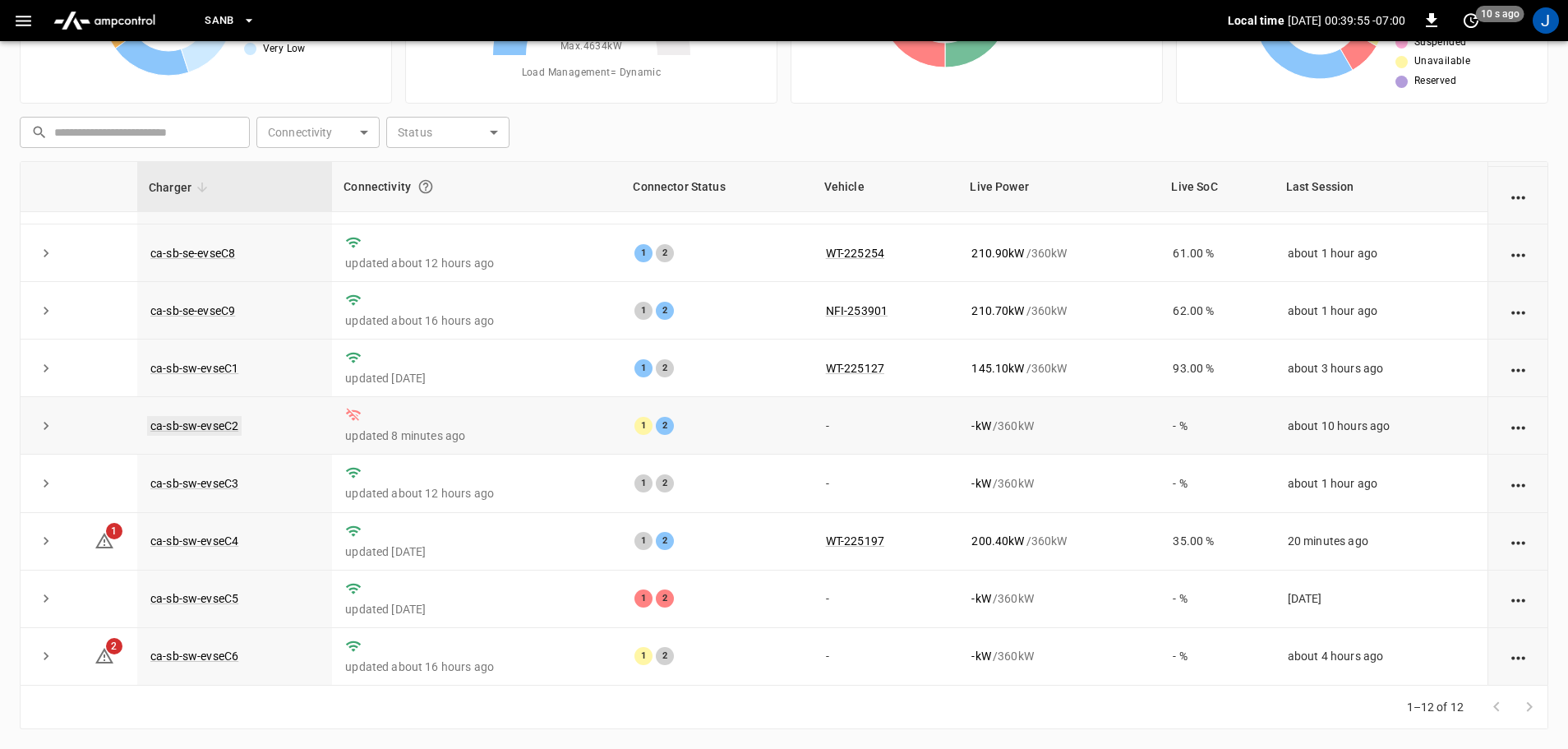
click at [215, 419] on link "ca-sb-sw-evseC2" at bounding box center [194, 425] width 94 height 20
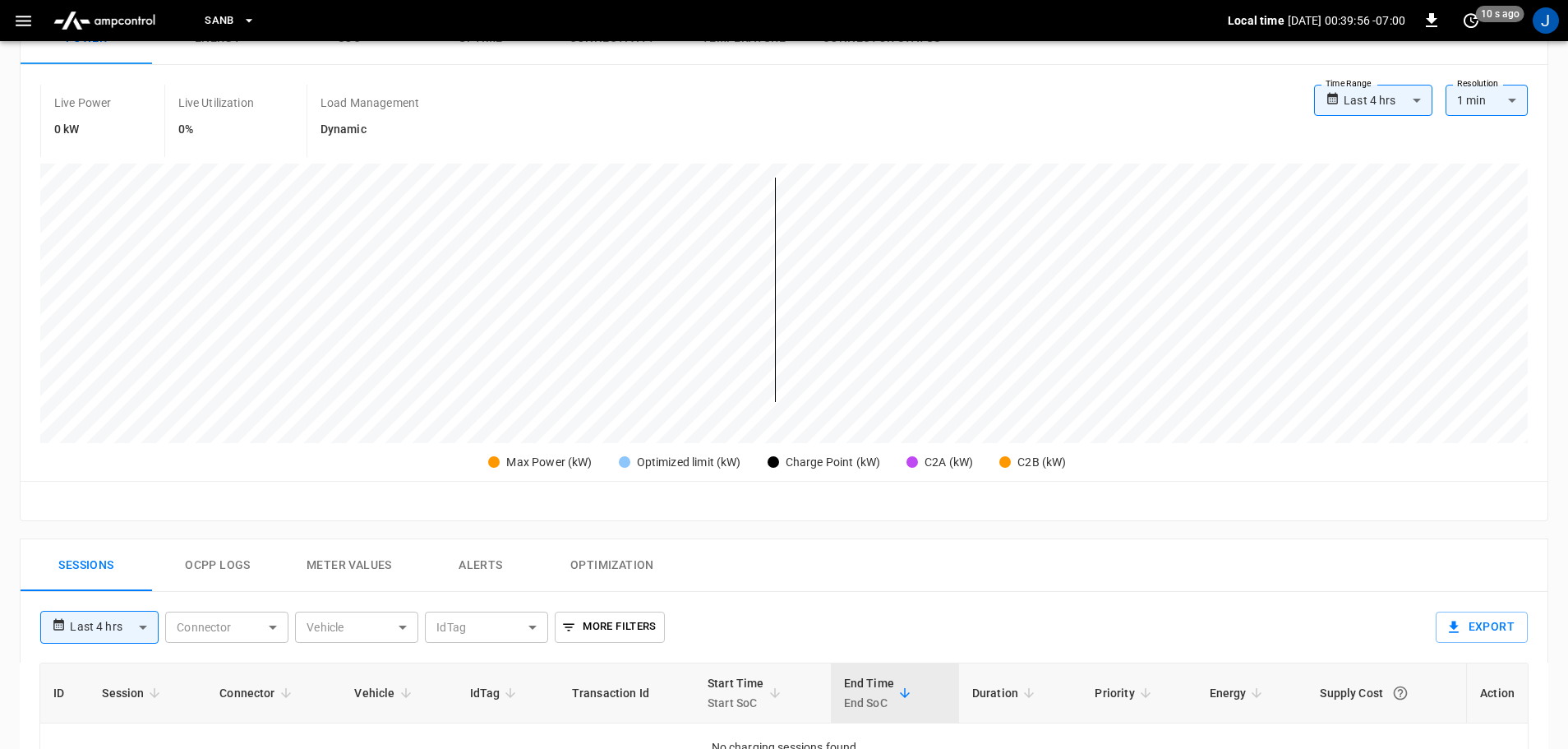
scroll to position [328, 0]
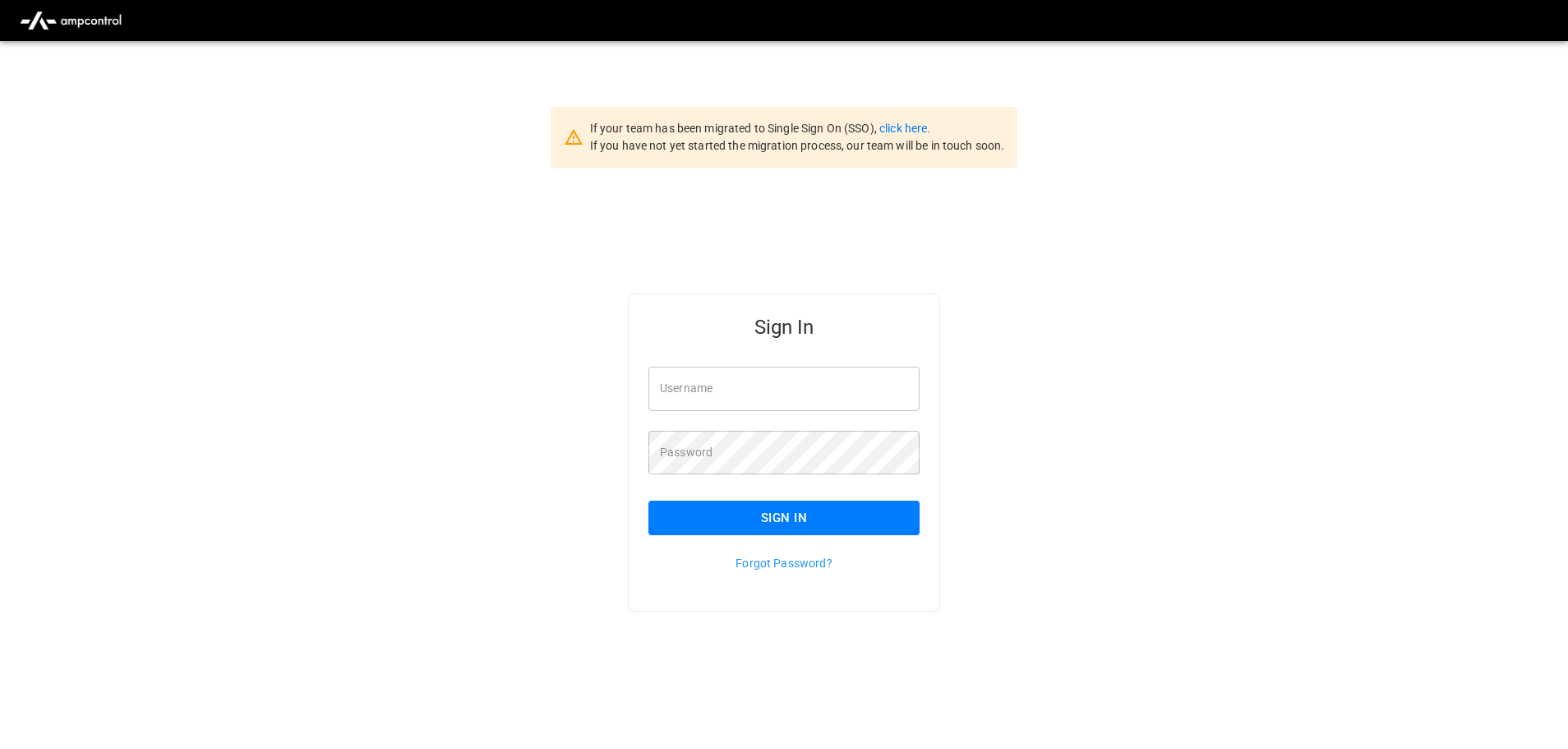
type input "**********"
click at [788, 389] on input "**********" at bounding box center [783, 388] width 271 height 44
click at [768, 523] on button "Sign In" at bounding box center [783, 518] width 271 height 34
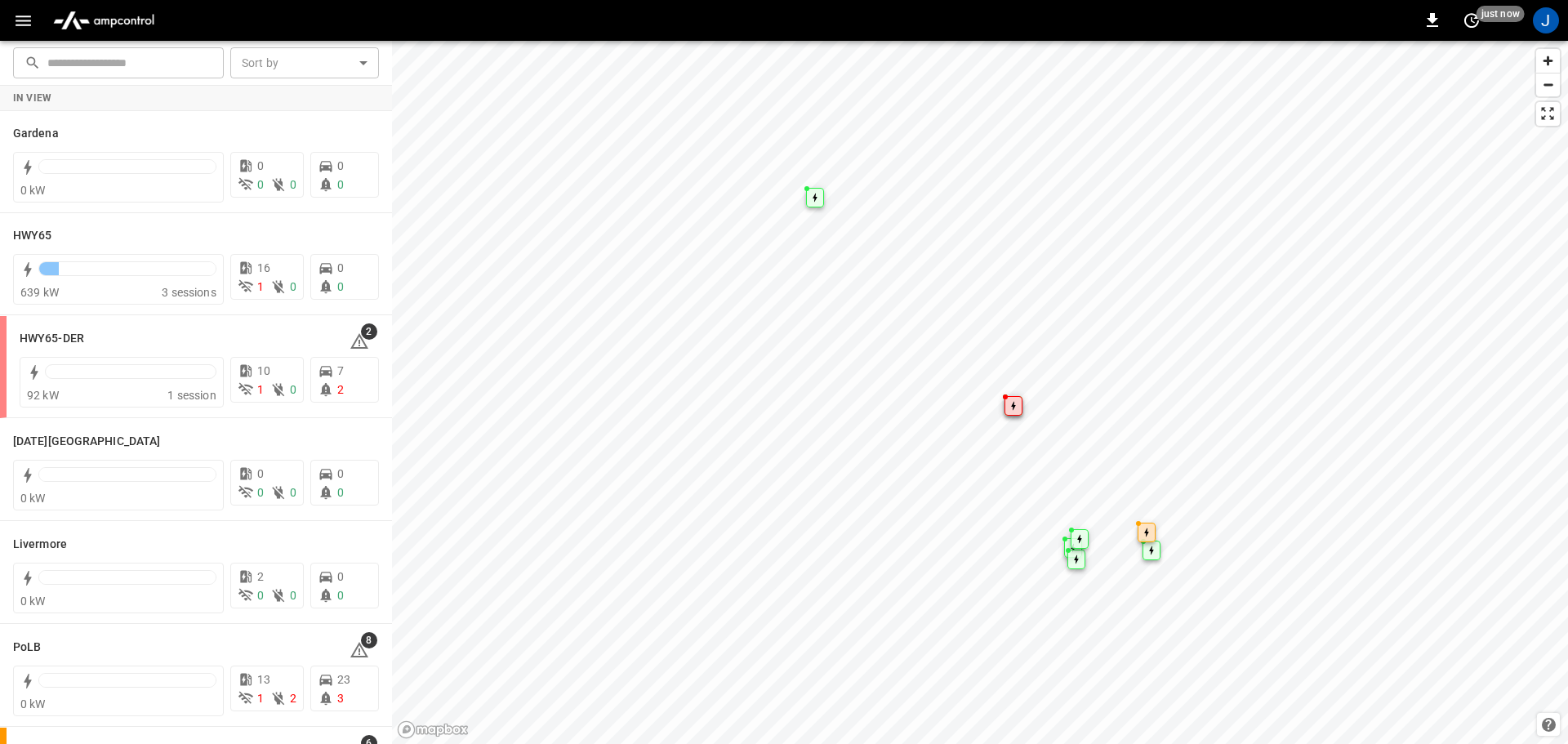
click at [25, 21] on icon "button" at bounding box center [23, 20] width 15 height 10
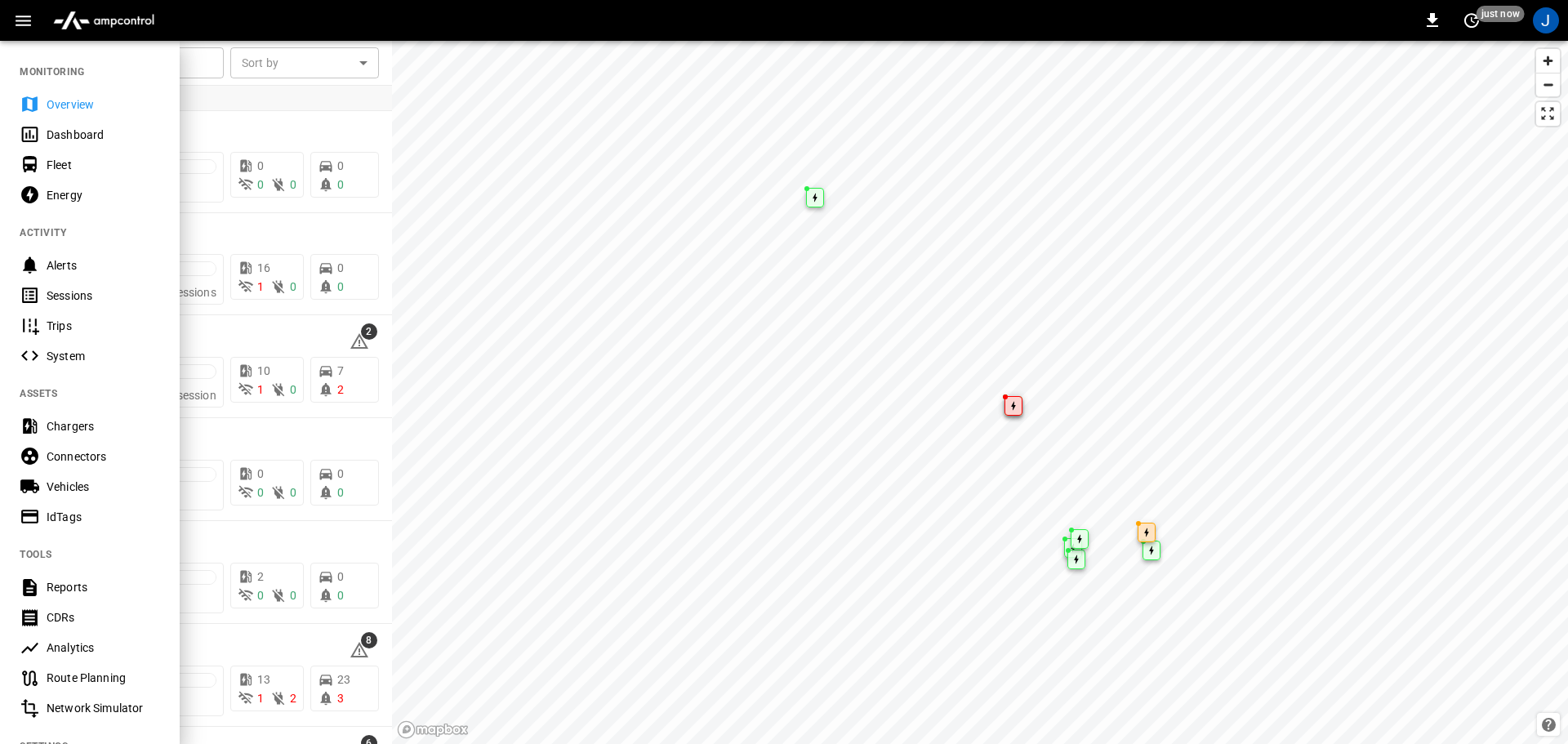
click at [67, 135] on div "Dashboard" at bounding box center [103, 134] width 113 height 16
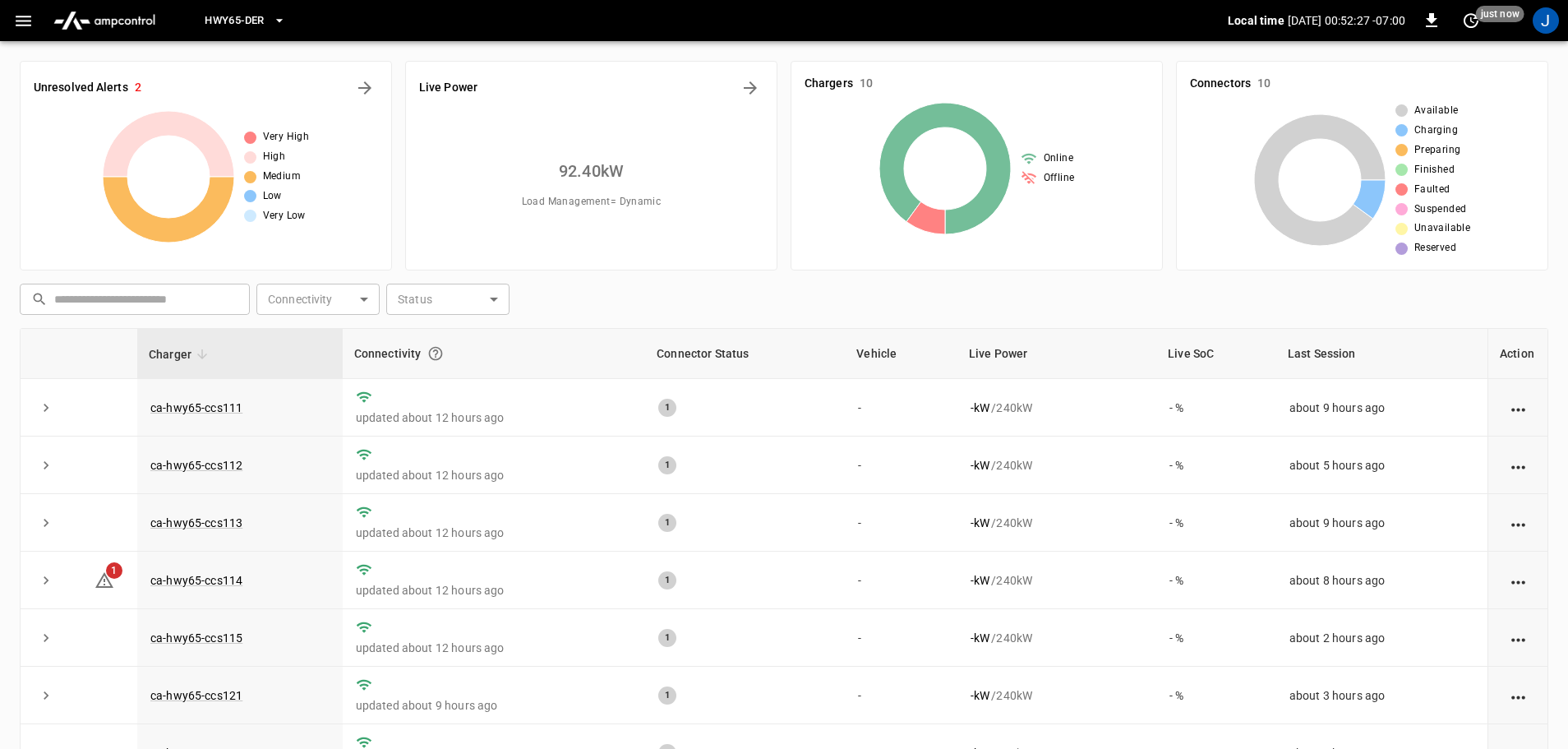
click at [286, 19] on icon "button" at bounding box center [279, 20] width 16 height 16
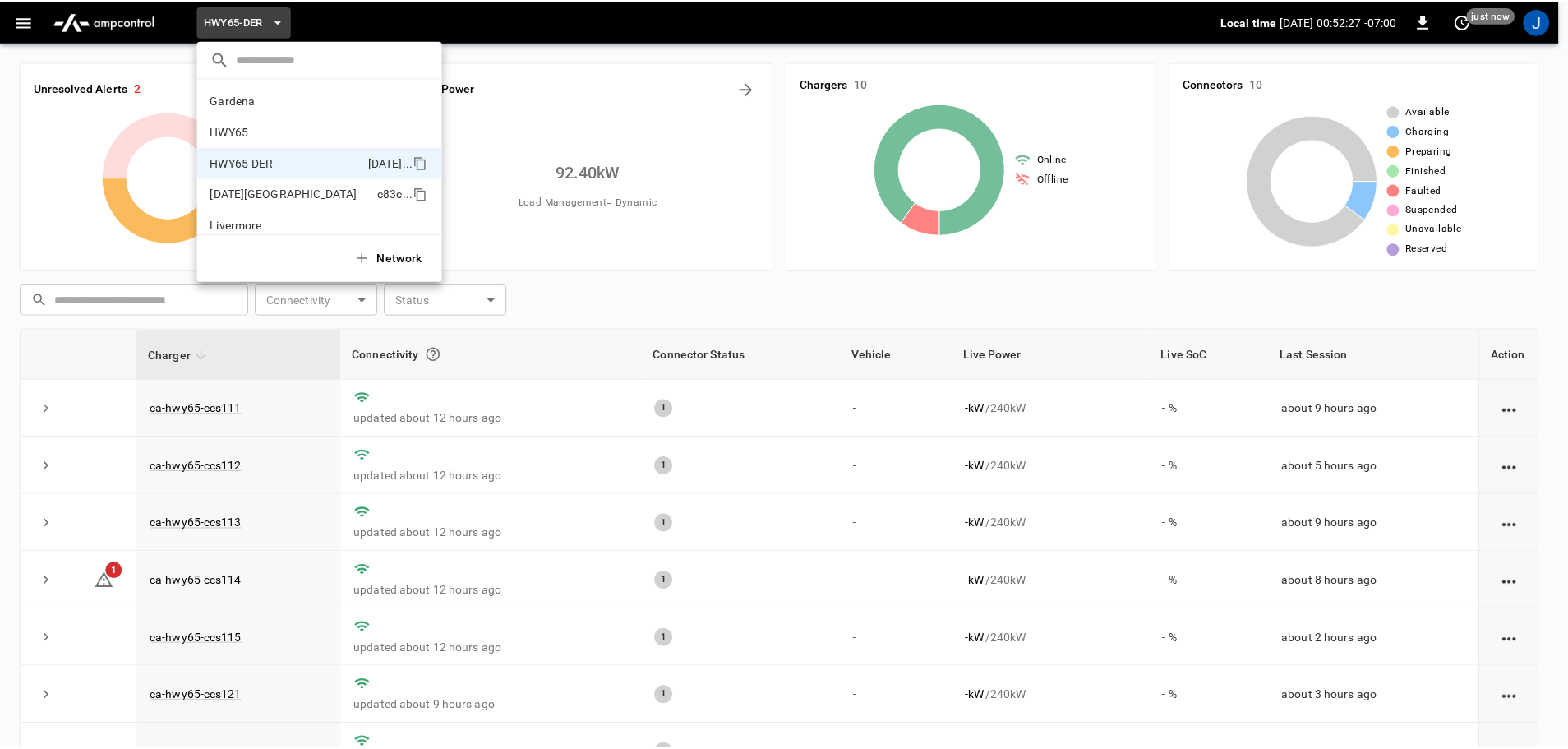
scroll to position [57, 0]
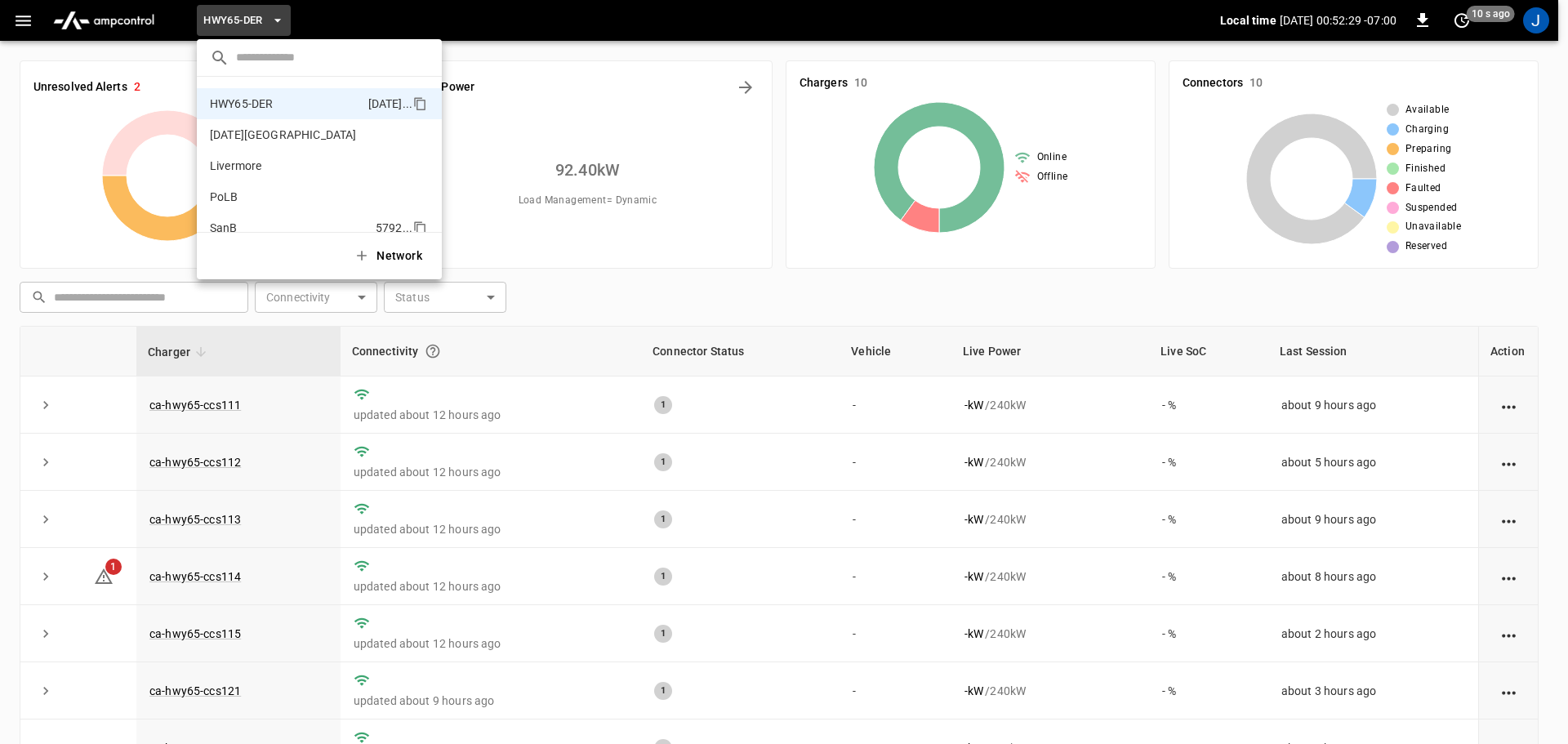
click at [228, 223] on p "SanB" at bounding box center [289, 227] width 159 height 16
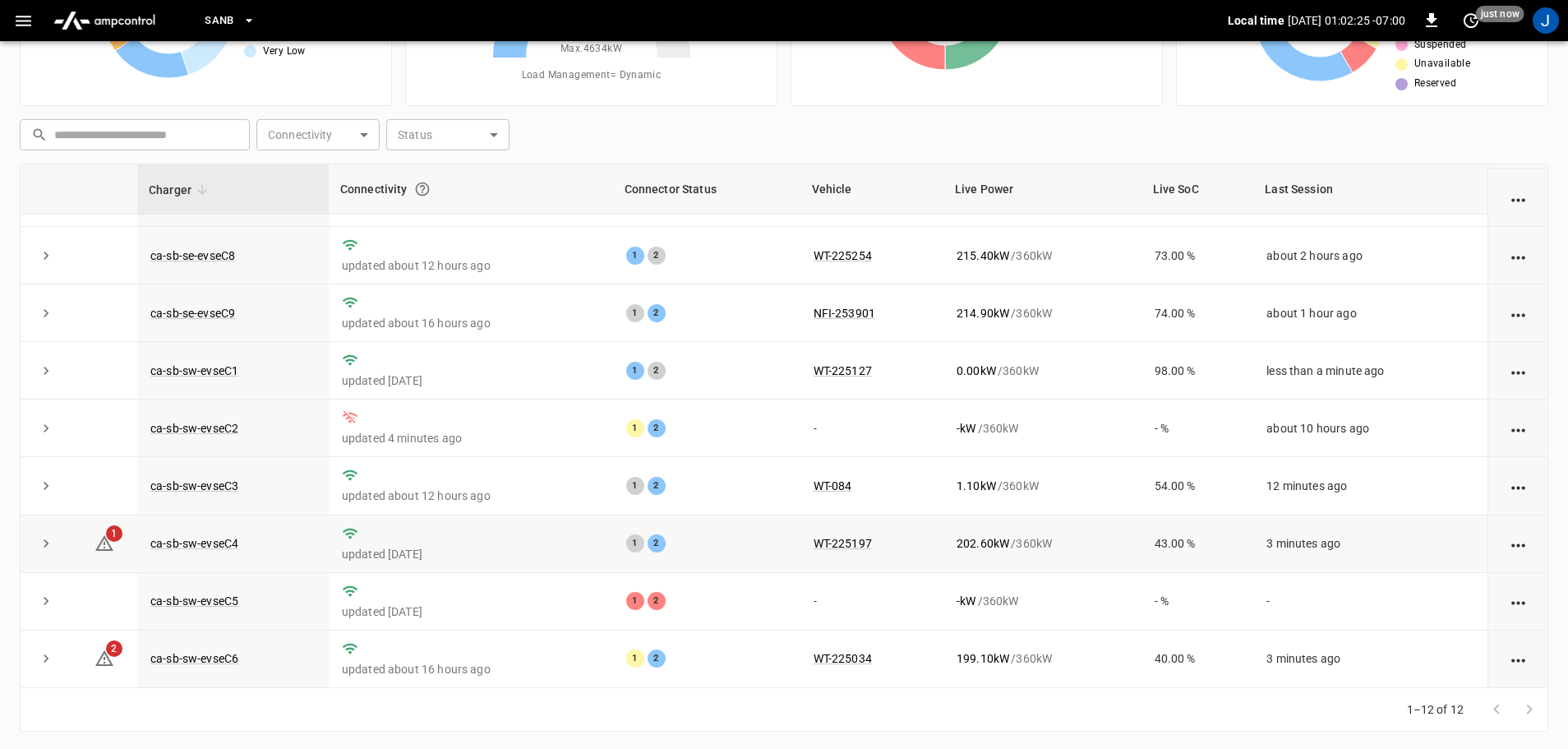
scroll to position [167, 0]
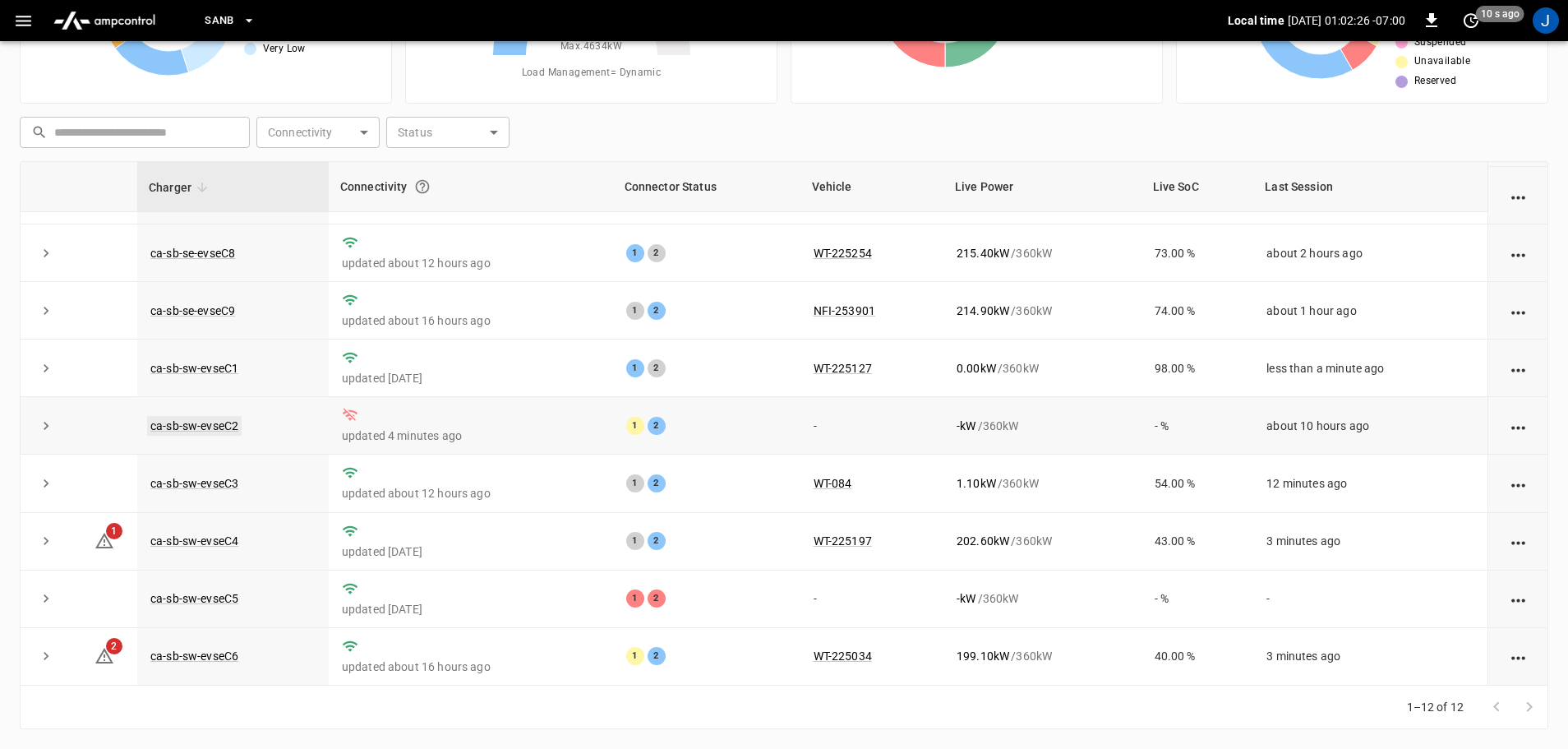
click at [196, 425] on link "ca-sb-sw-evseC2" at bounding box center [194, 425] width 94 height 20
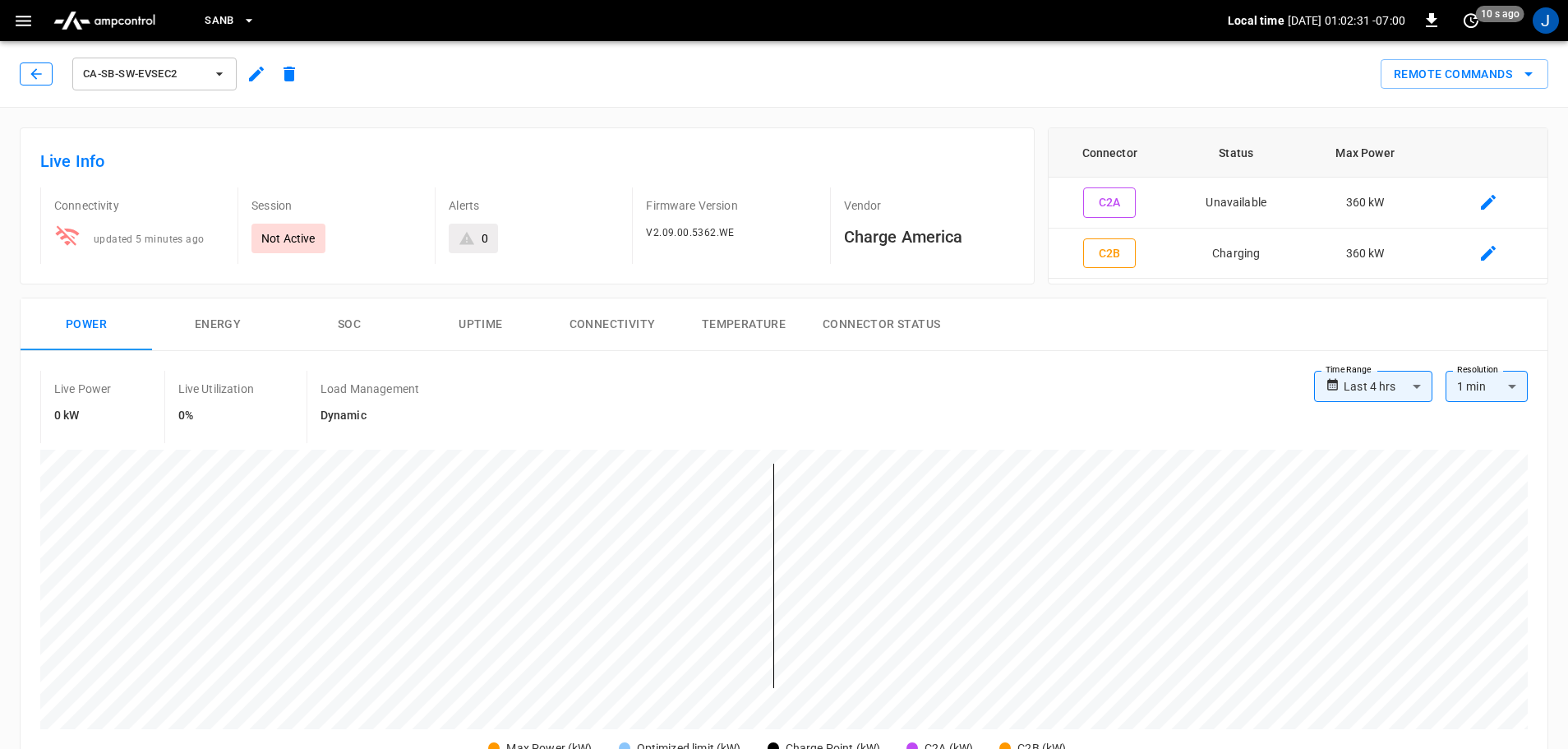
click at [45, 82] on button "button" at bounding box center [36, 74] width 33 height 23
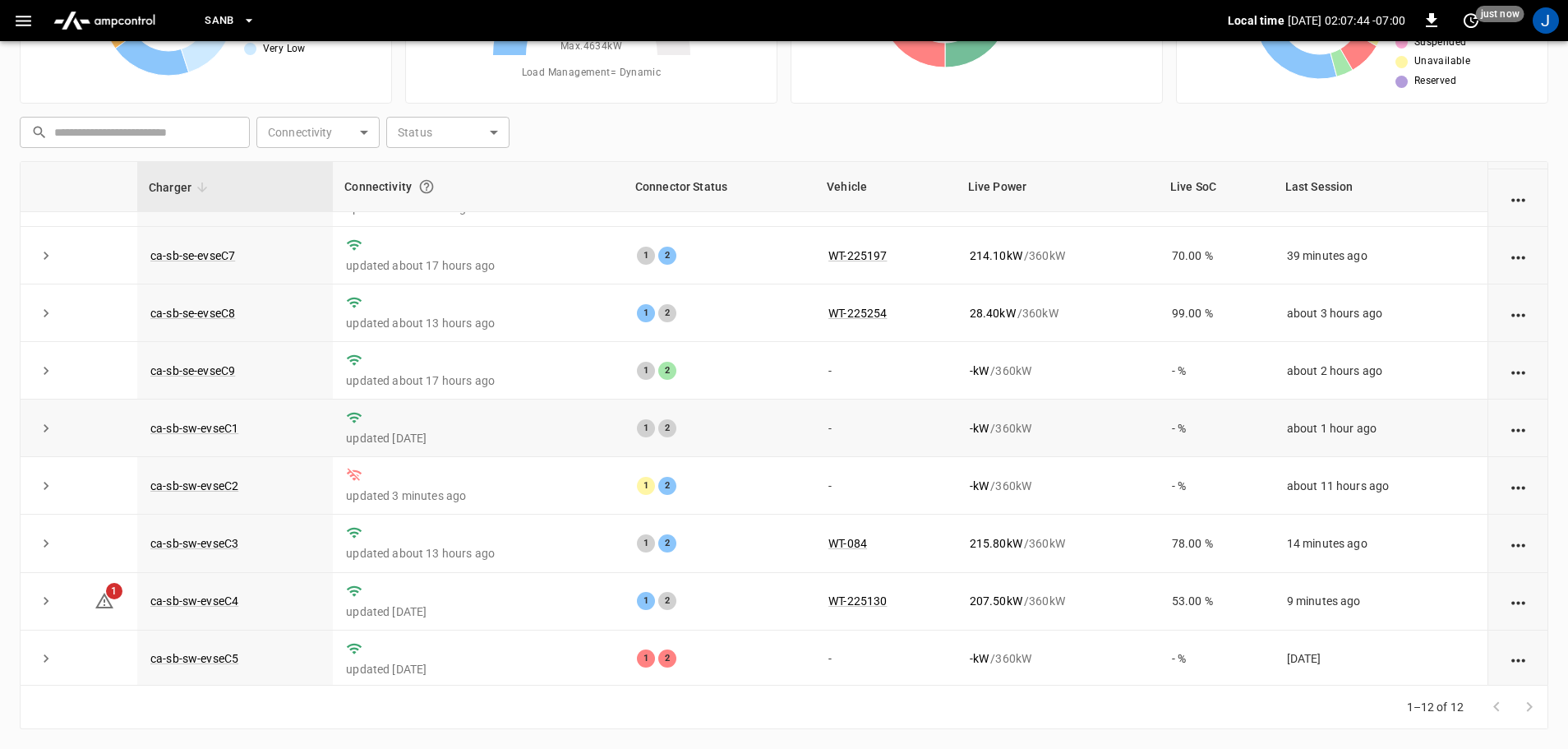
scroll to position [165, 0]
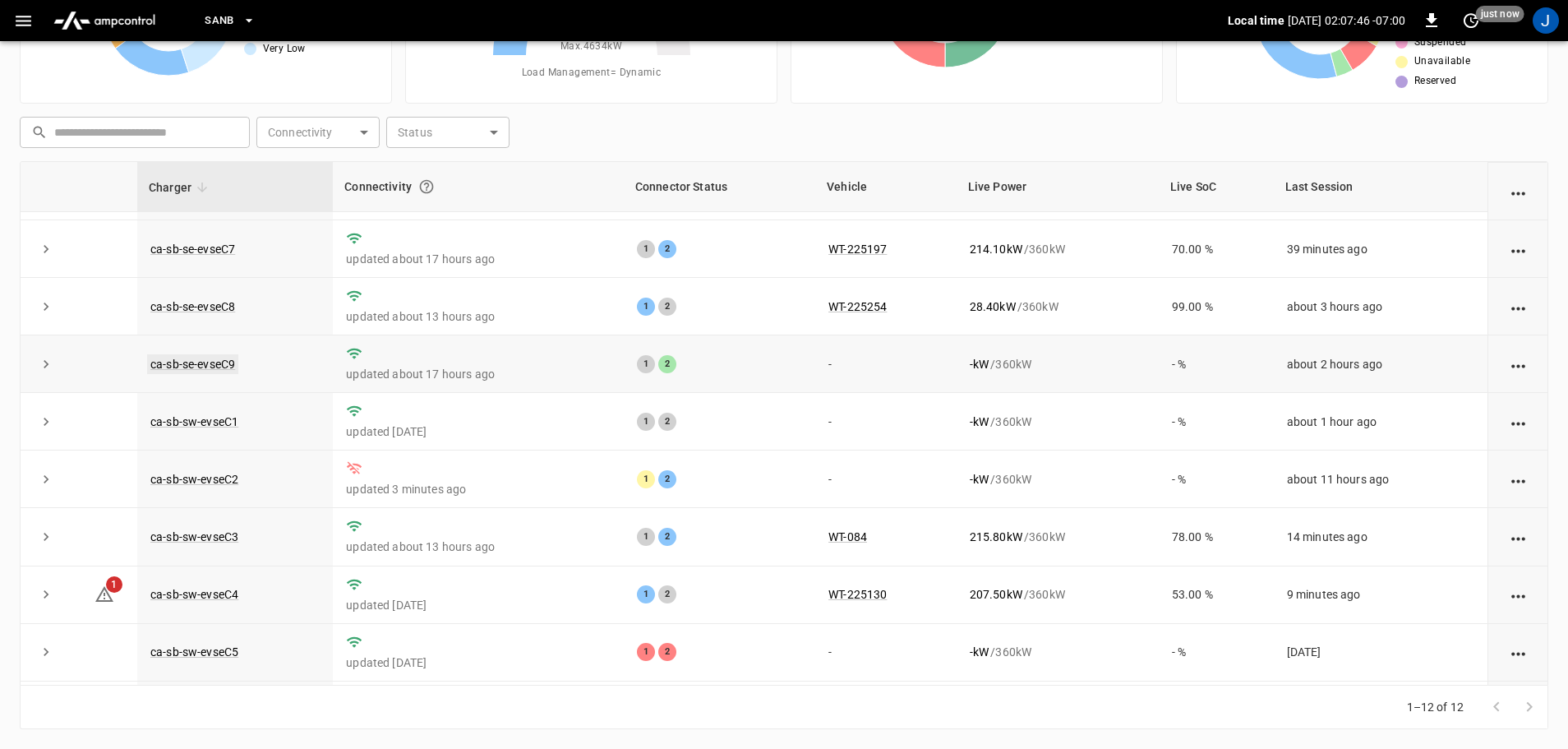
click at [193, 373] on link "ca-sb-se-evseC9" at bounding box center [193, 364] width 91 height 20
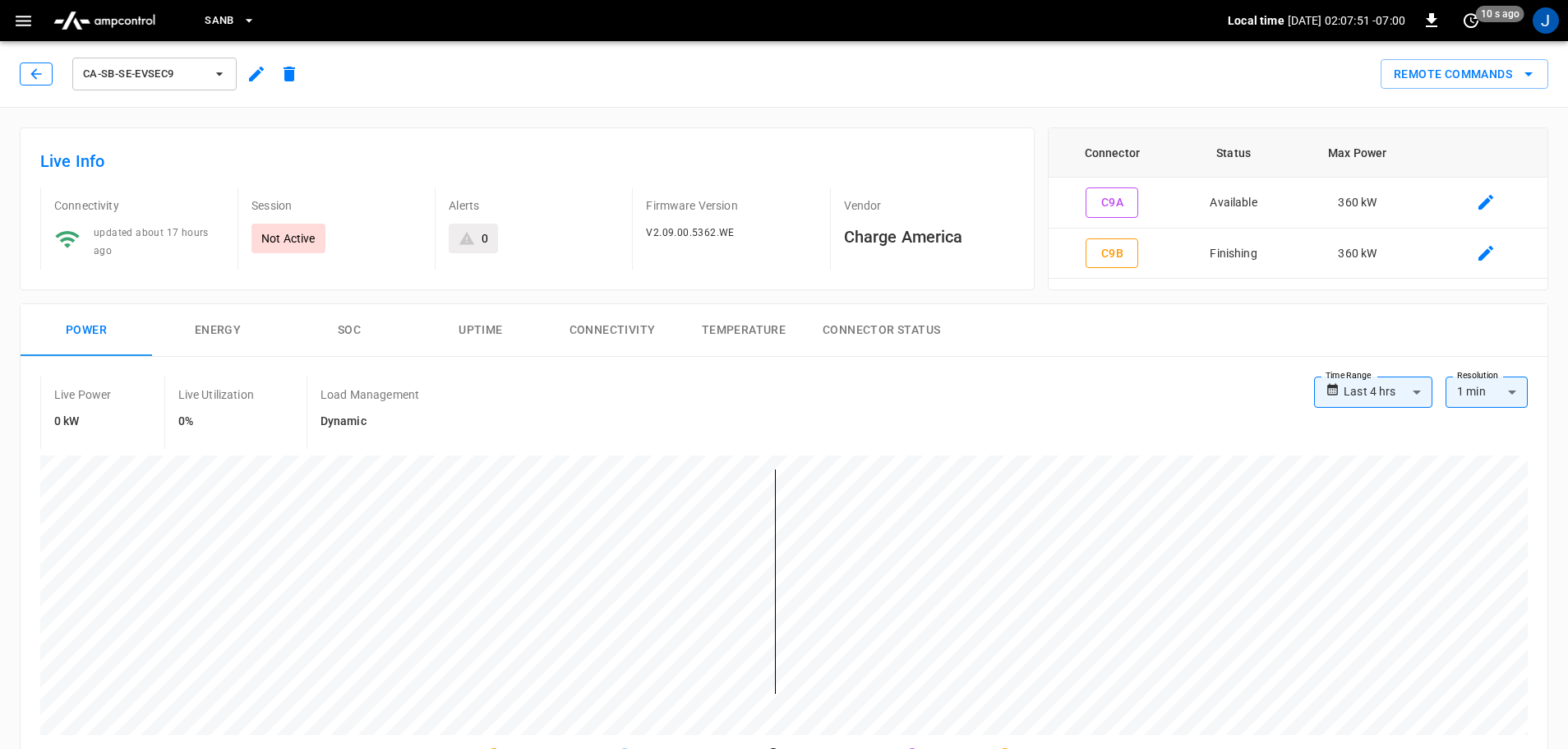
click at [38, 78] on icon "button" at bounding box center [35, 73] width 16 height 16
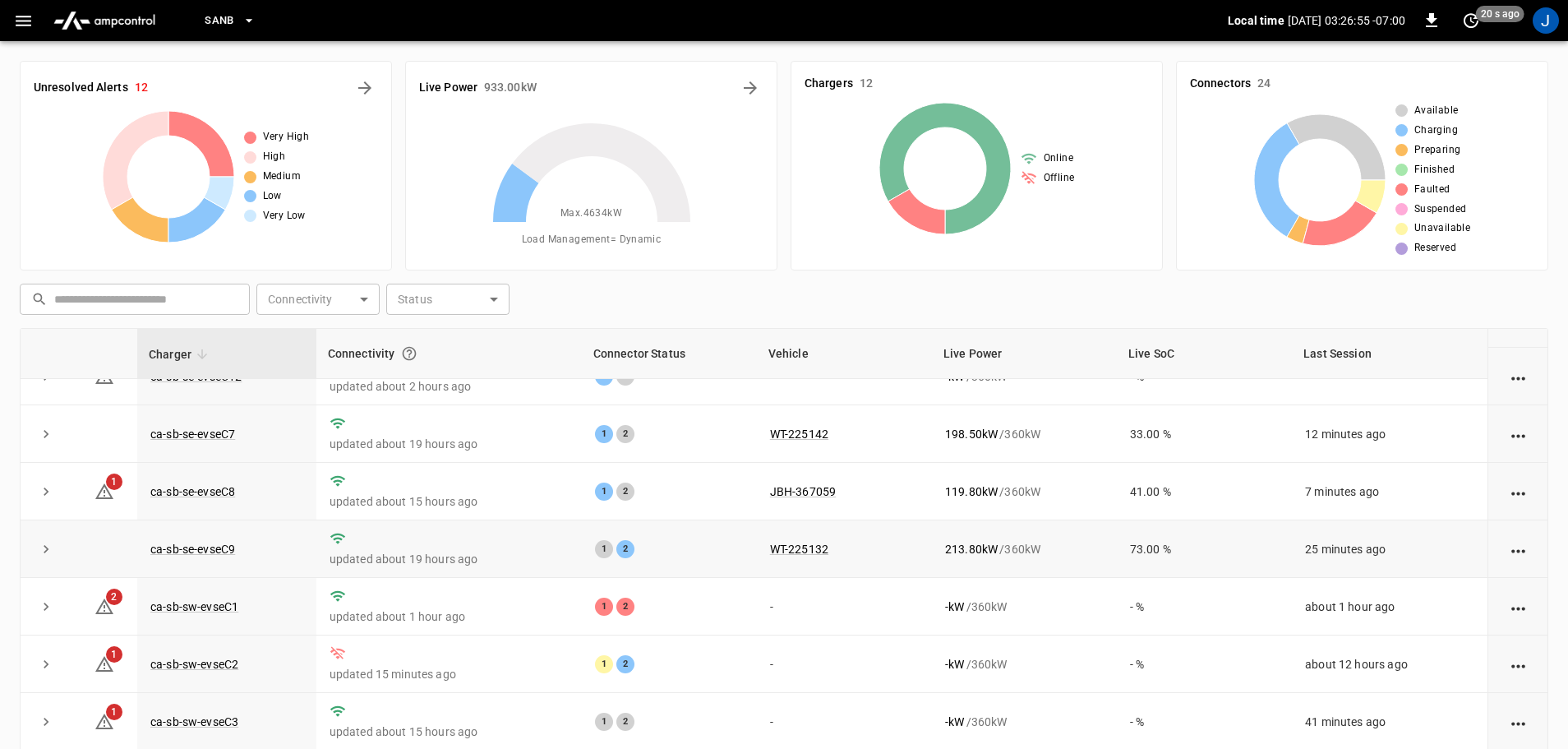
scroll to position [227, 0]
